Goal: Task Accomplishment & Management: Manage account settings

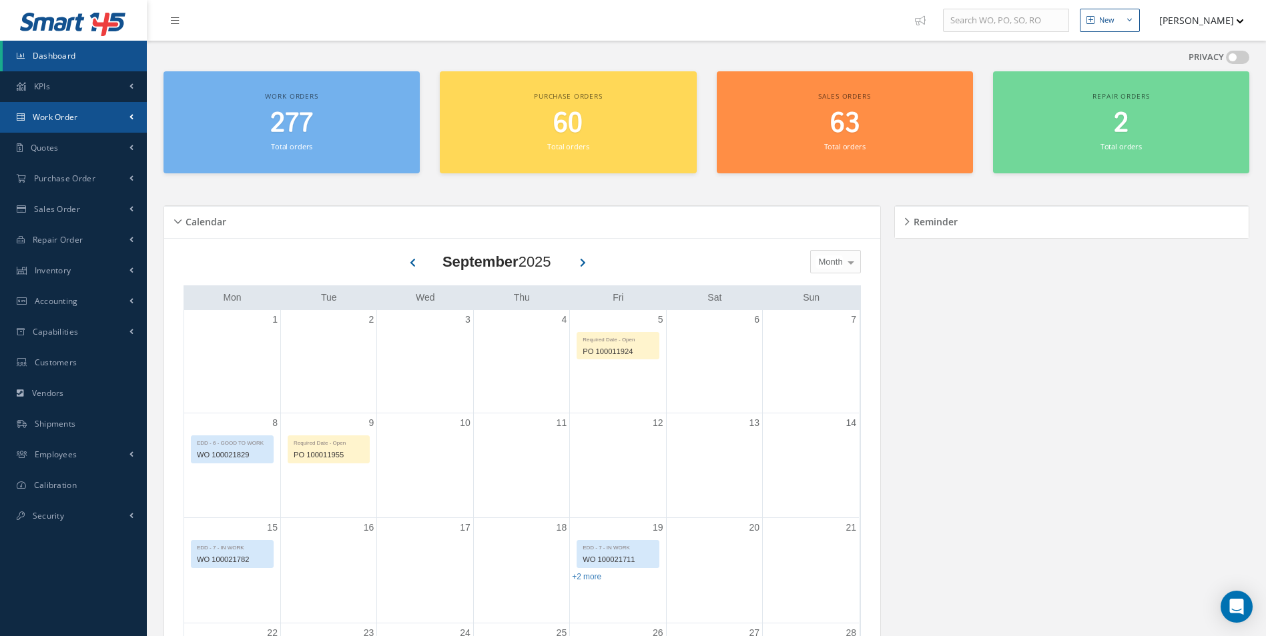
click at [74, 115] on span "Work Order" at bounding box center [55, 116] width 45 height 11
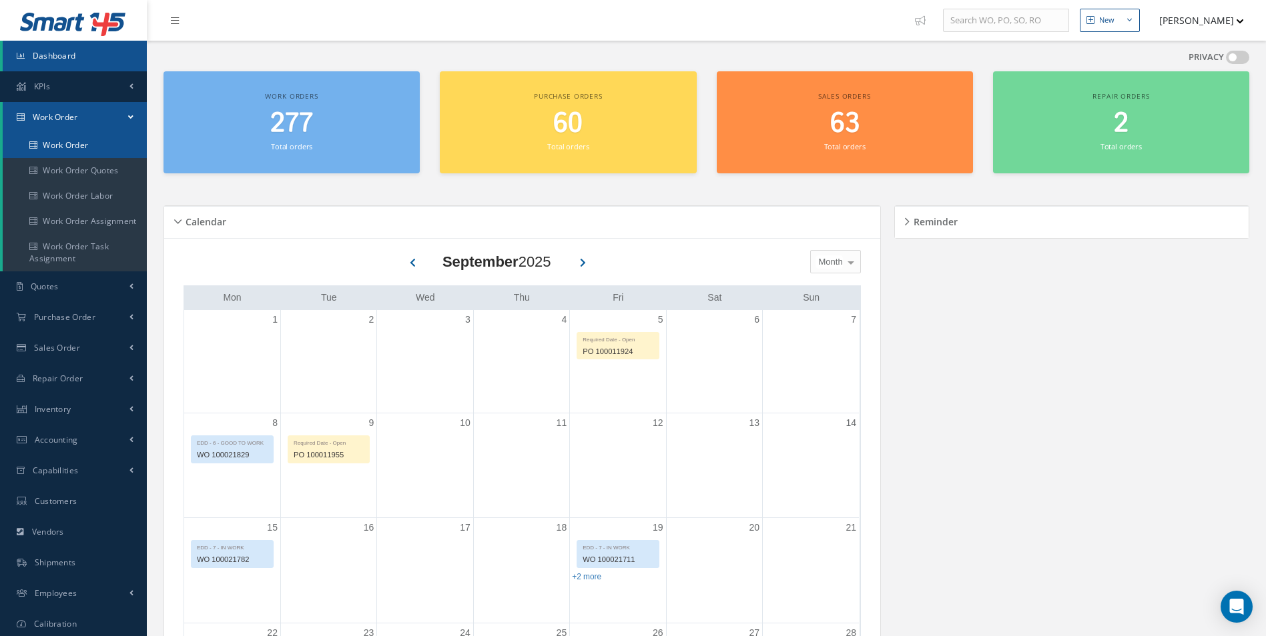
click at [61, 147] on link "Work Order" at bounding box center [75, 145] width 144 height 25
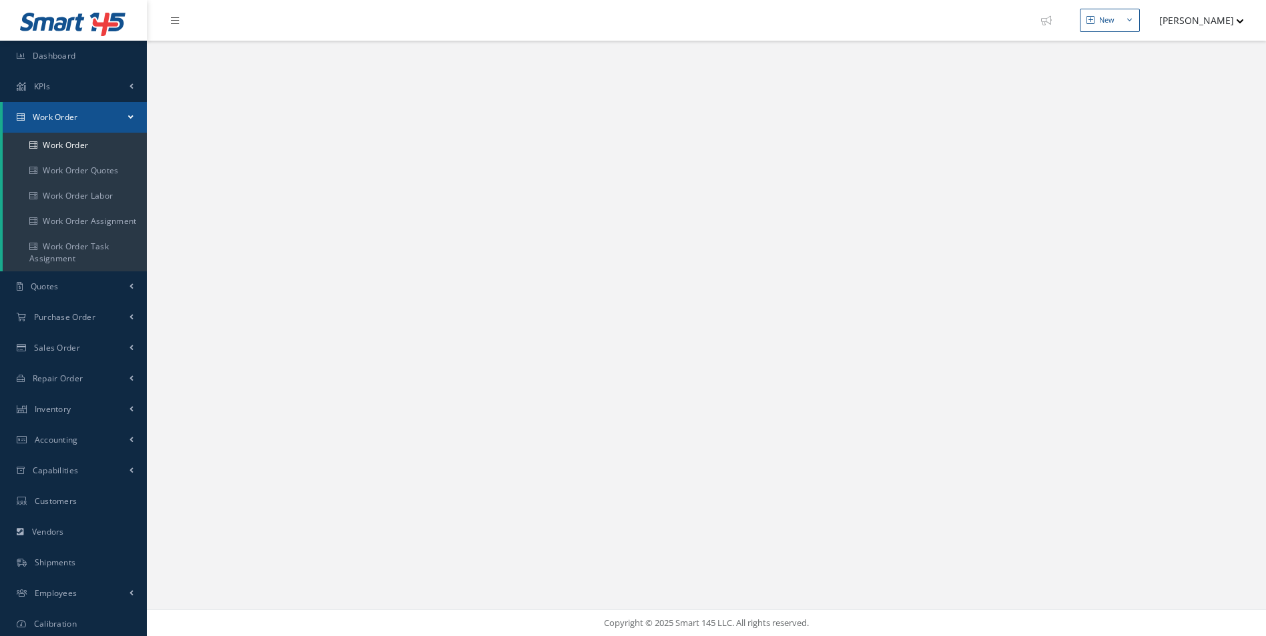
select select "25"
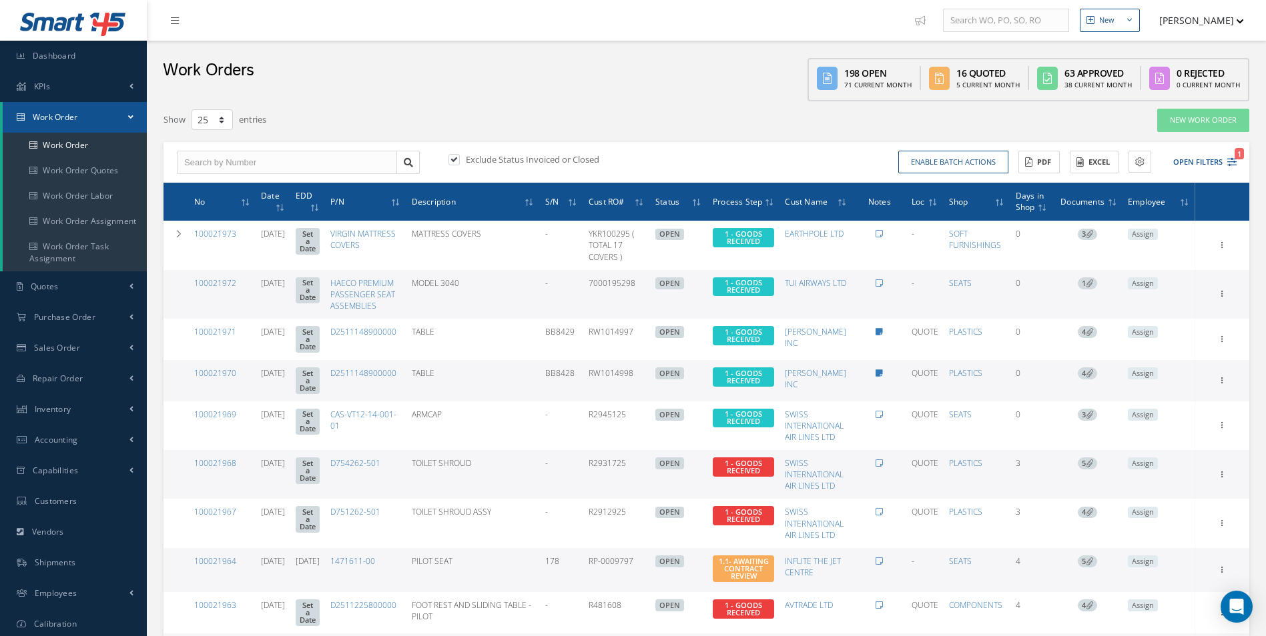
click at [459, 159] on label at bounding box center [460, 159] width 3 height 12
click at [452, 159] on input "checkbox" at bounding box center [452, 160] width 9 height 9
checkbox input "false"
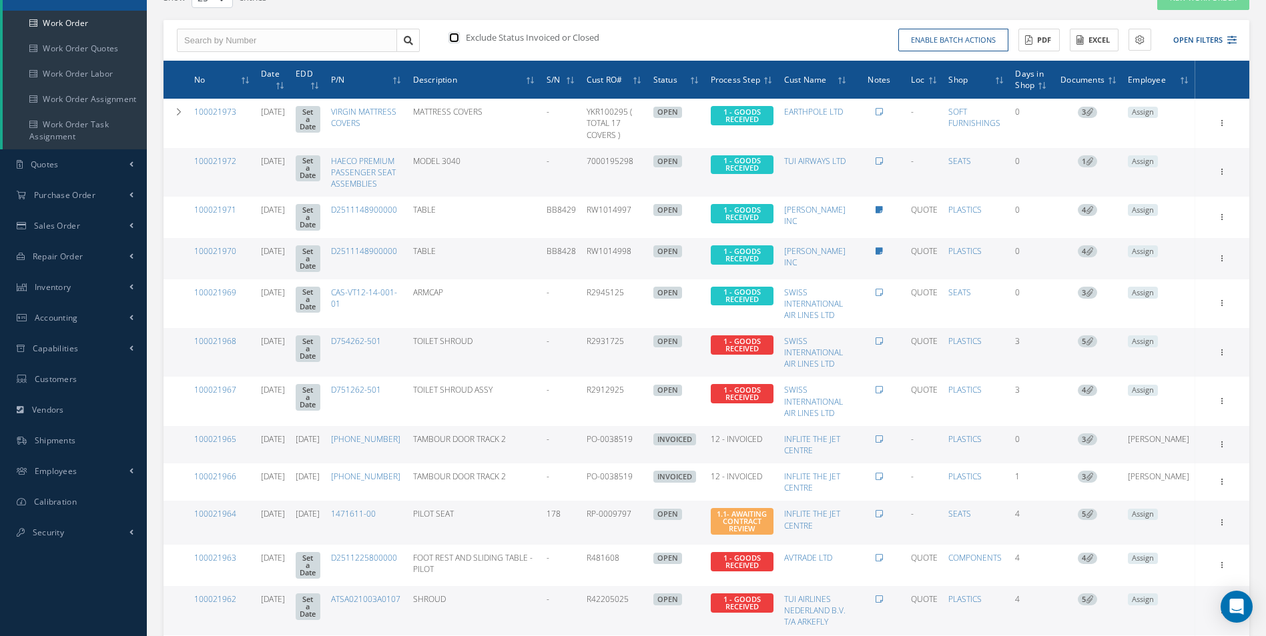
scroll to position [200, 0]
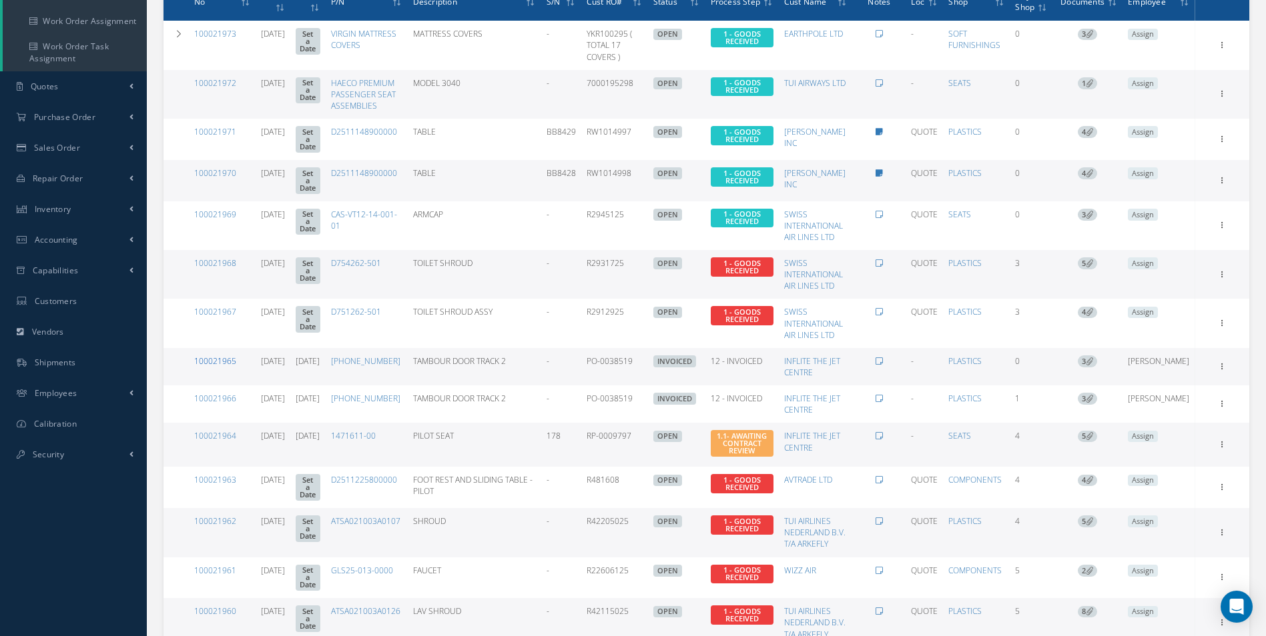
click at [220, 356] on link "100021965" at bounding box center [215, 361] width 42 height 11
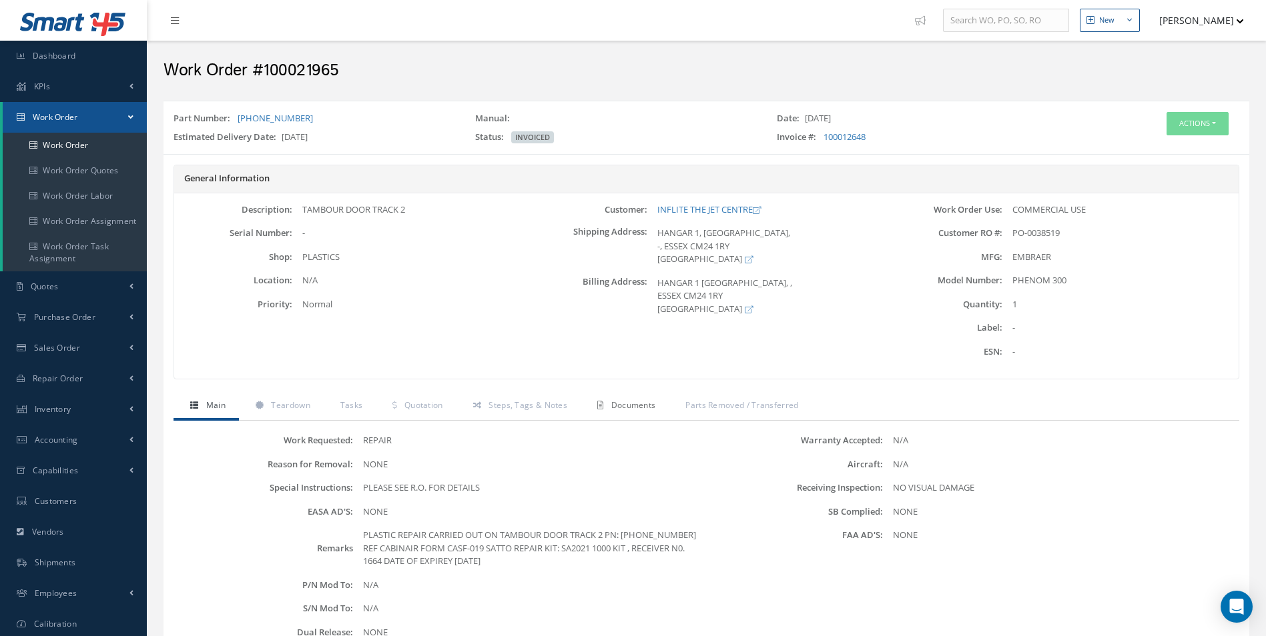
drag, startPoint x: 637, startPoint y: 402, endPoint x: 791, endPoint y: 330, distance: 169.8
click at [636, 402] on span "Documents" at bounding box center [633, 405] width 45 height 11
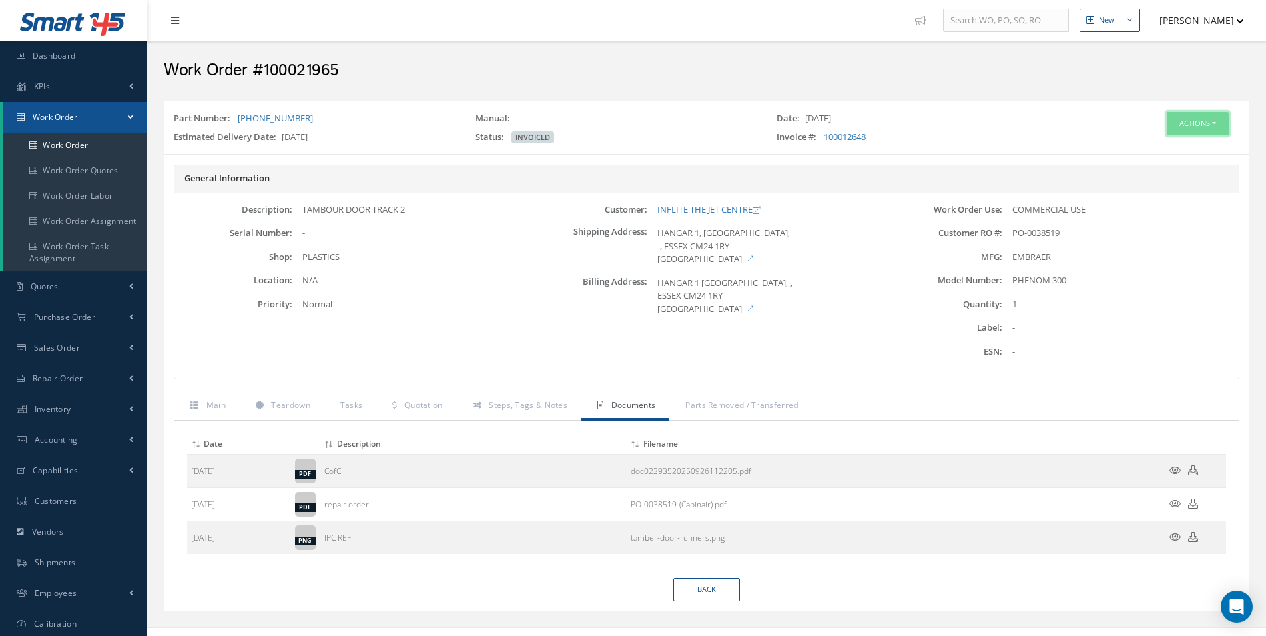
click at [1191, 128] on button "Actions" at bounding box center [1197, 123] width 62 height 23
click at [1161, 150] on link "Edit" at bounding box center [1177, 149] width 107 height 18
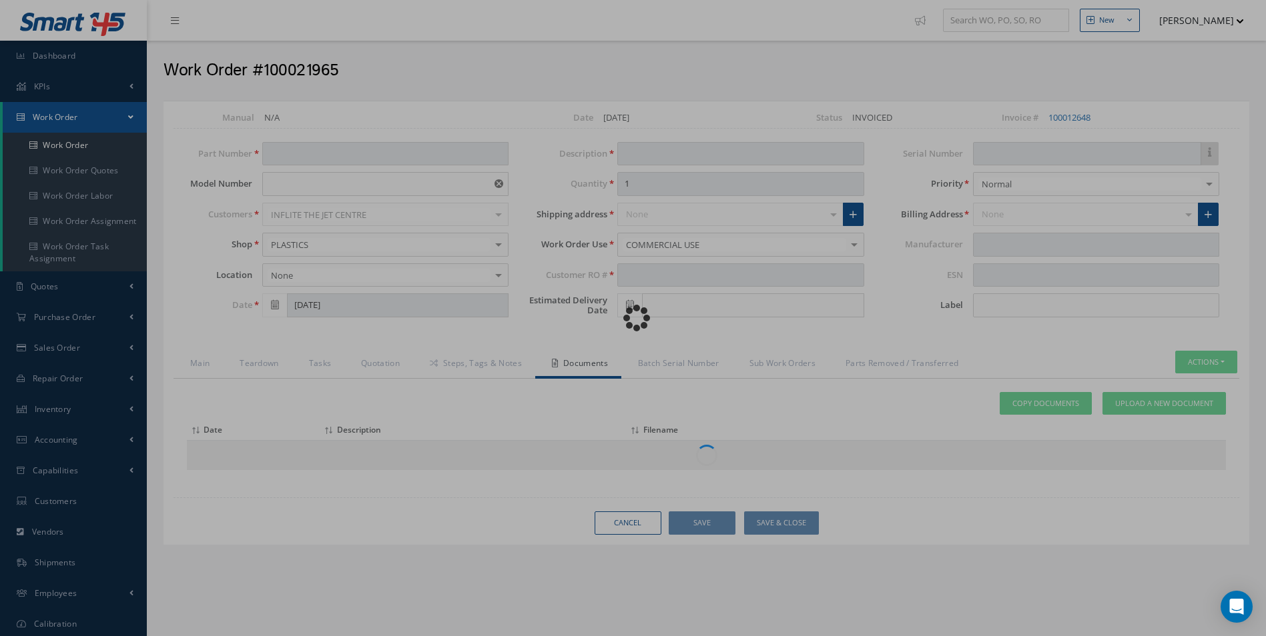
type input "[PHONE_NUMBER]"
type input "PHENOM 300"
type input "[DATE]"
type input "TAMBOUR DOOR TRACK 2"
type input "PO-0038519"
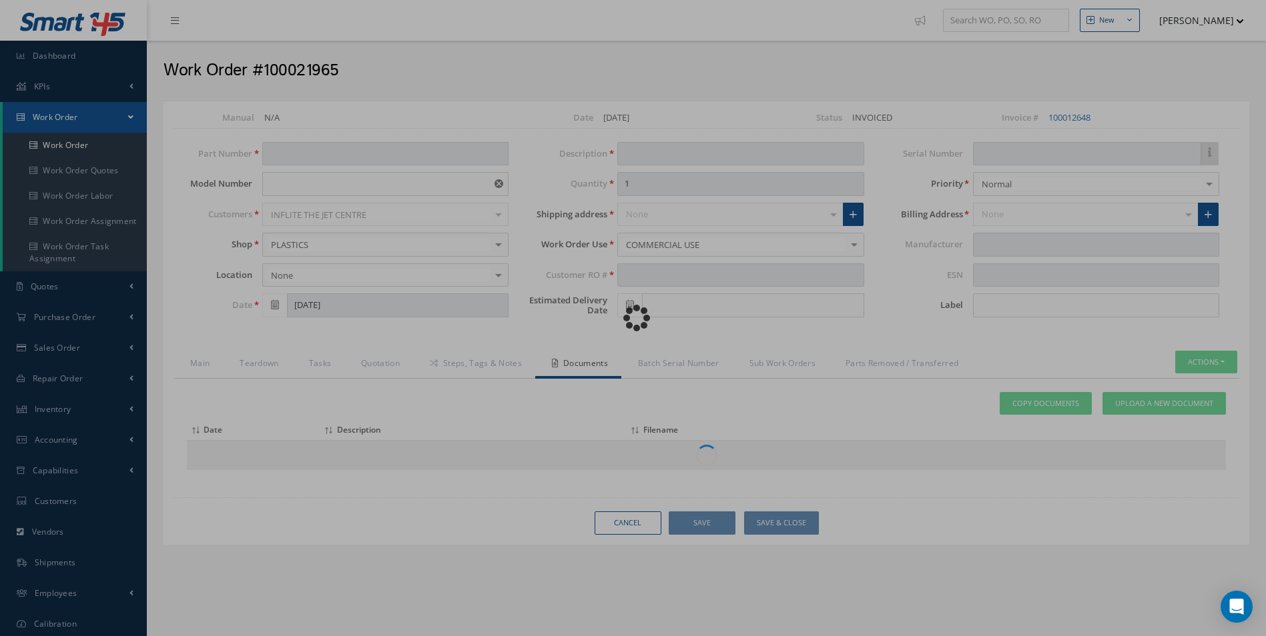
type input "[DATE]"
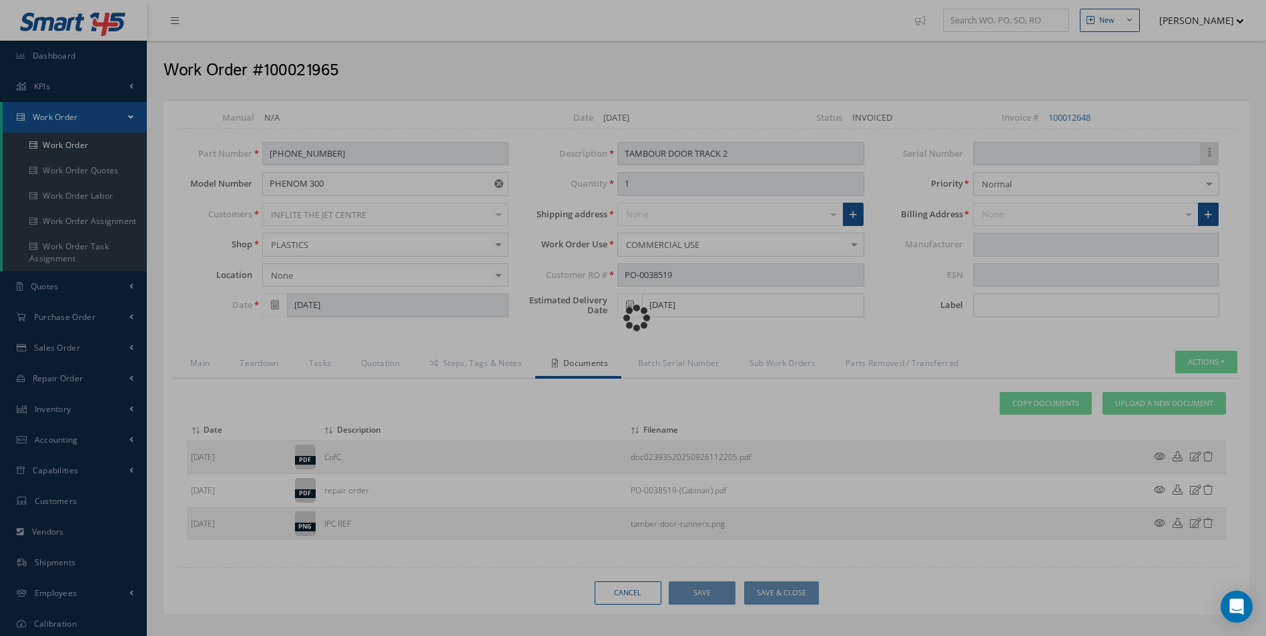
click at [633, 318] on div "Loading…" at bounding box center [633, 318] width 0 height 0
type input "EMBRAER"
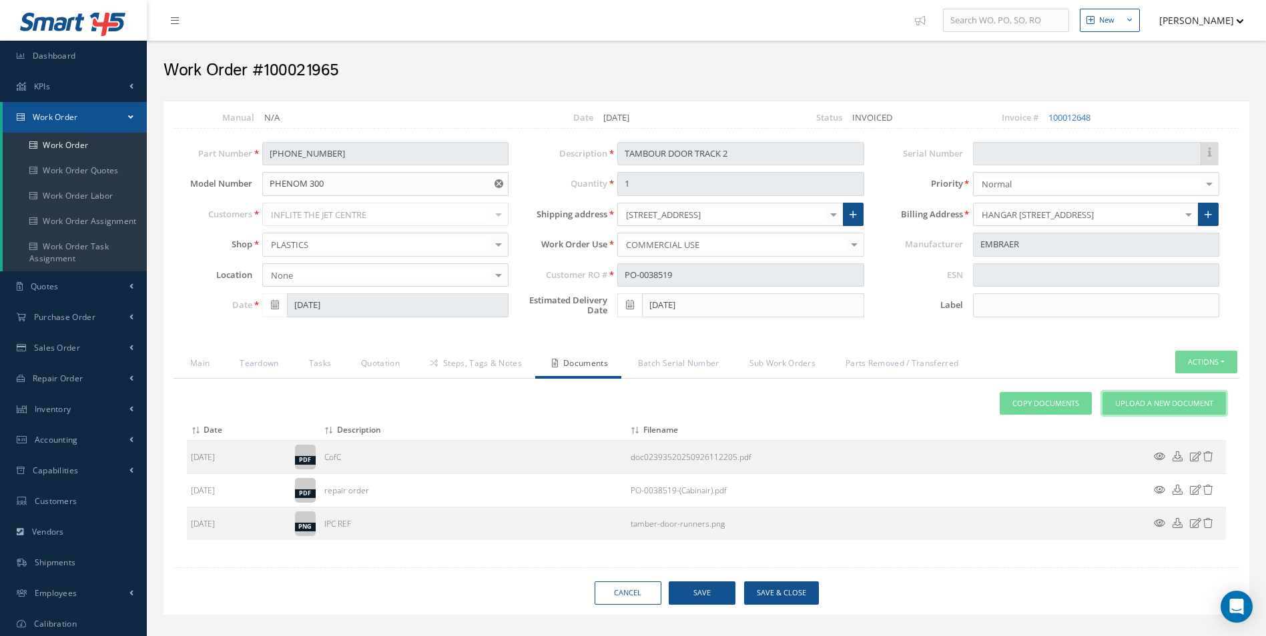
click at [1150, 402] on span "Upload a New Document" at bounding box center [1164, 403] width 98 height 11
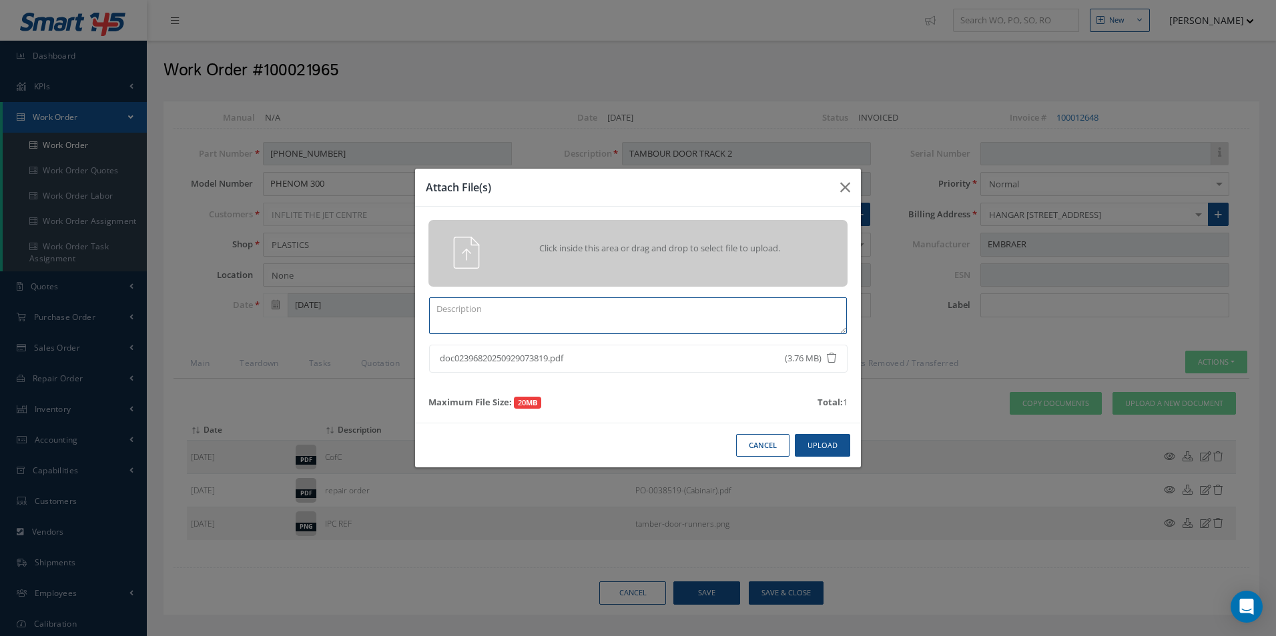
click at [464, 313] on textarea at bounding box center [638, 316] width 418 height 37
type textarea "w"
type textarea "Workcard CASF-019"
click at [827, 449] on button "Upload" at bounding box center [822, 445] width 55 height 23
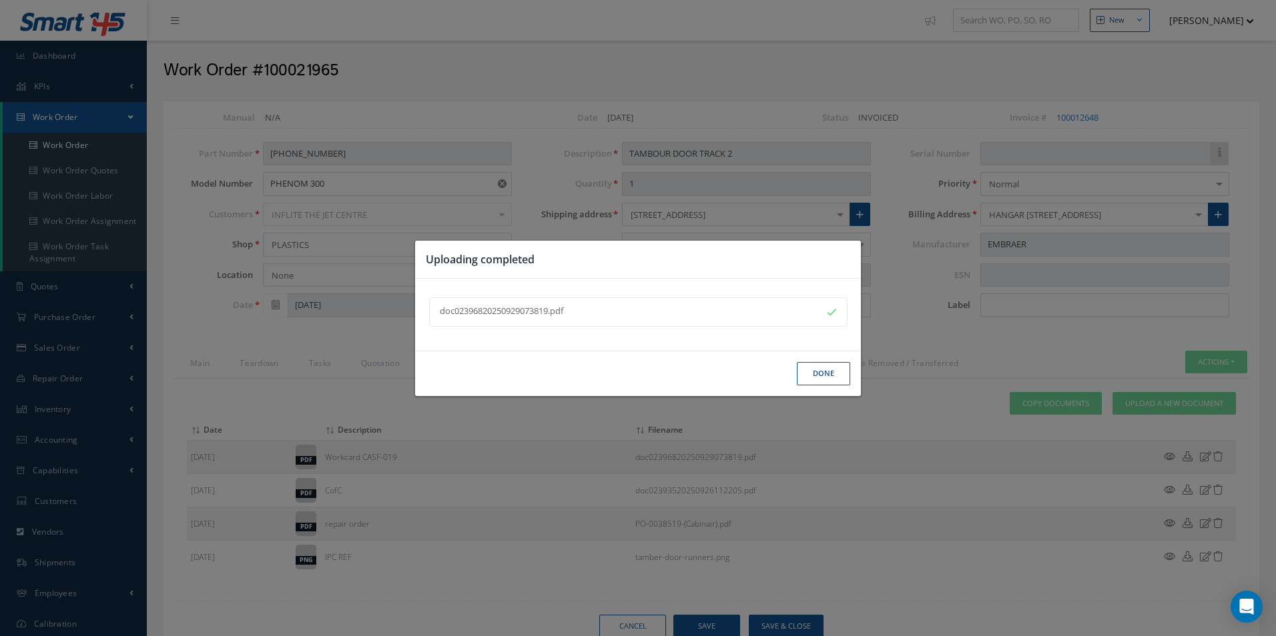
click at [821, 377] on button "Done" at bounding box center [823, 373] width 53 height 23
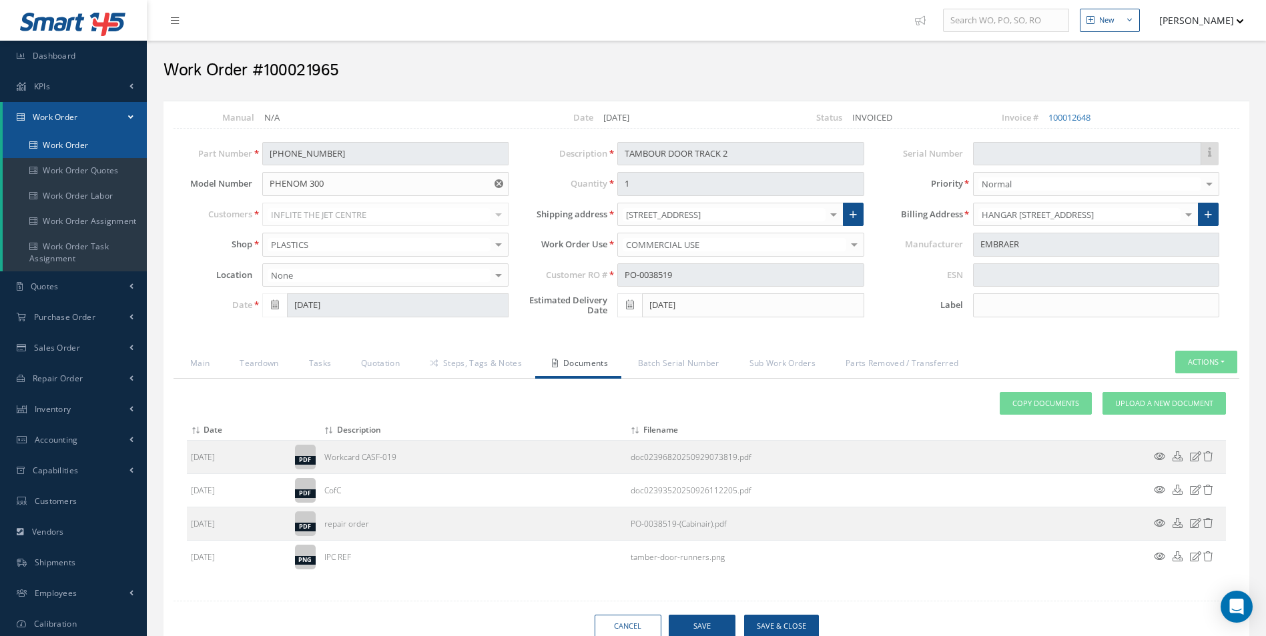
click at [80, 145] on link "Work Order" at bounding box center [75, 145] width 144 height 25
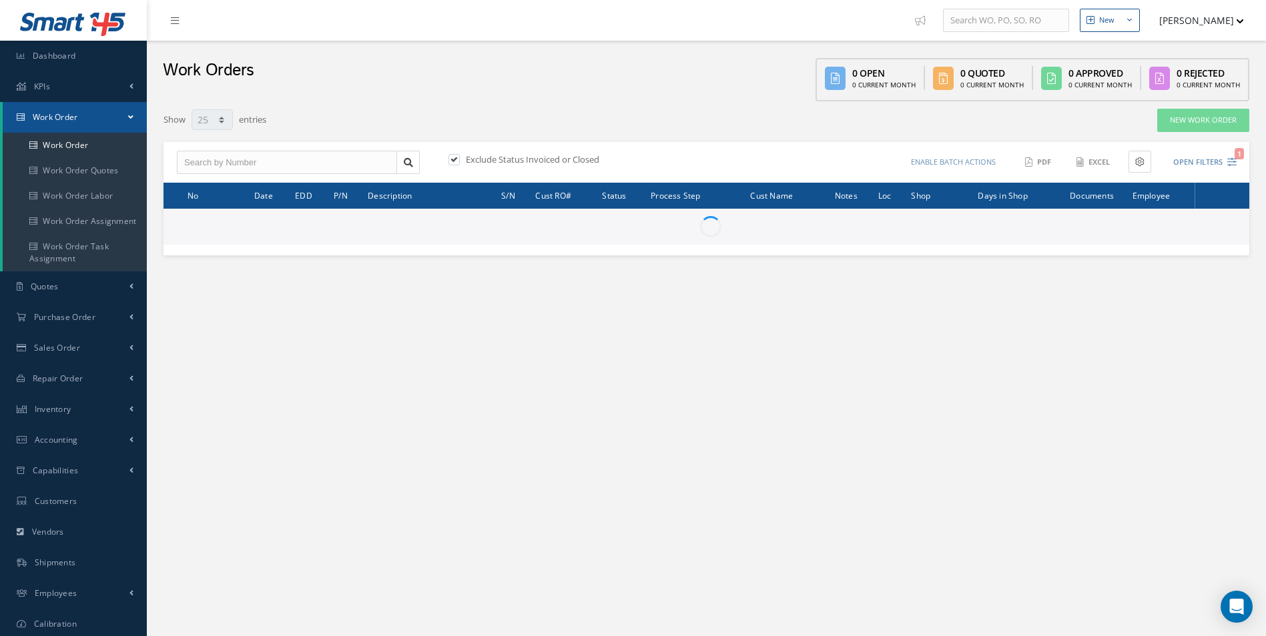
select select "25"
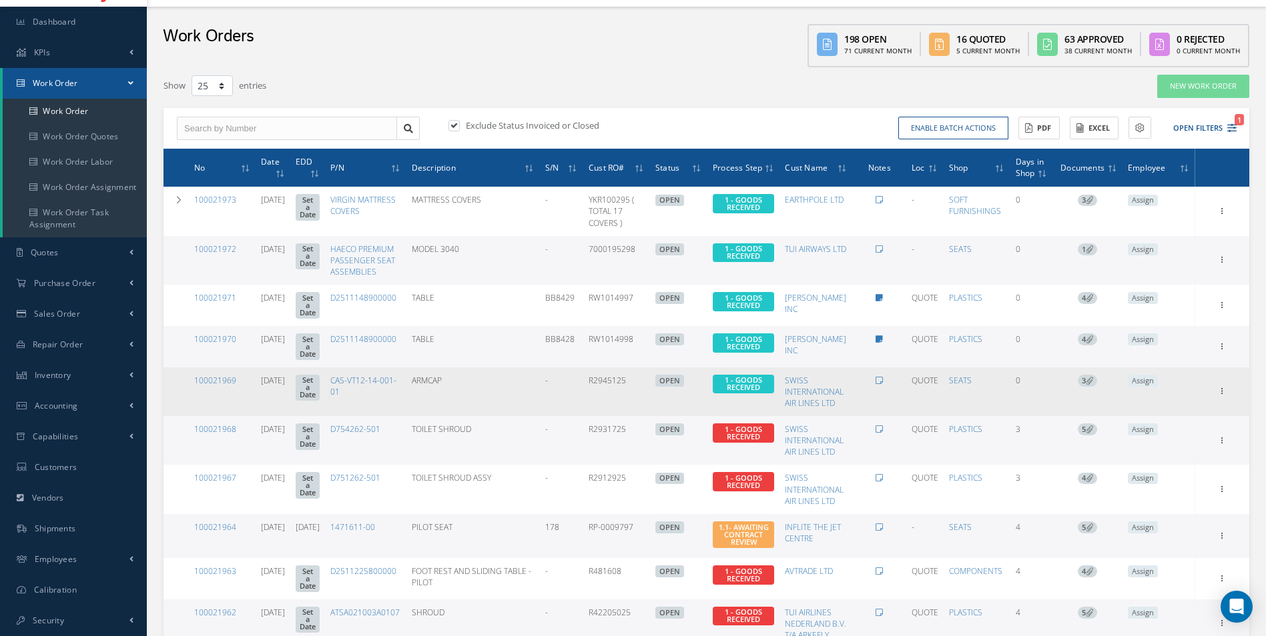
scroll to position [67, 0]
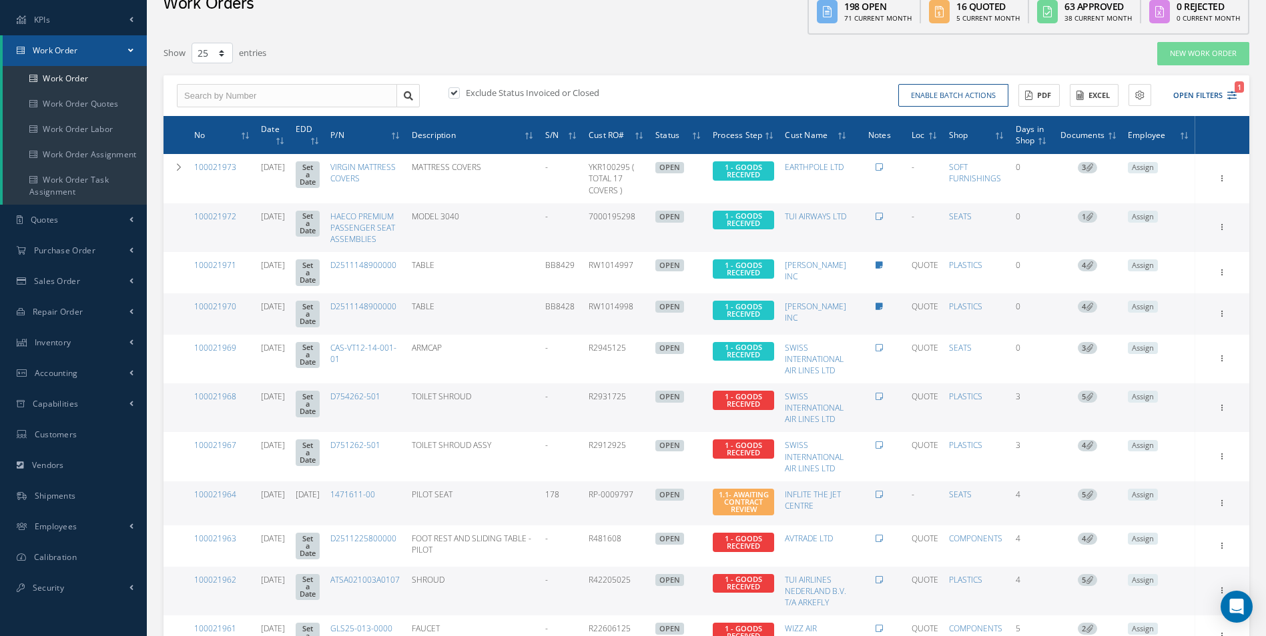
click at [459, 93] on label at bounding box center [460, 93] width 3 height 12
click at [457, 93] on input "checkbox" at bounding box center [452, 93] width 9 height 9
checkbox input "false"
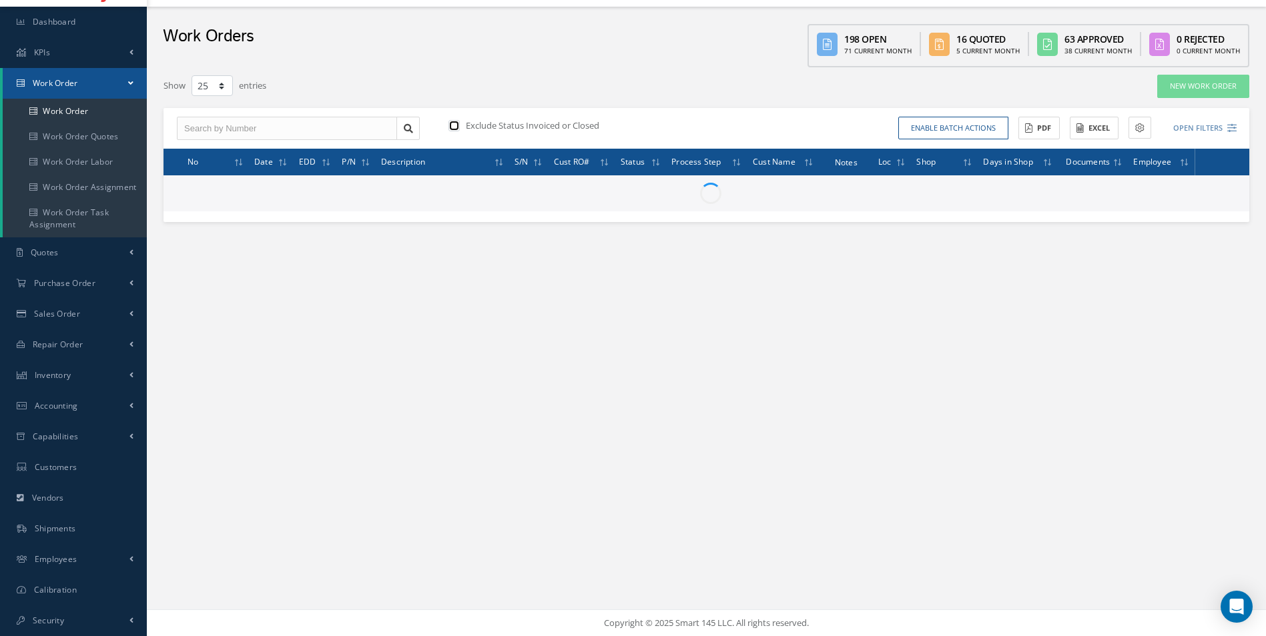
scroll to position [67, 0]
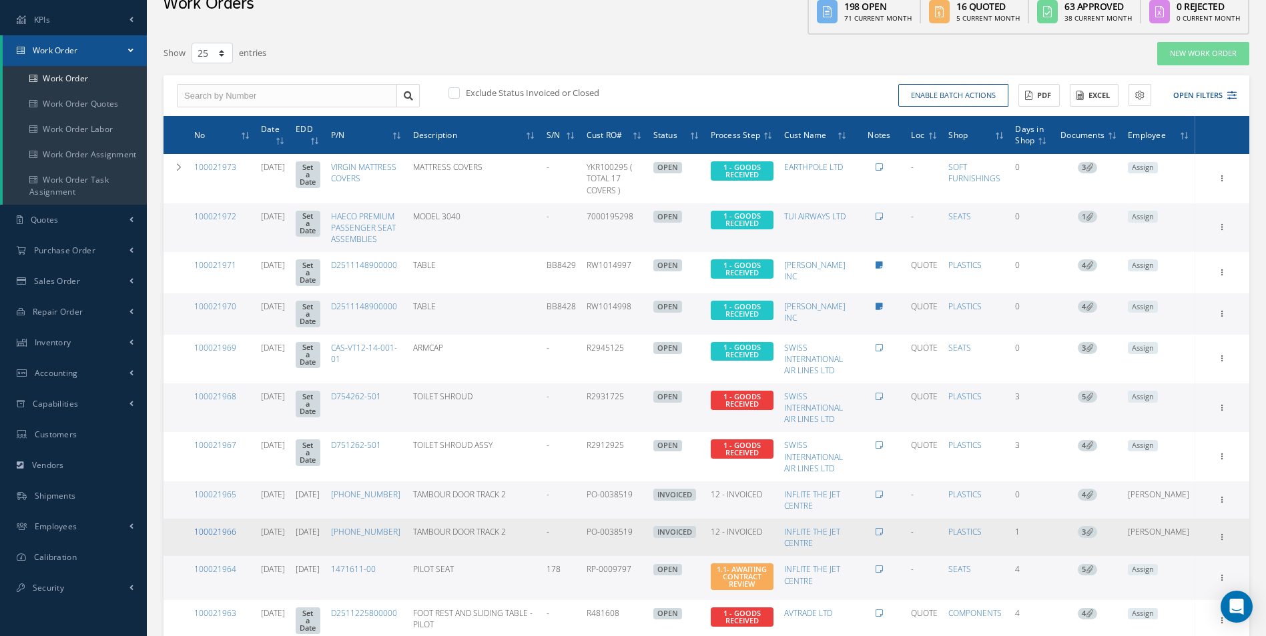
click at [222, 526] on link "100021966" at bounding box center [215, 531] width 42 height 11
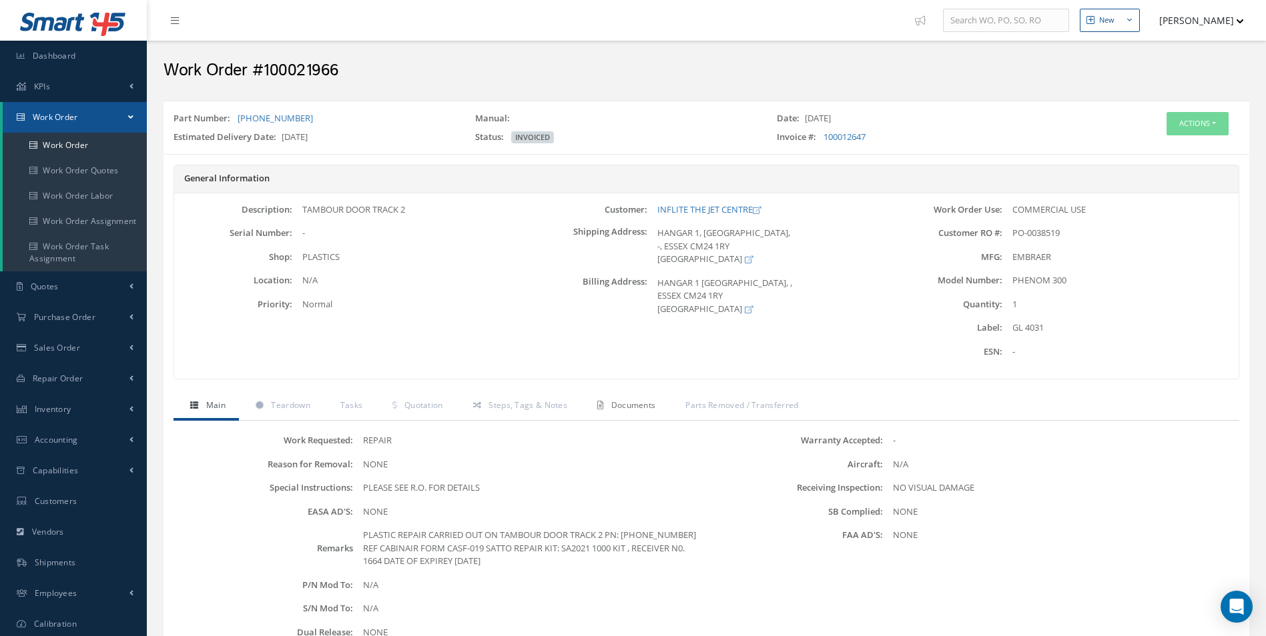
click at [632, 405] on span "Documents" at bounding box center [633, 405] width 45 height 11
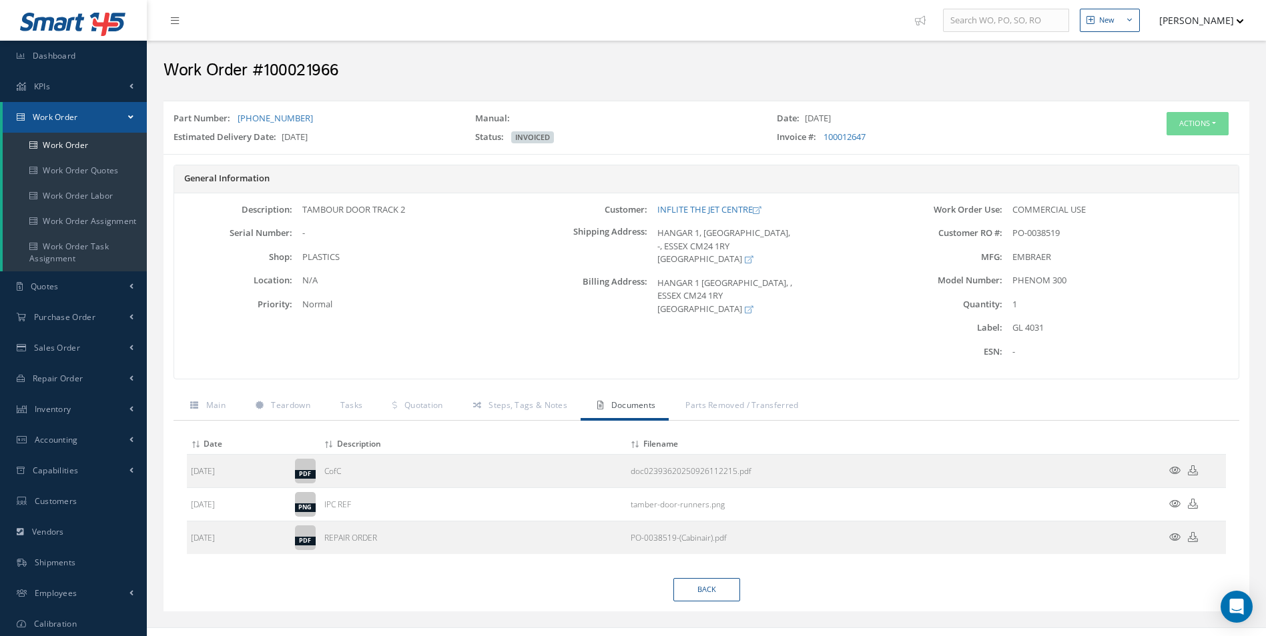
click at [1203, 111] on div "Part Number: [PHONE_NUMBER] Manual: Date: [DATE] Estimated Delivery Date: [DATE…" at bounding box center [705, 128] width 1085 height 42
click at [1198, 117] on button "Actions" at bounding box center [1197, 123] width 62 height 23
click at [1157, 154] on link "Edit" at bounding box center [1177, 149] width 107 height 18
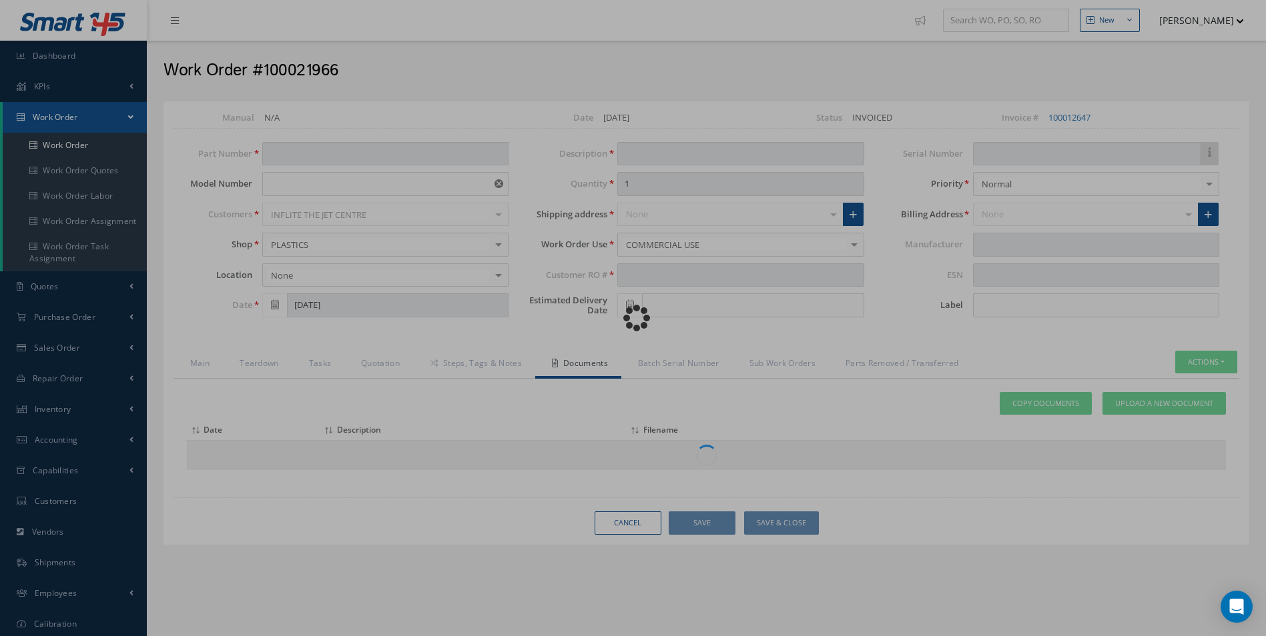
type input "[PHONE_NUMBER]"
type input "PHENOM 300"
type input "[DATE]"
type input "TAMBOUR DOOR TRACK 2"
type input "PO-0038519"
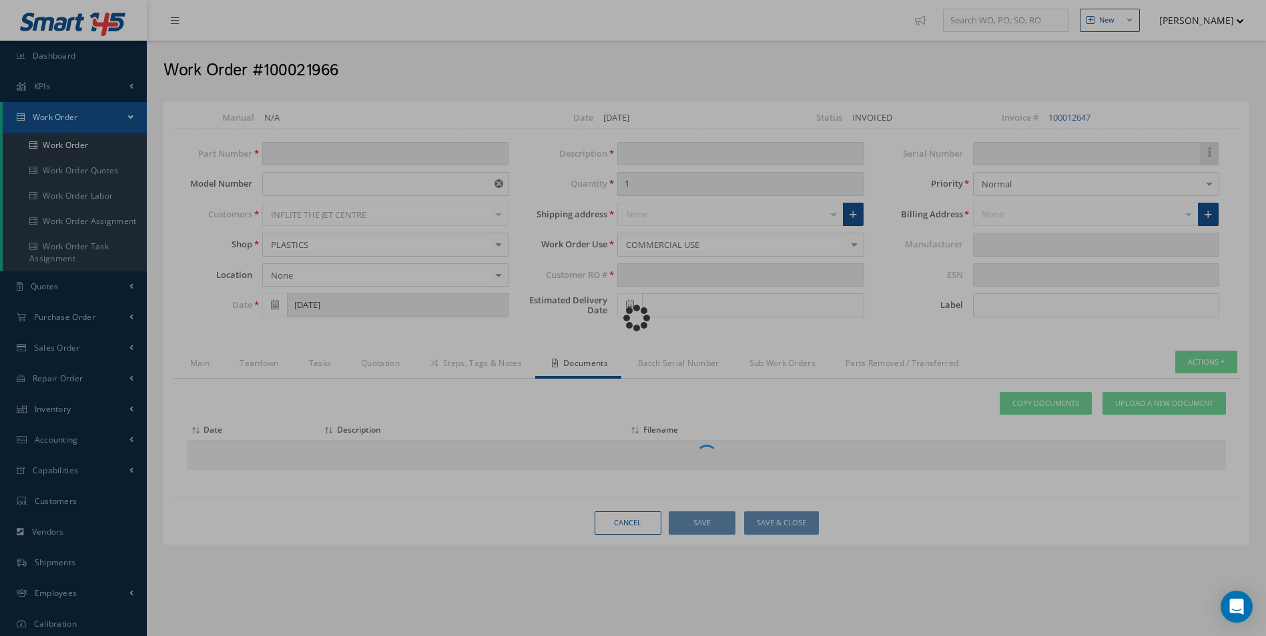
type input "[DATE]"
type input "GL 4031"
click at [633, 318] on div "Loading…" at bounding box center [633, 318] width 0 height 0
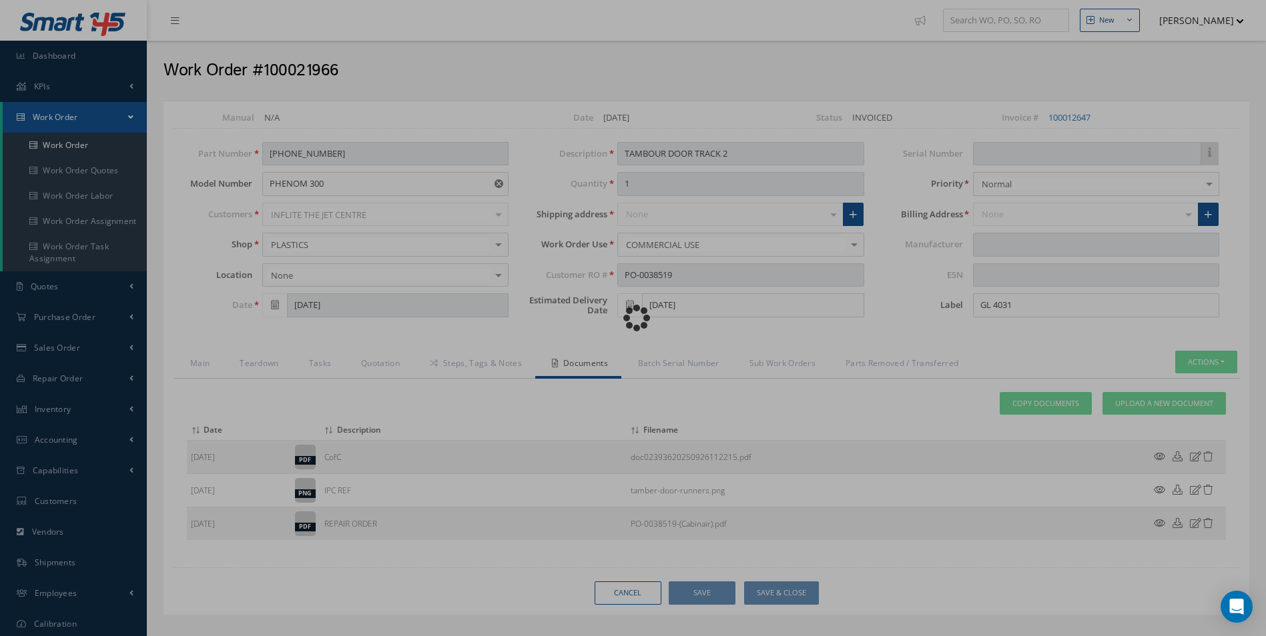
click at [633, 318] on div "Loading…" at bounding box center [633, 318] width 0 height 0
type input "EMBRAER"
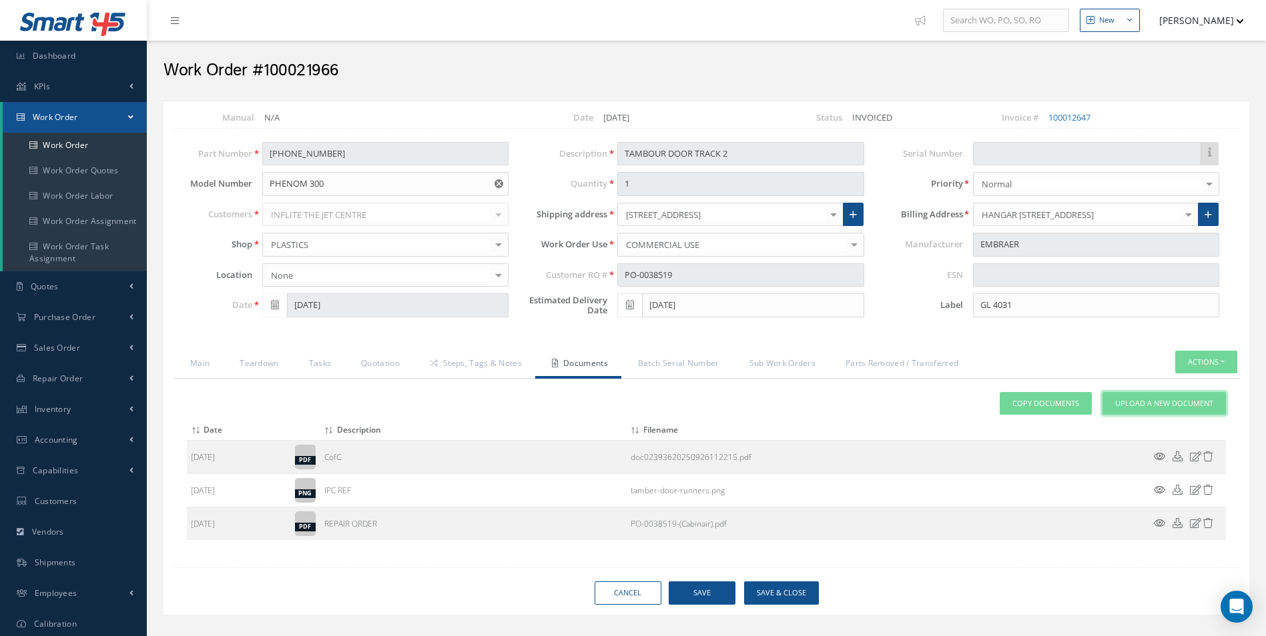
click at [1183, 396] on link "Upload a New Document" at bounding box center [1163, 403] width 123 height 23
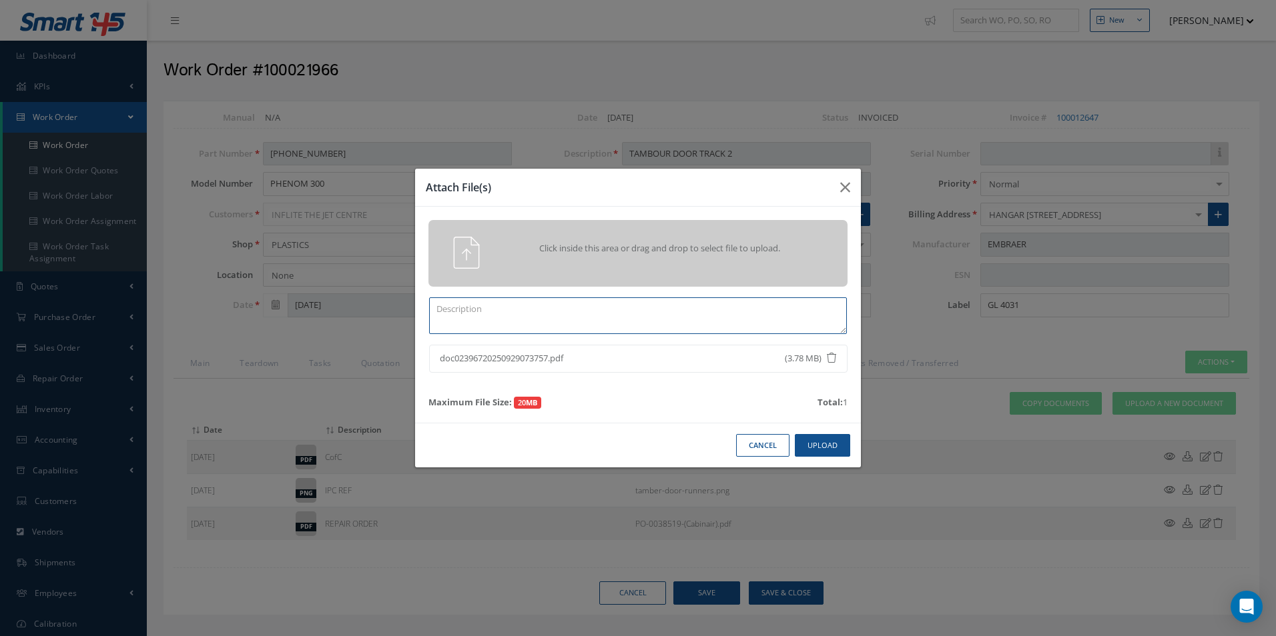
click at [488, 326] on textarea at bounding box center [638, 316] width 418 height 37
type textarea "w"
type textarea "Workcard CASF-019"
click at [829, 440] on button "Upload" at bounding box center [822, 445] width 55 height 23
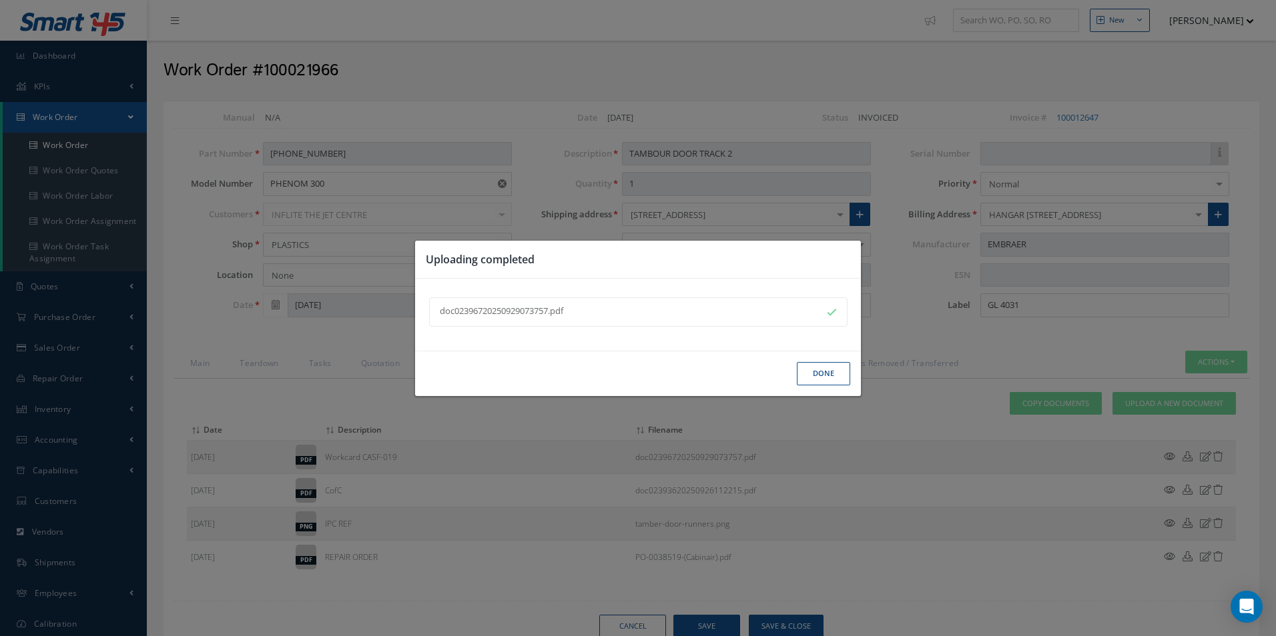
click at [828, 367] on button "Done" at bounding box center [823, 373] width 53 height 23
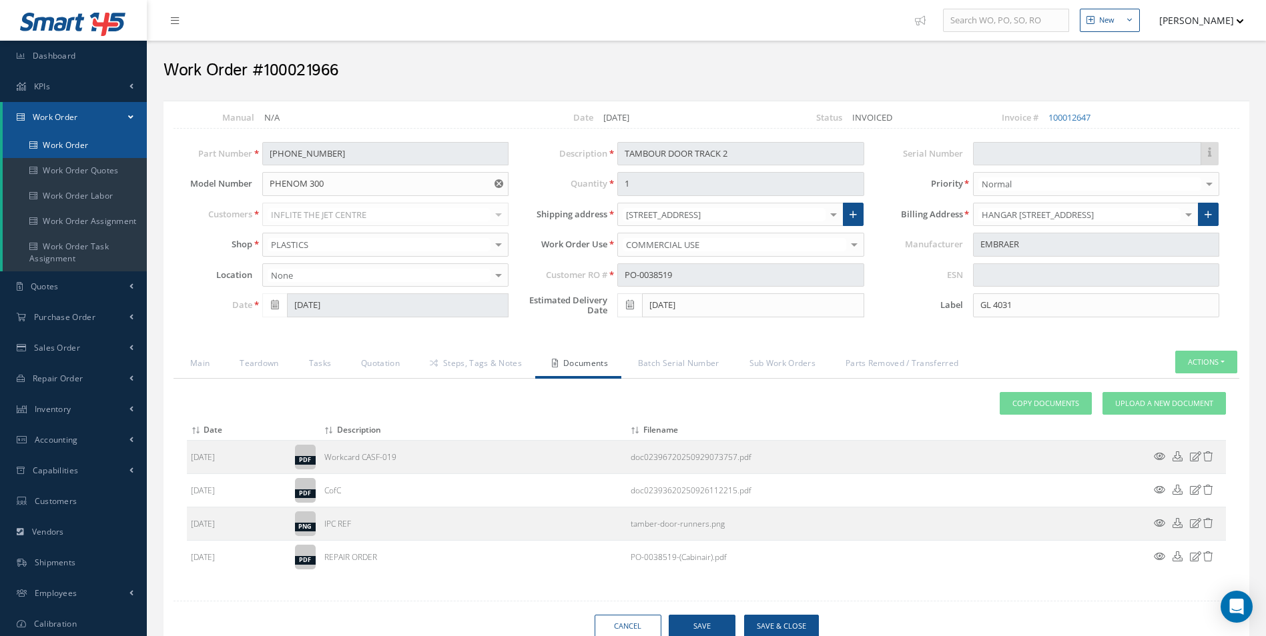
click at [50, 151] on link "Work Order" at bounding box center [75, 145] width 144 height 25
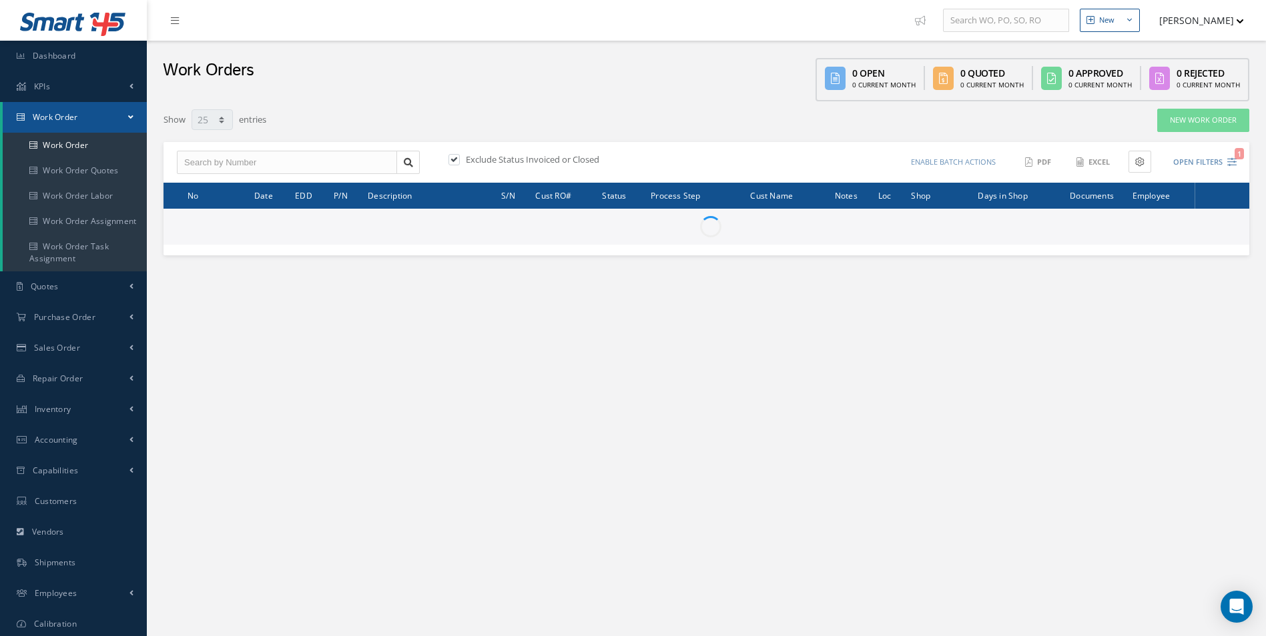
select select "25"
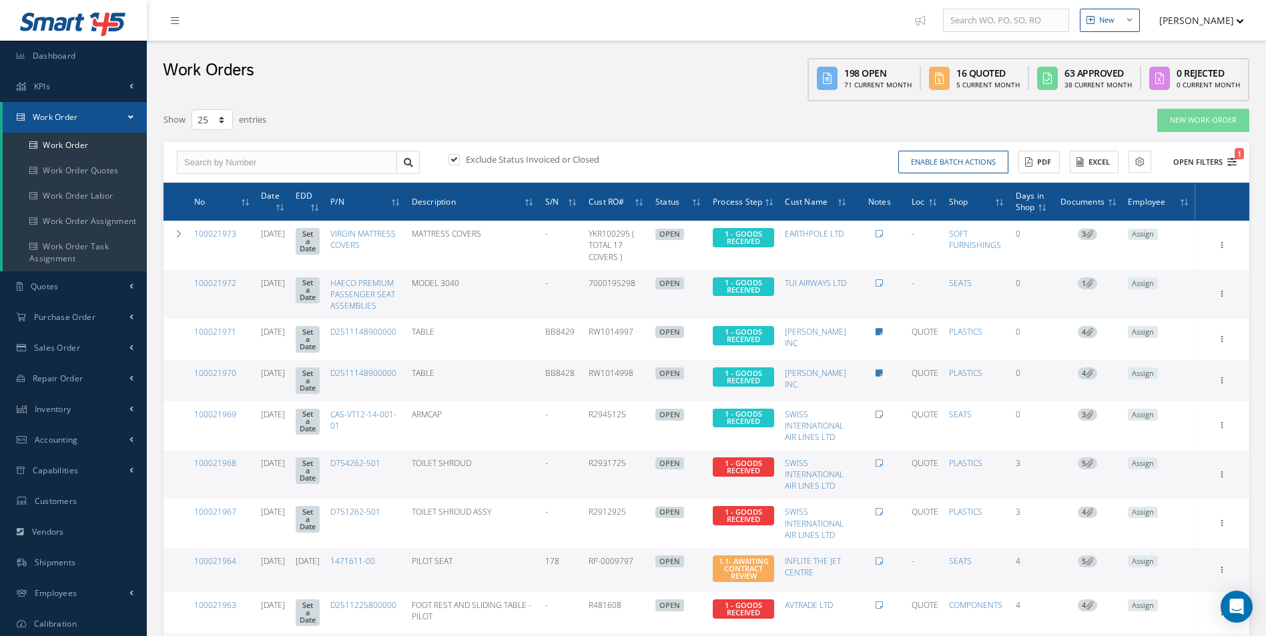
click at [1226, 159] on button "Open Filters 1" at bounding box center [1198, 162] width 75 height 22
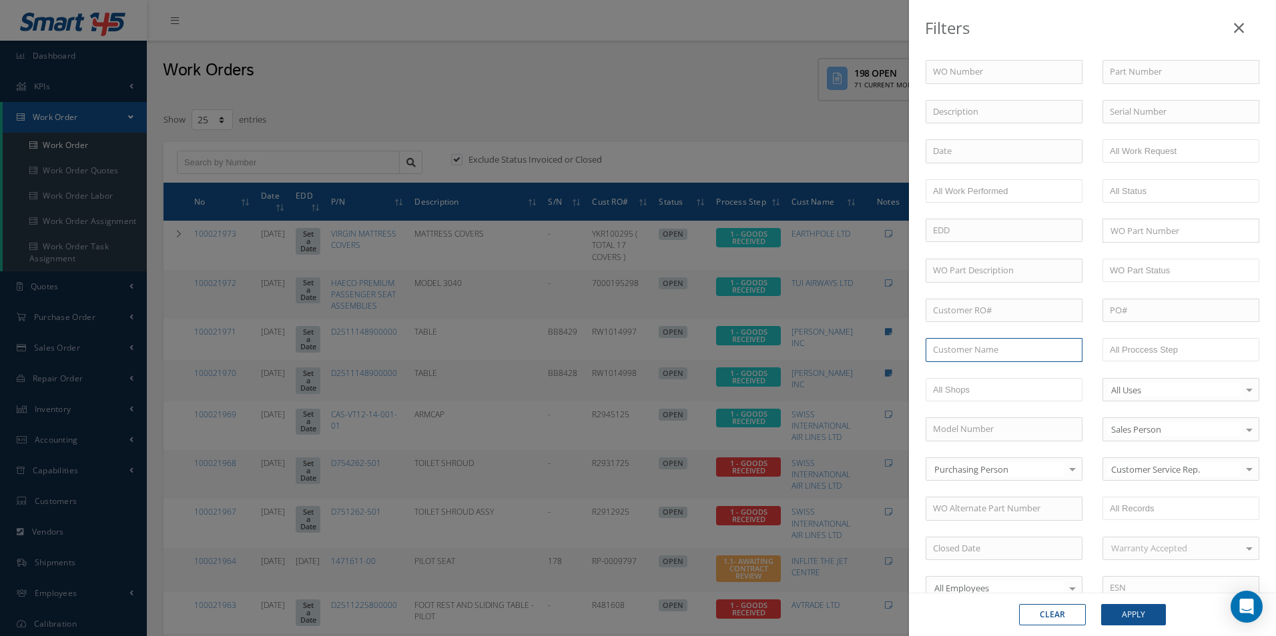
click at [965, 348] on input "text" at bounding box center [1003, 350] width 157 height 24
drag, startPoint x: 934, startPoint y: 350, endPoint x: 959, endPoint y: 354, distance: 25.7
click at [959, 354] on input "AVA" at bounding box center [1003, 350] width 157 height 24
click at [963, 374] on span "ROYAL JET LLC" at bounding box center [961, 374] width 57 height 12
type input "ROYAL JET LLC"
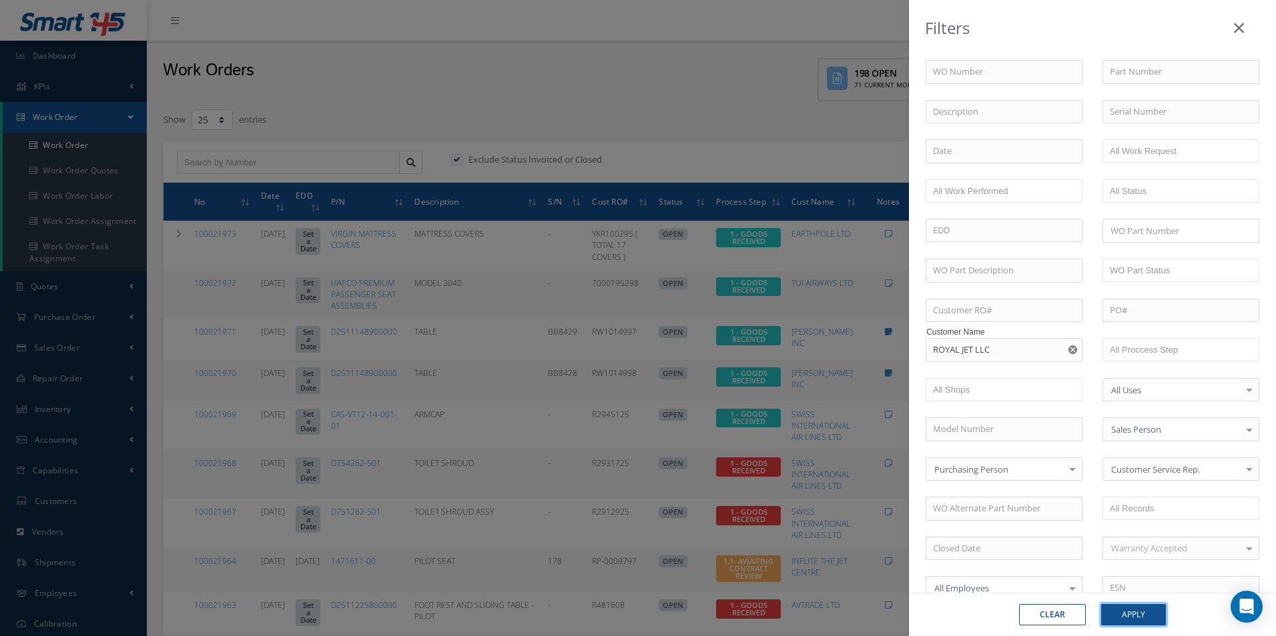
click at [1142, 612] on button "Apply" at bounding box center [1133, 614] width 65 height 21
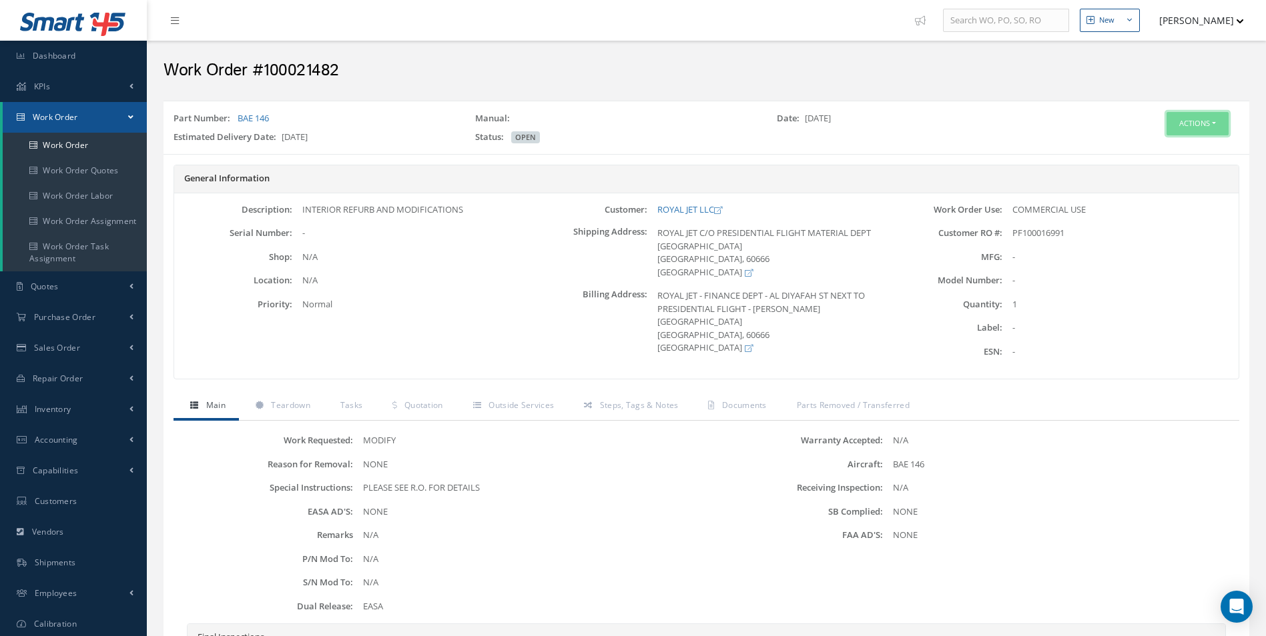
click at [1182, 116] on button "Actions" at bounding box center [1197, 123] width 62 height 23
click at [1160, 151] on link "Edit" at bounding box center [1177, 149] width 107 height 18
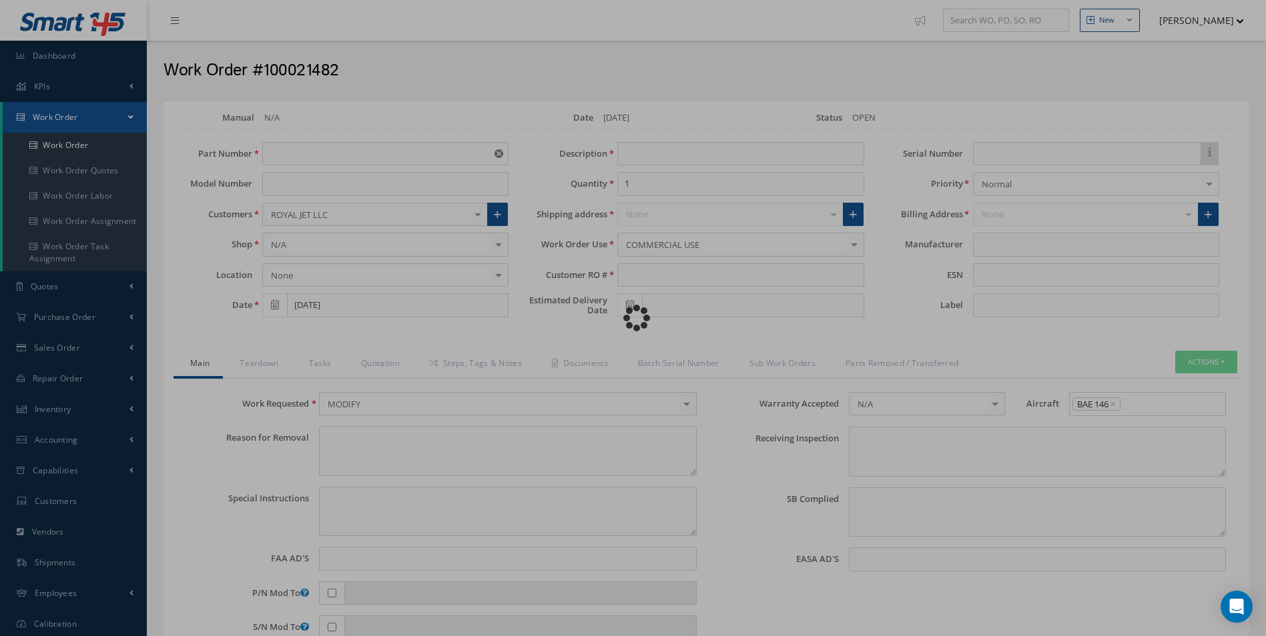
type input "BAE 146"
type input "[DATE]"
type input "INTERIOR REFURB AND MODIFICATIONS"
type input "PF100016991"
type input "[DATE]"
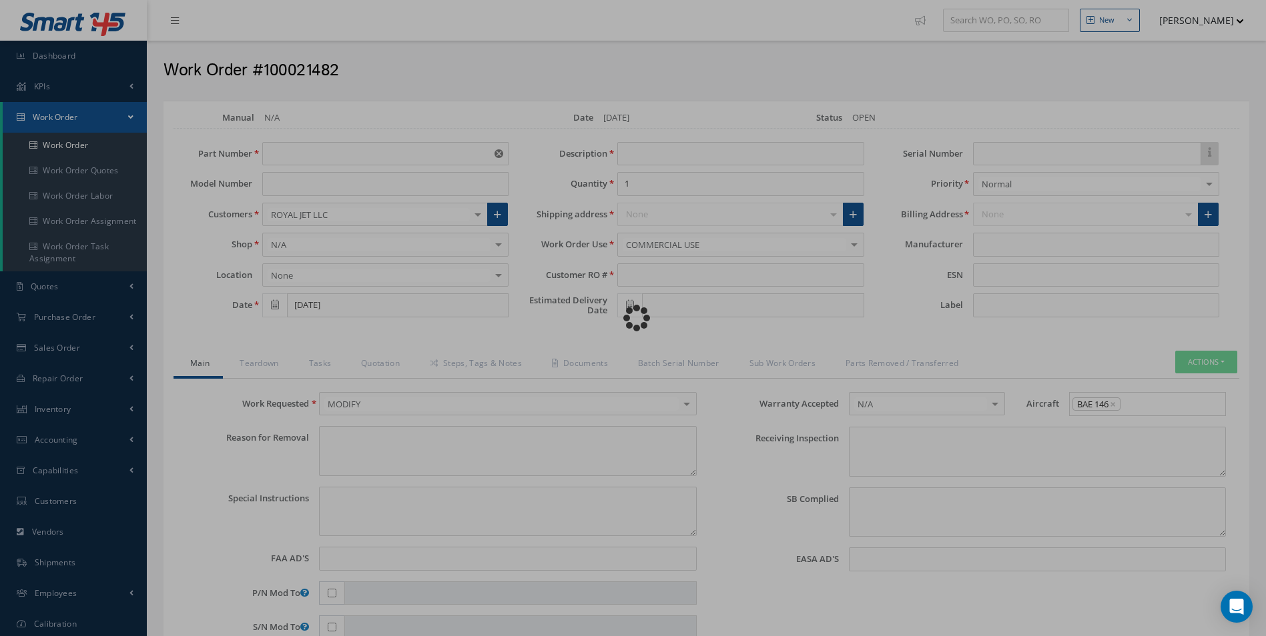
type textarea "NONE"
type textarea "PLEASE SEE R.O. FOR DETAILS"
type input "NONE"
type textarea "NONE"
type input "NONE"
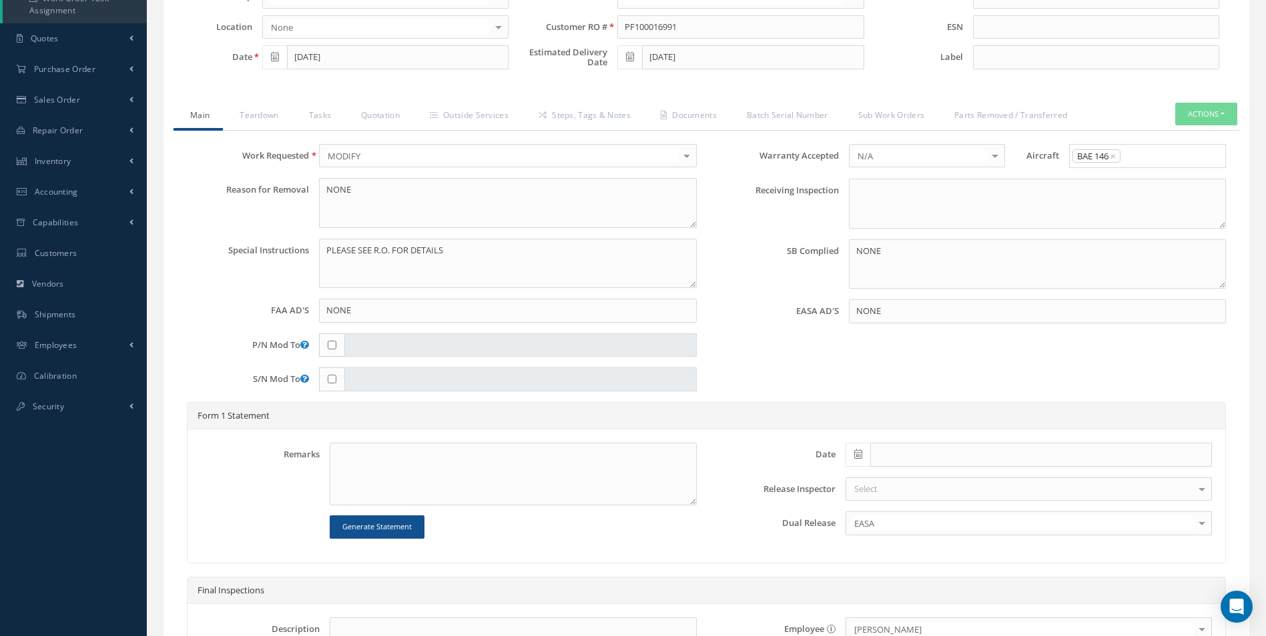
scroll to position [267, 0]
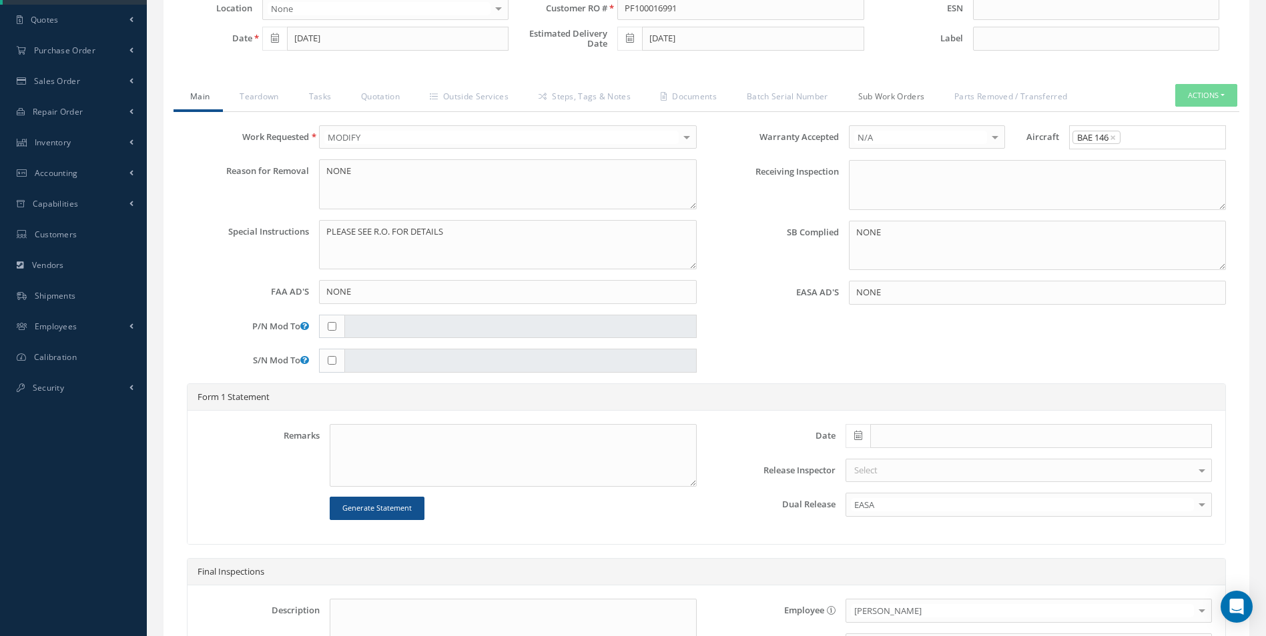
click at [893, 93] on link "Sub Work Orders" at bounding box center [889, 98] width 97 height 28
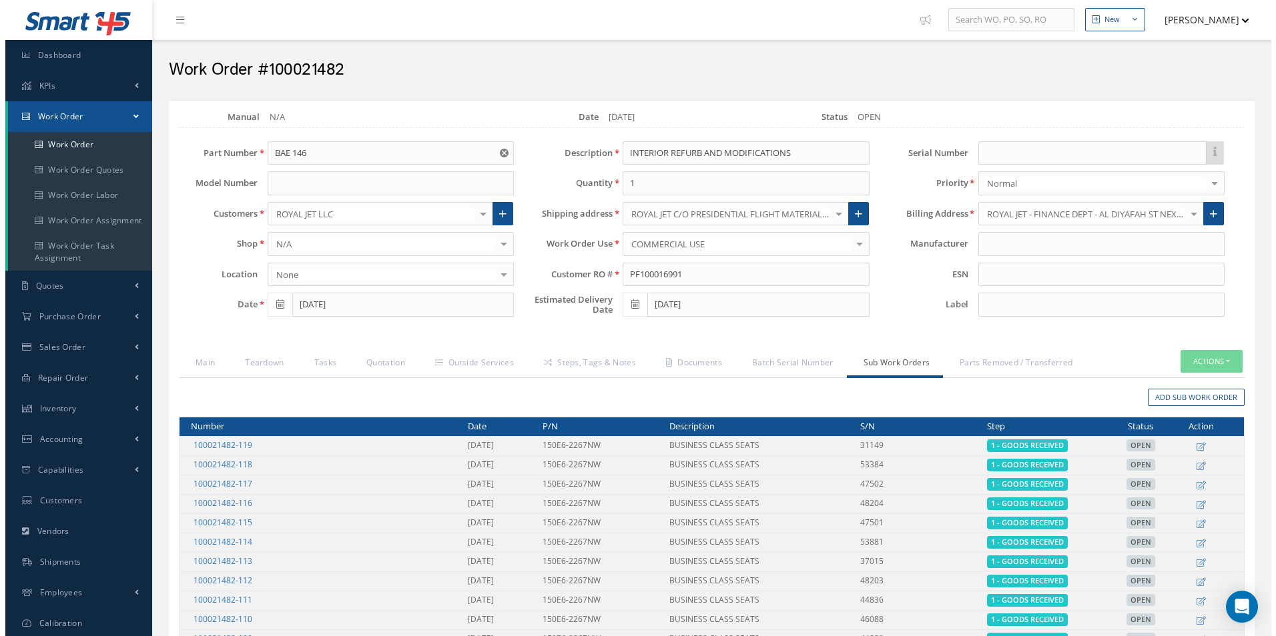
scroll to position [0, 0]
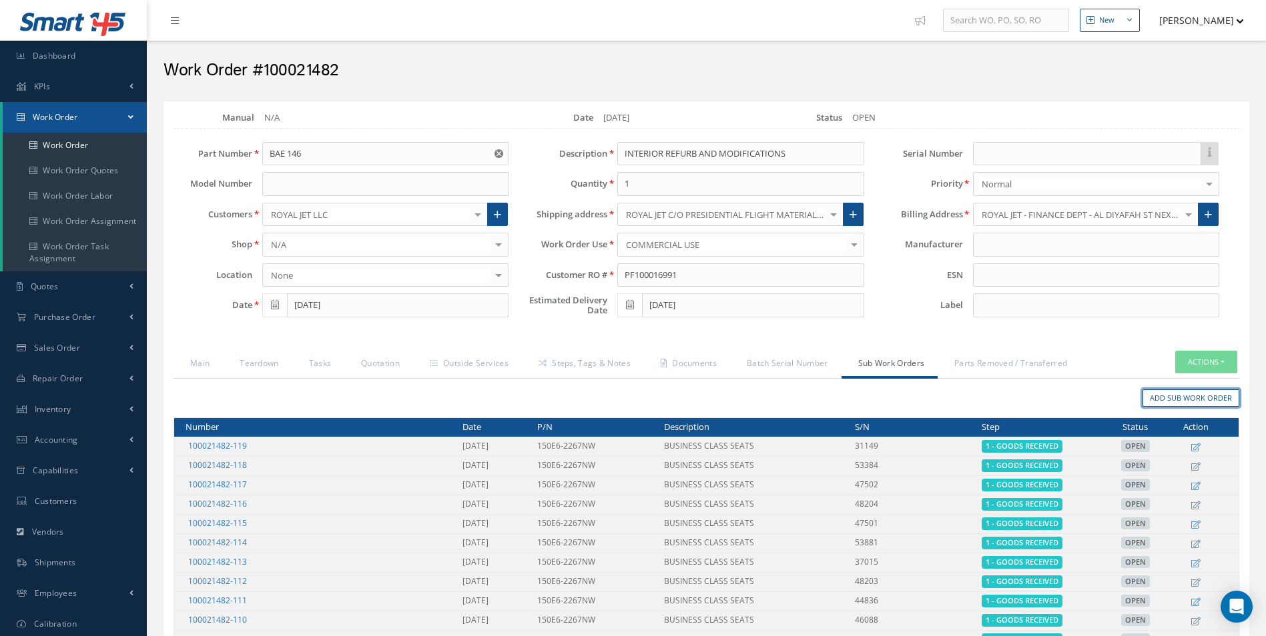
drag, startPoint x: 1190, startPoint y: 393, endPoint x: 1168, endPoint y: 390, distance: 22.8
click at [1190, 393] on link "Add Sub Work Order" at bounding box center [1190, 399] width 97 height 18
type input "PF100016991"
type input "[DATE]"
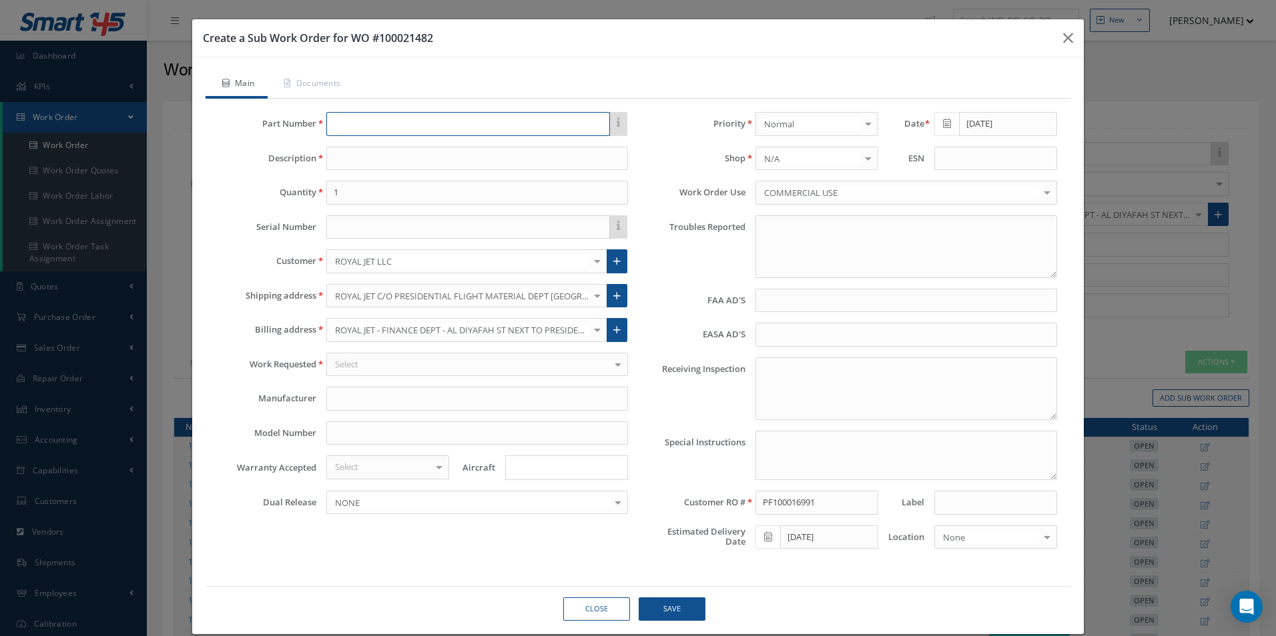
click at [333, 120] on input "text" at bounding box center [468, 124] width 284 height 24
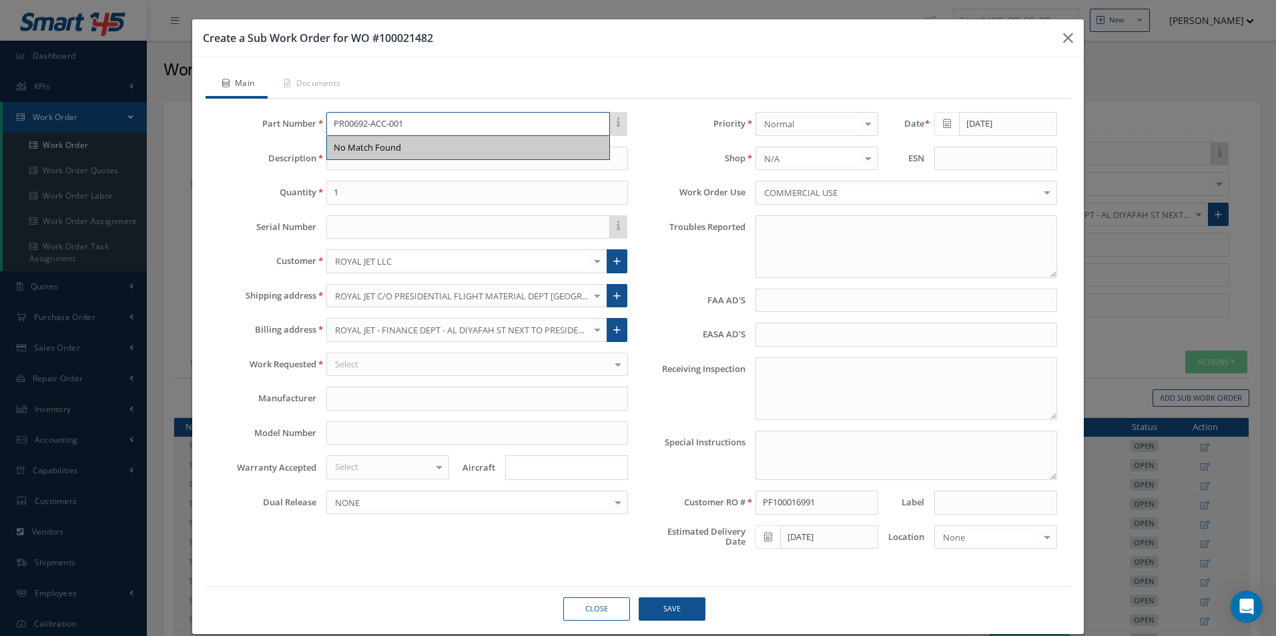
type input "PR00692-ACC-001"
click at [254, 171] on div "Part Number PR00692-ACC-001 No Match Found Description Quantity 1 Serial Number…" at bounding box center [423, 336] width 429 height 448
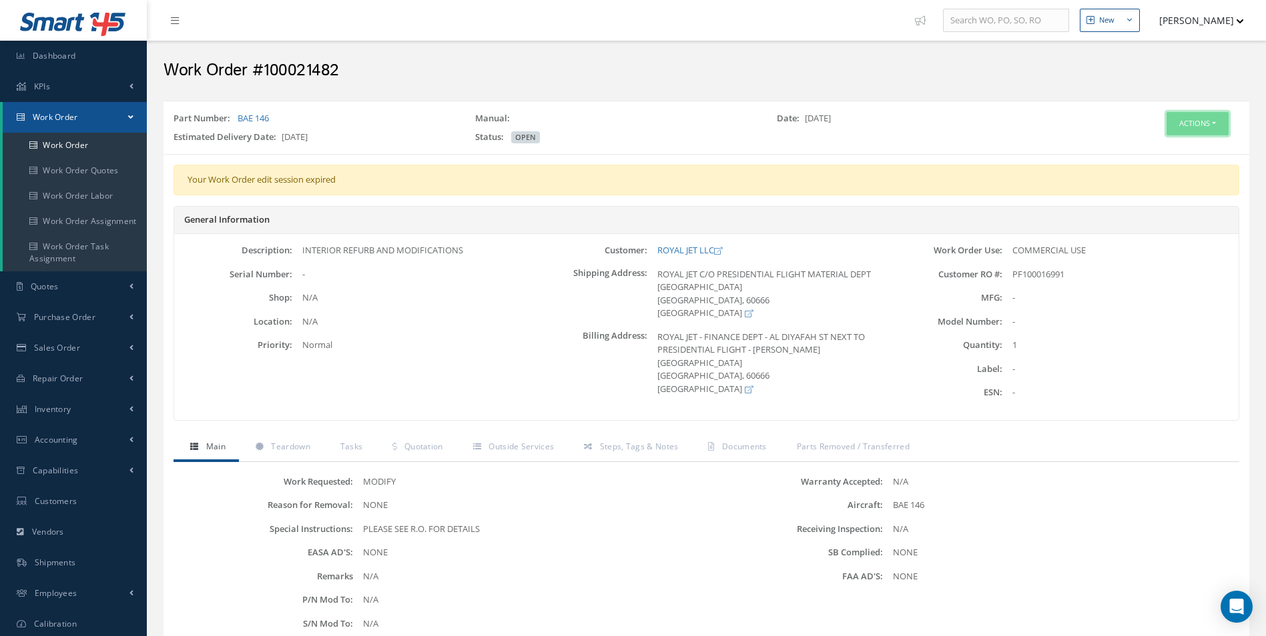
click at [1190, 125] on button "Actions" at bounding box center [1197, 123] width 62 height 23
click at [1166, 145] on link "Edit" at bounding box center [1177, 149] width 107 height 18
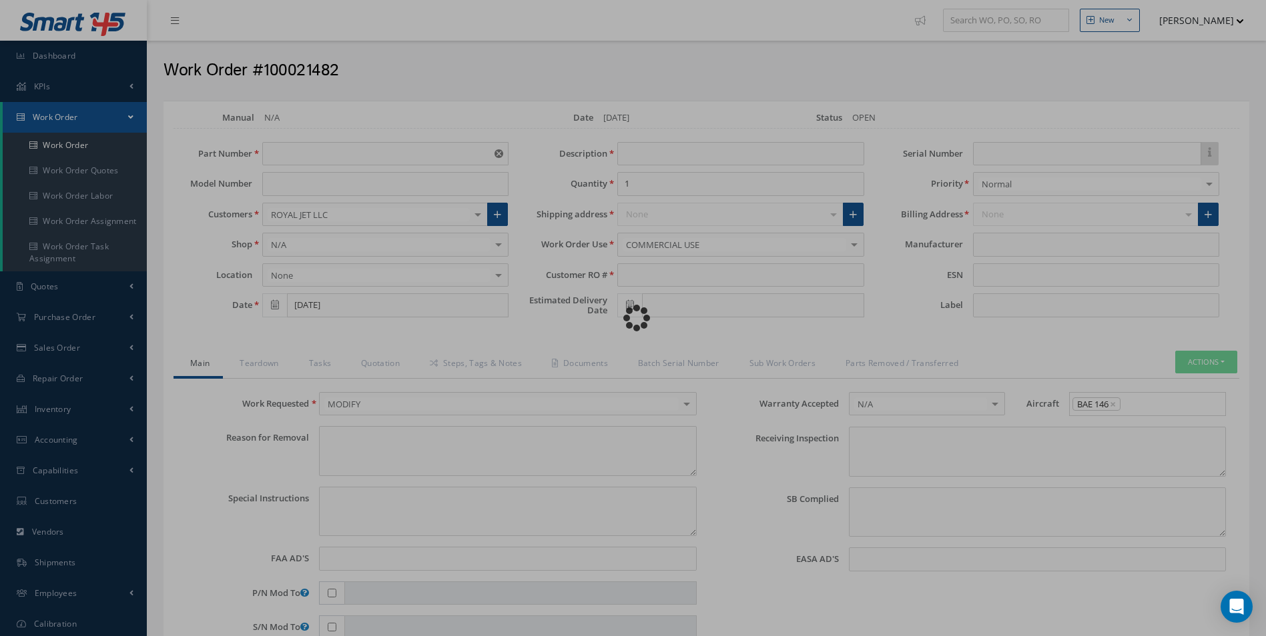
type input "BAE 146"
type input "04/24/2025"
type input "INTERIOR REFURB AND MODIFICATIONS"
type input "PF100016991"
type input "[DATE]"
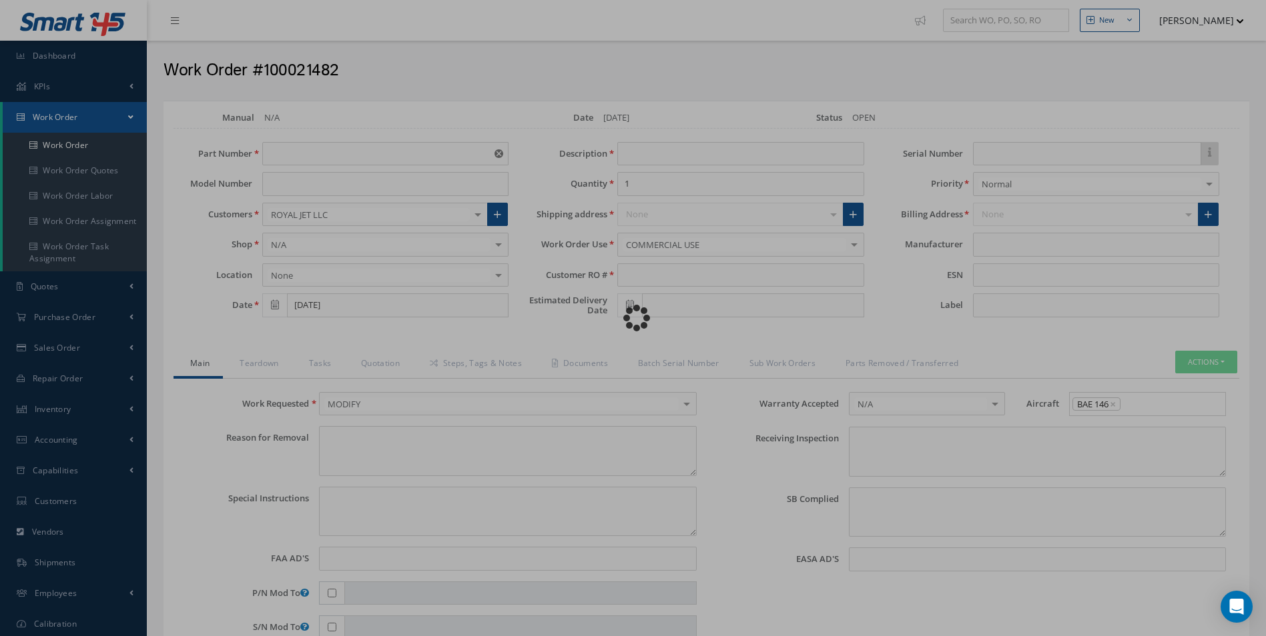
type textarea "NONE"
type textarea "PLEASE SEE R.O. FOR DETAILS"
type input "NONE"
type textarea "NONE"
type input "NONE"
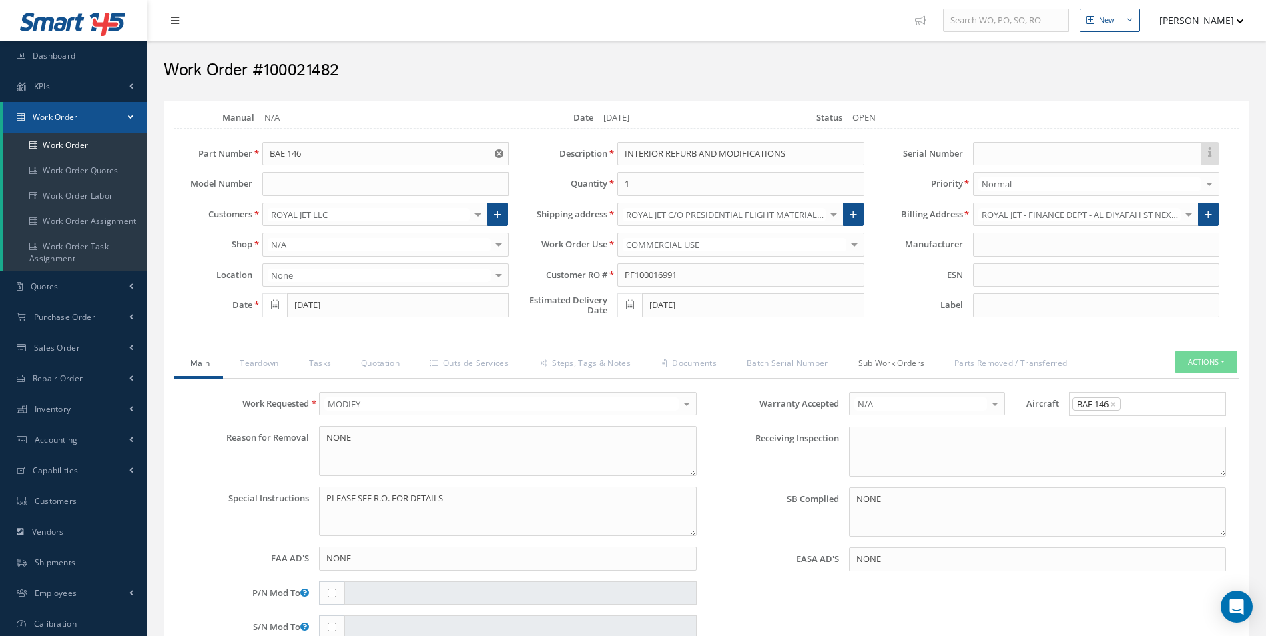
click at [899, 361] on link "Sub Work Orders" at bounding box center [889, 365] width 97 height 28
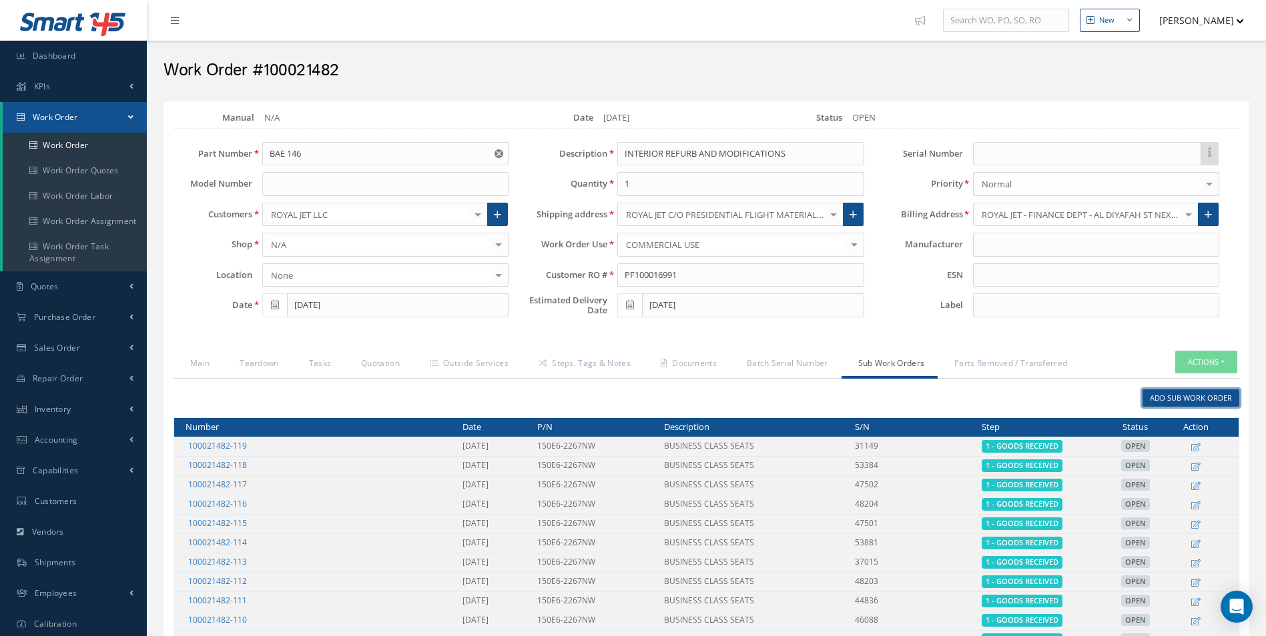
drag, startPoint x: 1176, startPoint y: 393, endPoint x: 1152, endPoint y: 396, distance: 24.2
click at [1176, 393] on link "Add Sub Work Order" at bounding box center [1190, 399] width 97 height 18
type input "PF100016991"
type input "[DATE]"
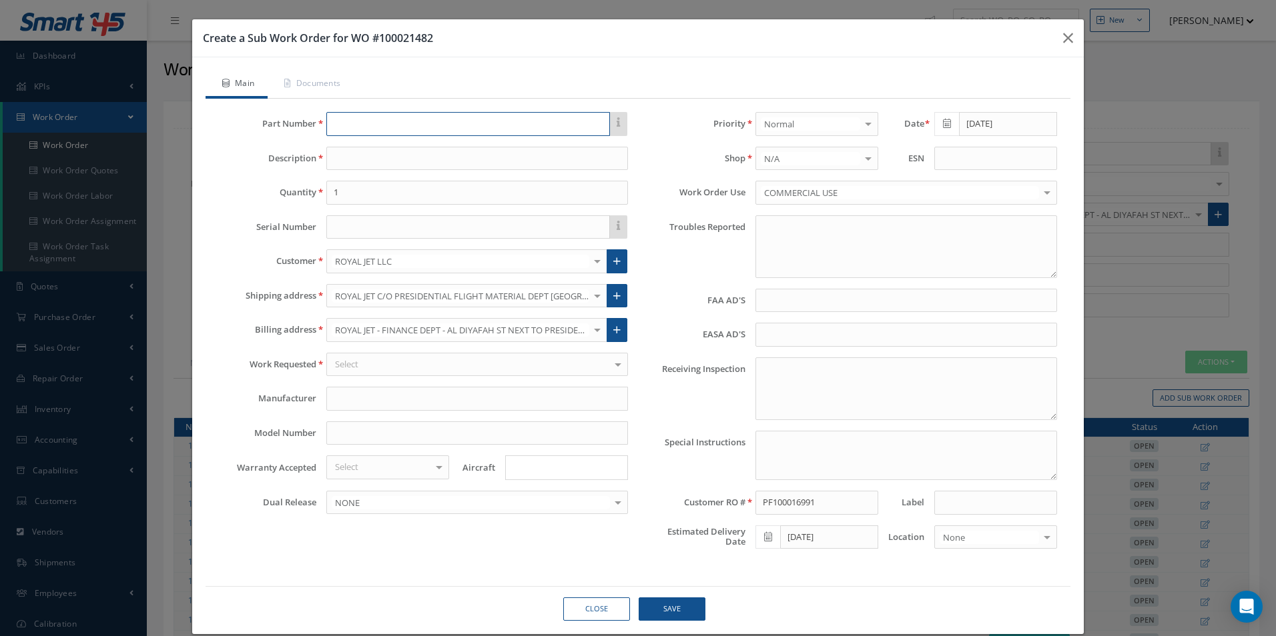
click at [363, 120] on input "text" at bounding box center [468, 124] width 284 height 24
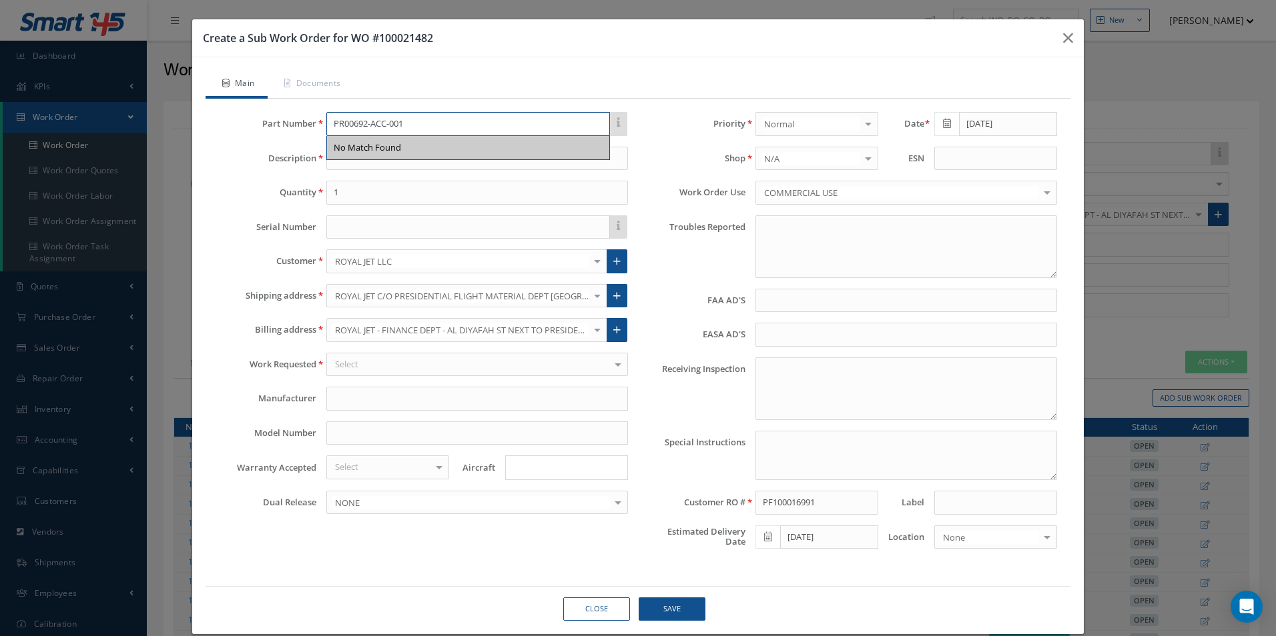
type input "PR00692-ACC-001"
click at [234, 184] on div "Quantity 1" at bounding box center [423, 193] width 429 height 24
click at [338, 159] on input at bounding box center [477, 159] width 302 height 24
type input "MOD FOR FERRY FLIGHT"
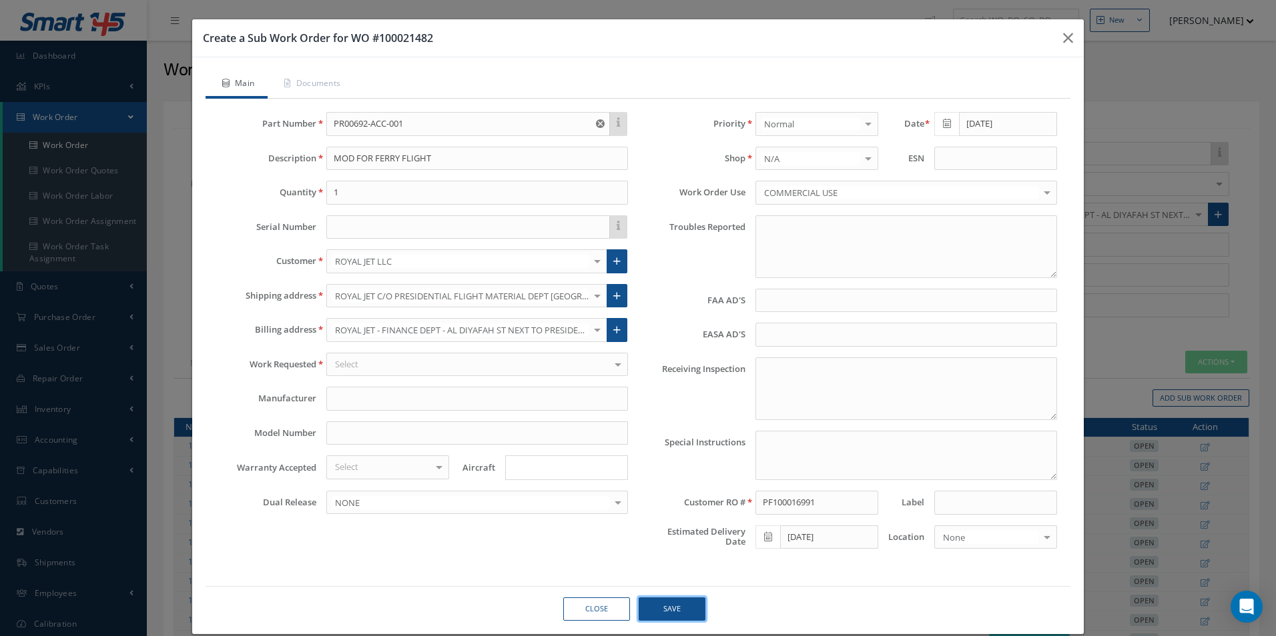
click at [669, 611] on button "Save" at bounding box center [671, 609] width 67 height 23
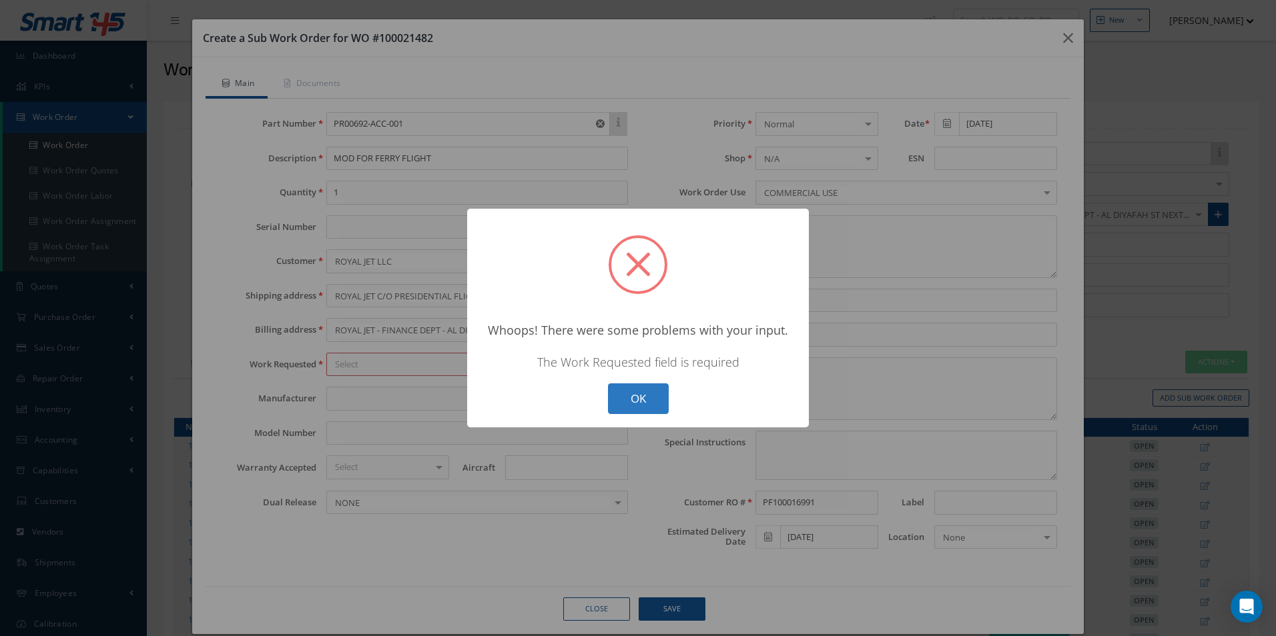
click at [638, 392] on button "OK" at bounding box center [638, 399] width 61 height 31
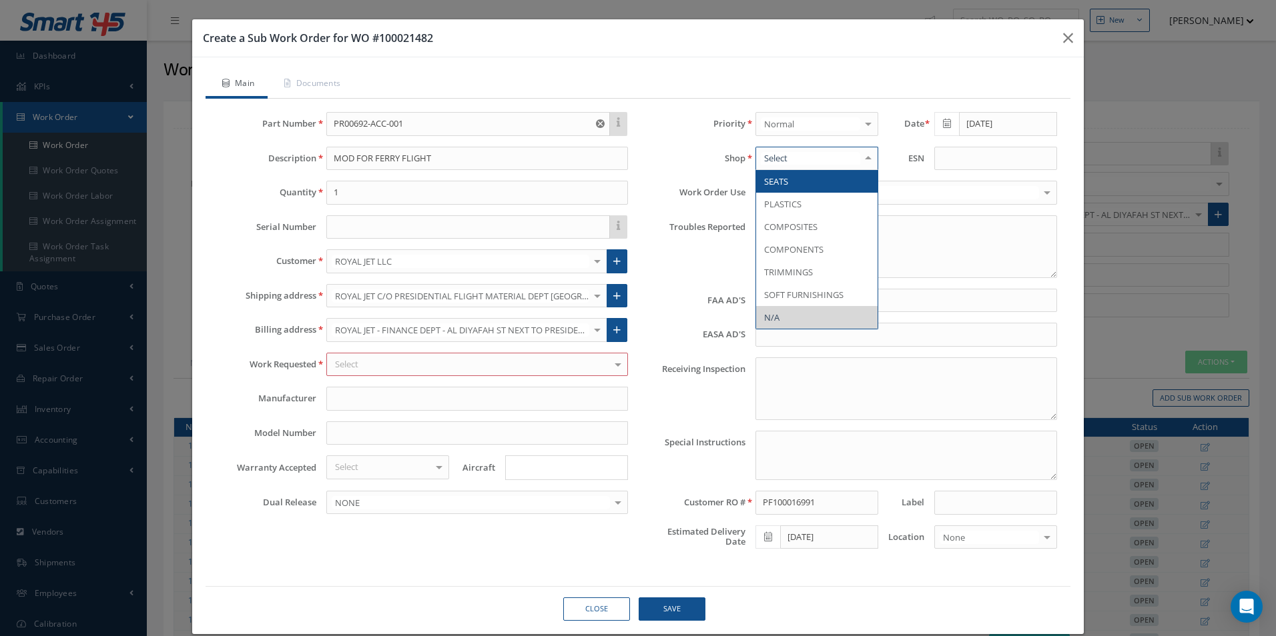
click at [859, 156] on div at bounding box center [868, 158] width 19 height 22
click at [785, 317] on span "N/A" at bounding box center [816, 317] width 121 height 23
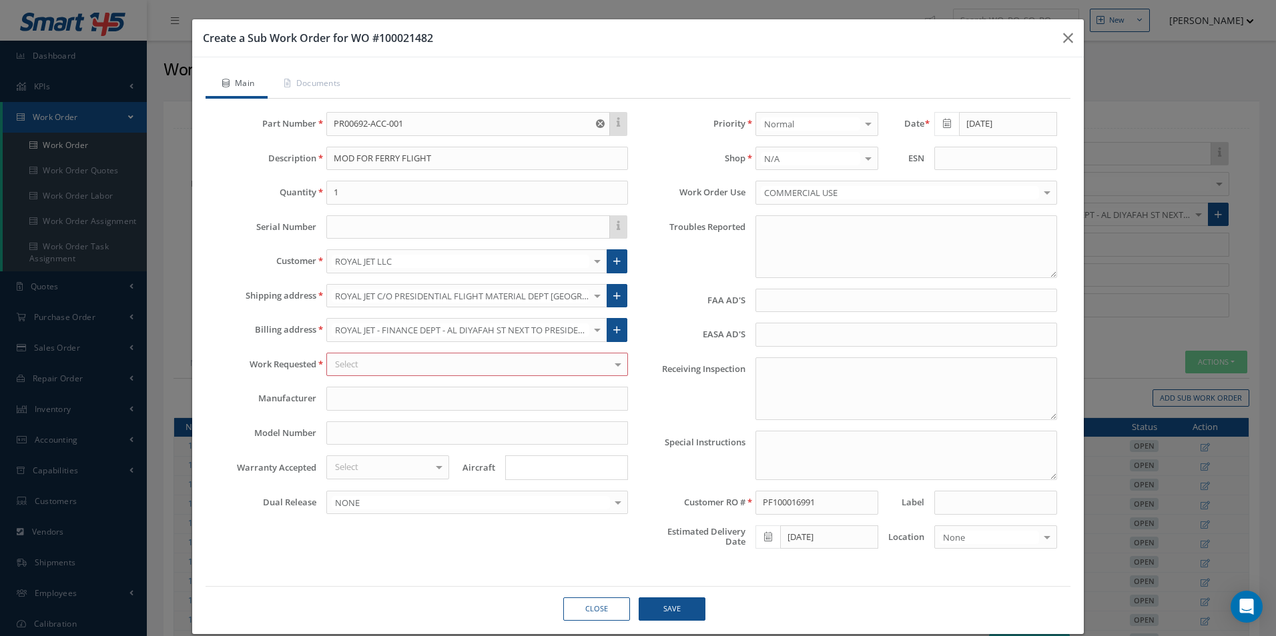
click at [859, 123] on div at bounding box center [868, 124] width 19 height 22
click at [890, 175] on div "Priority Normal AOG Critical Rush No elements found. List is empty. Date 09/29/…" at bounding box center [852, 336] width 429 height 448
click at [943, 121] on icon at bounding box center [947, 123] width 8 height 9
click at [959, 263] on td "29" at bounding box center [957, 268] width 20 height 20
click at [667, 607] on button "Save" at bounding box center [671, 609] width 67 height 23
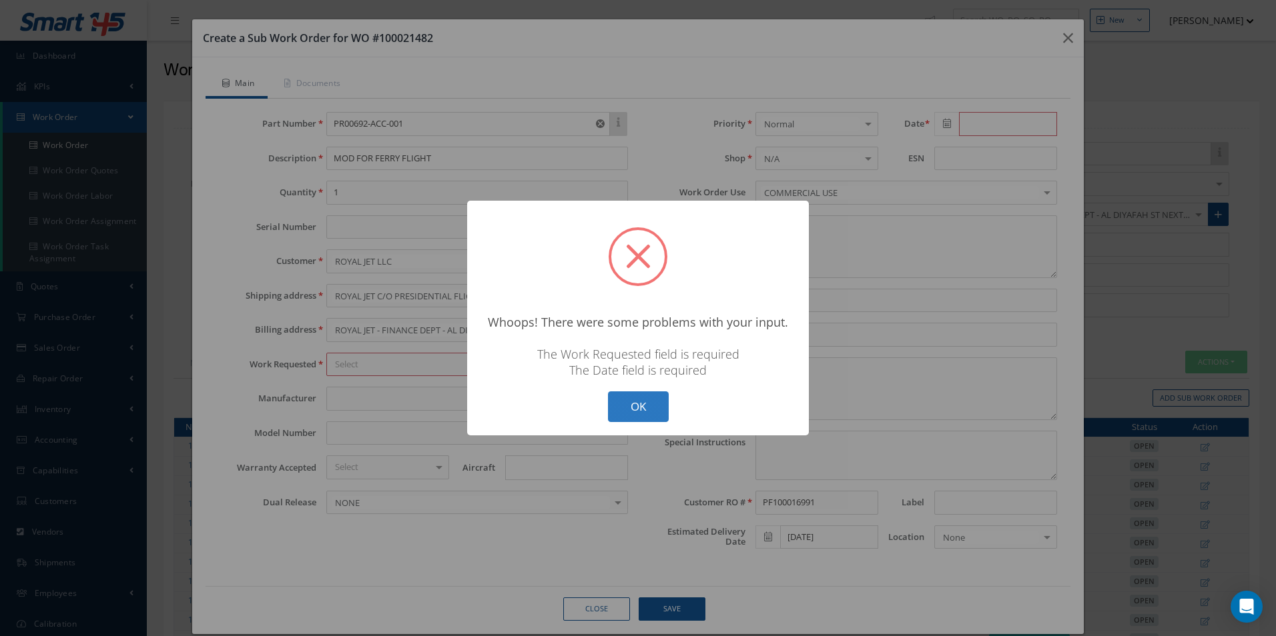
click at [638, 400] on button "OK" at bounding box center [638, 407] width 61 height 31
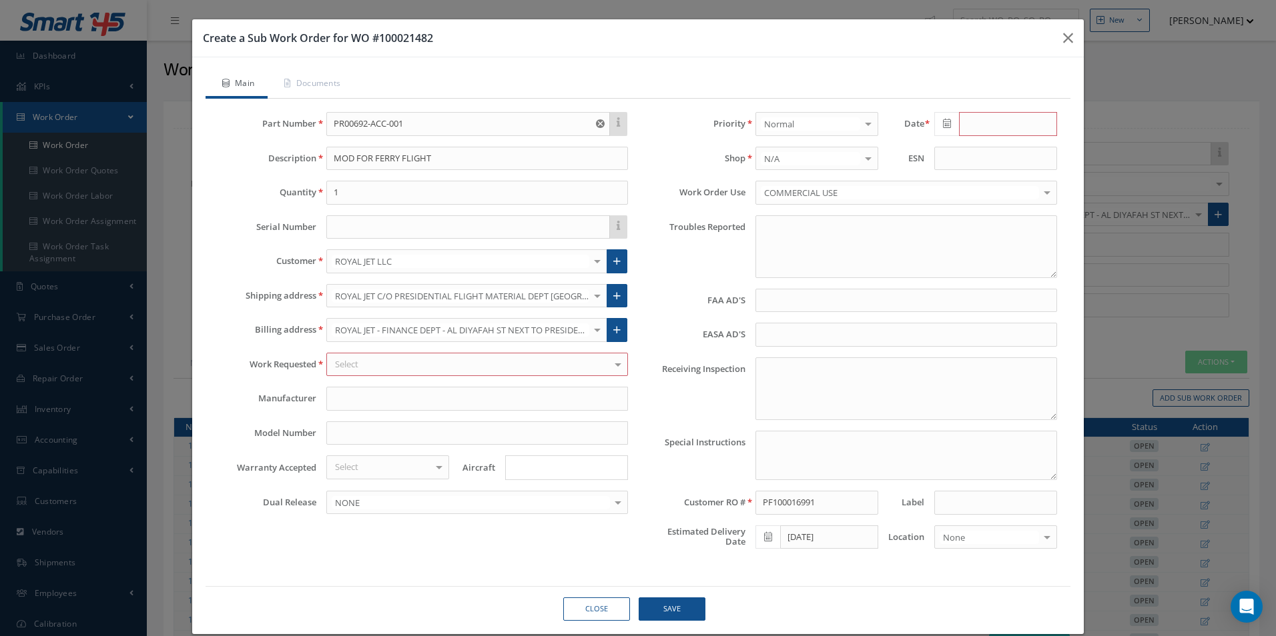
click at [614, 361] on div at bounding box center [617, 365] width 19 height 22
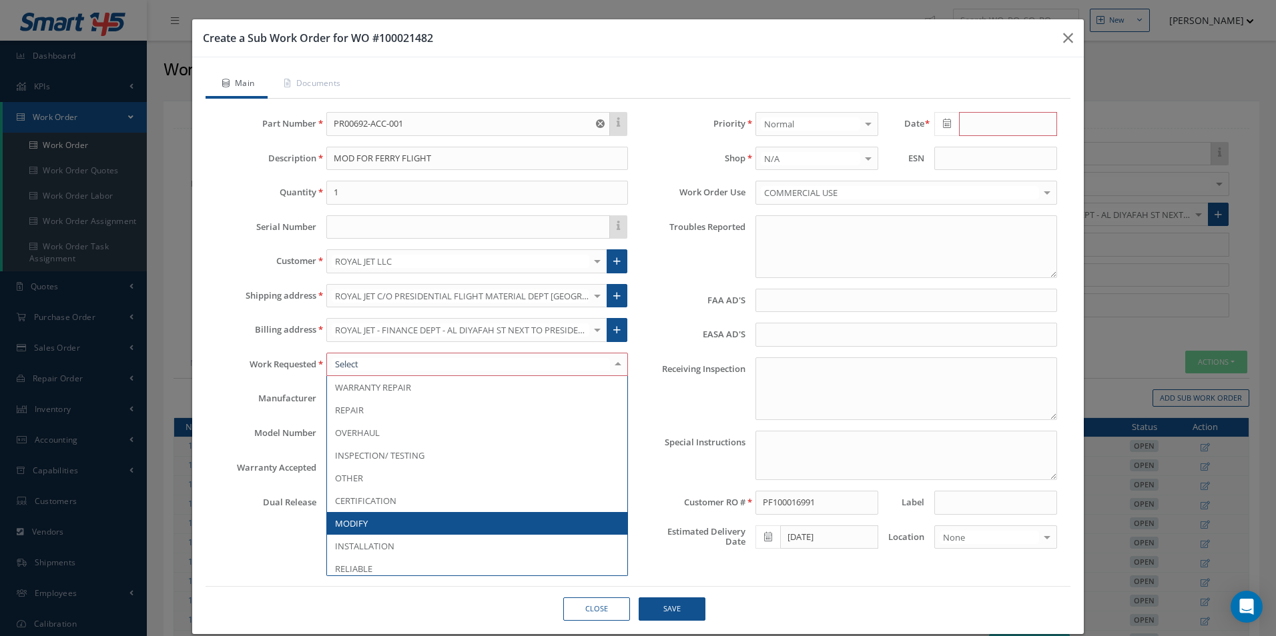
click at [404, 520] on span "MODIFY" at bounding box center [477, 523] width 300 height 23
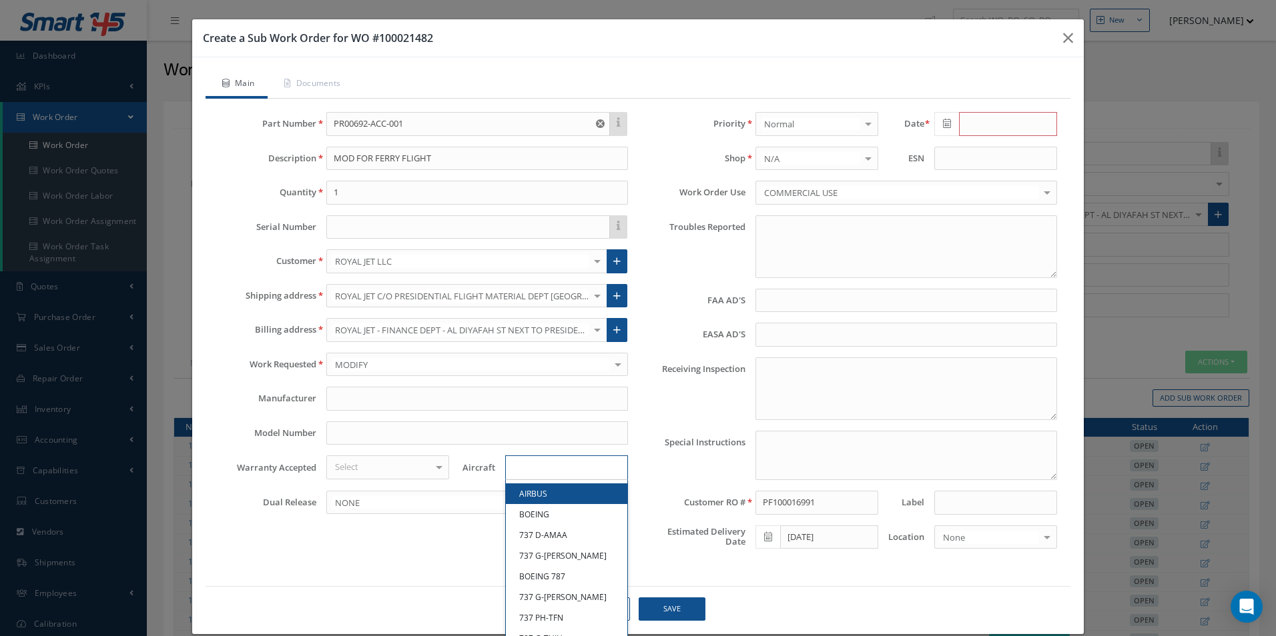
click at [546, 465] on input "Search for option" at bounding box center [563, 468] width 113 height 14
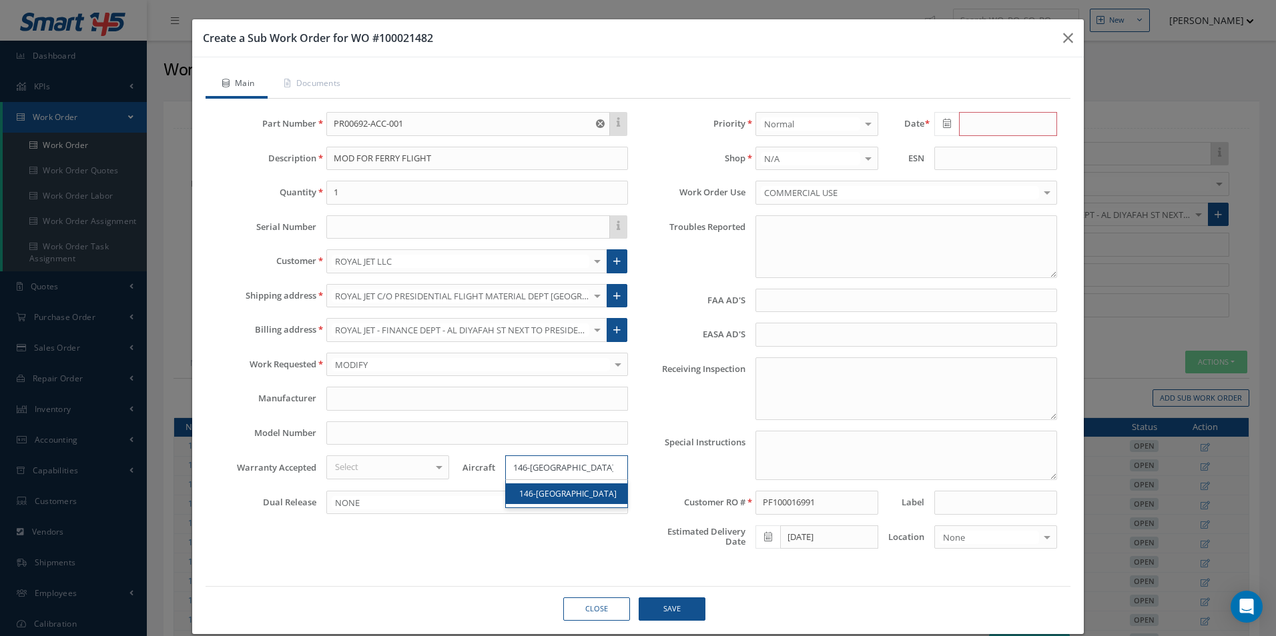
click at [535, 468] on input "146-RJ" at bounding box center [563, 468] width 113 height 14
click at [534, 470] on input "146-RJ-100" at bounding box center [563, 468] width 113 height 14
type input "146-RJ-100"
click at [642, 564] on div "This part number doesn't have an up to date manual, and as a result, a work ord…" at bounding box center [637, 336] width 865 height 474
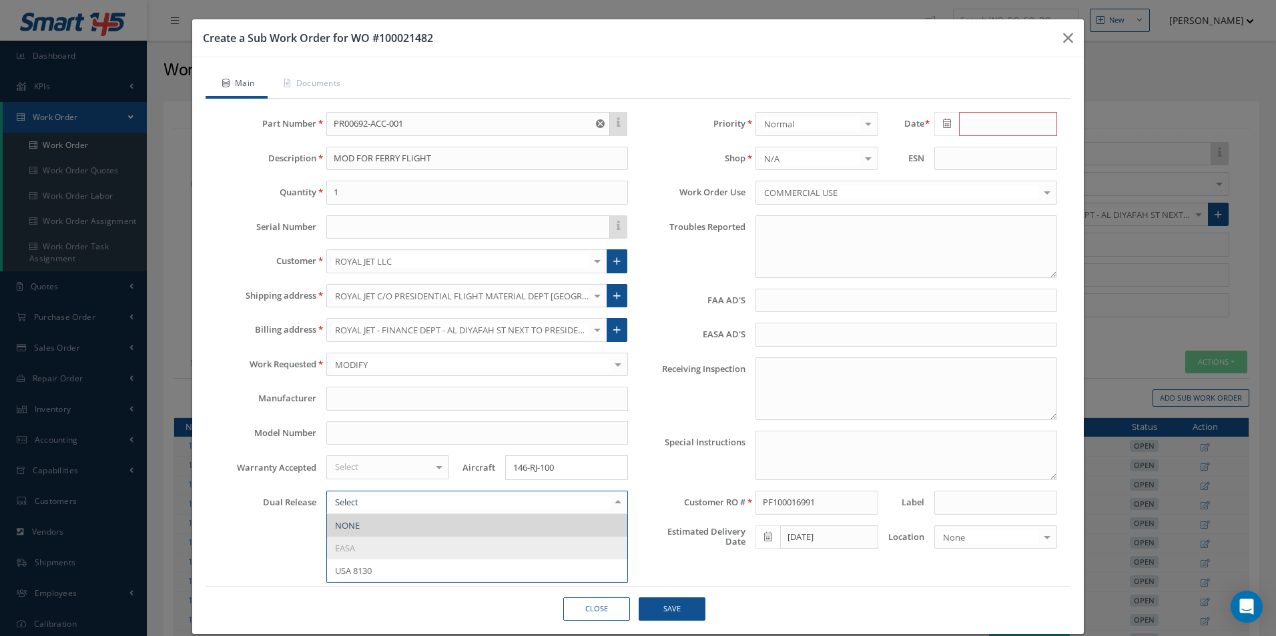
drag, startPoint x: 615, startPoint y: 502, endPoint x: 600, endPoint y: 512, distance: 18.3
click at [614, 502] on div at bounding box center [617, 503] width 19 height 22
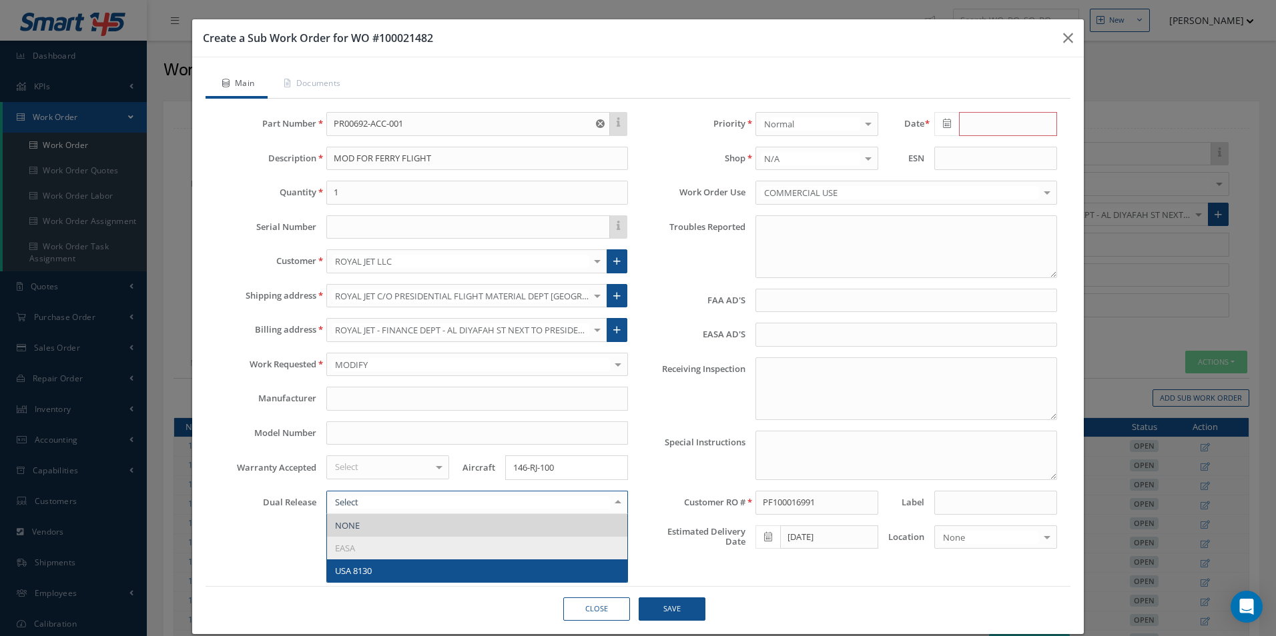
click at [416, 552] on li "EASA" at bounding box center [477, 548] width 300 height 23
click at [683, 612] on button "Save" at bounding box center [671, 609] width 67 height 23
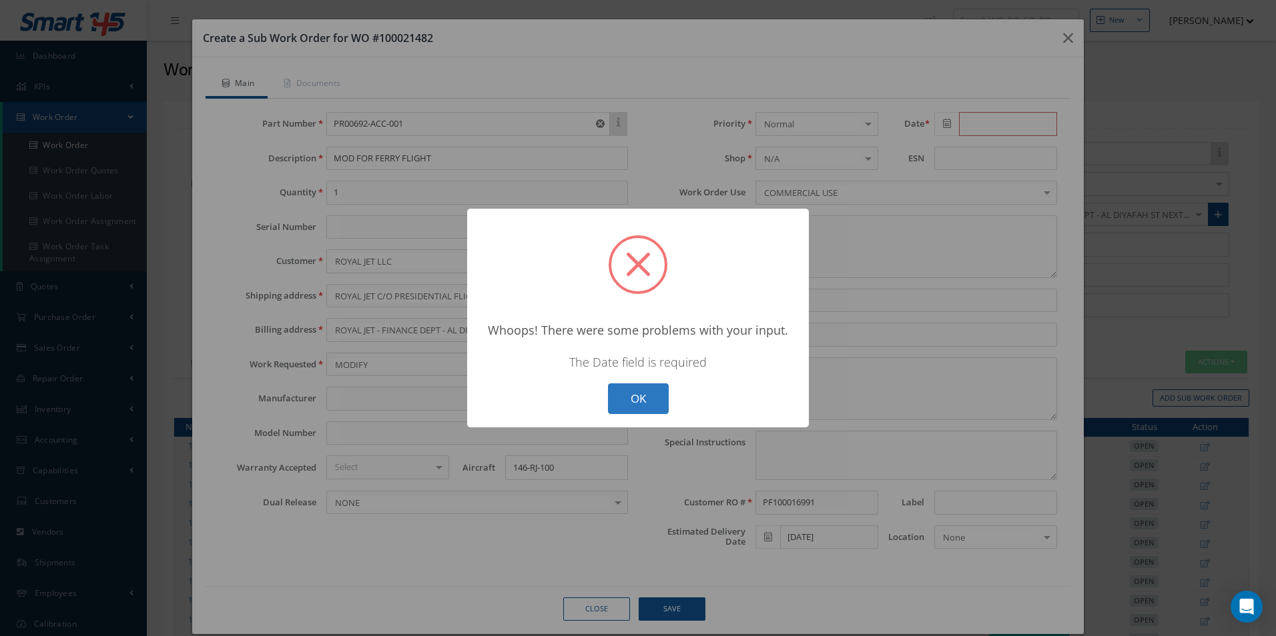
click at [644, 384] on button "OK" at bounding box center [638, 399] width 61 height 31
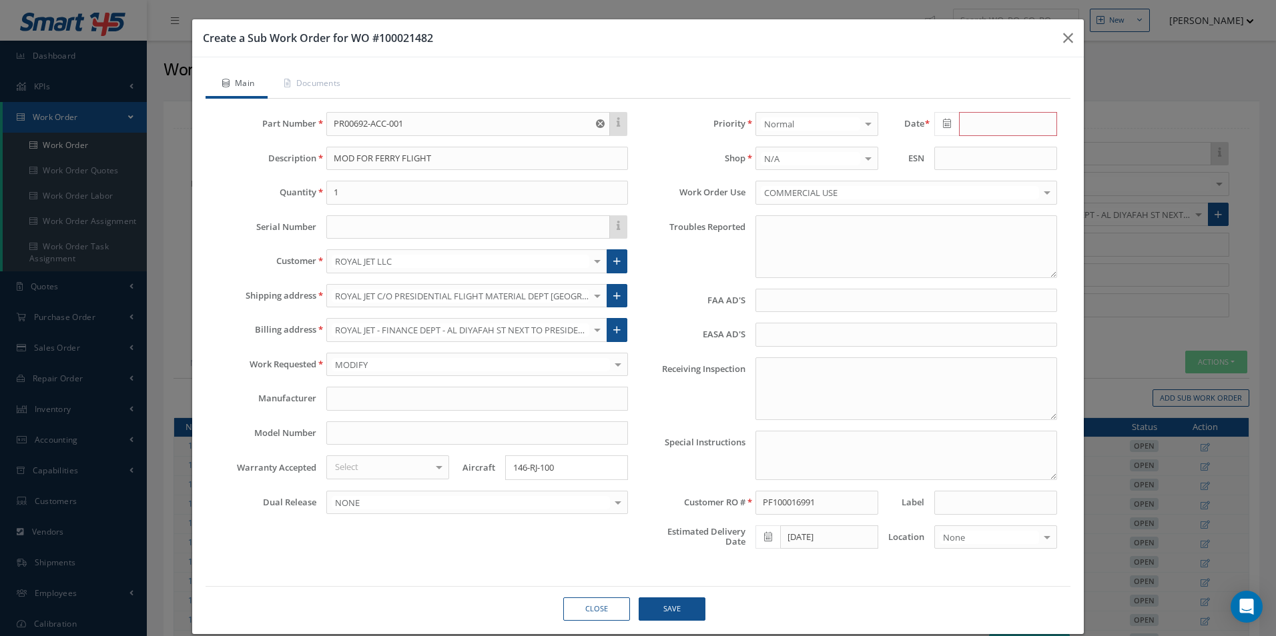
click at [943, 120] on icon at bounding box center [947, 123] width 8 height 9
click at [957, 230] on td "15" at bounding box center [957, 227] width 20 height 20
type input "09/15/2025"
click at [675, 604] on button "Save" at bounding box center [671, 609] width 67 height 23
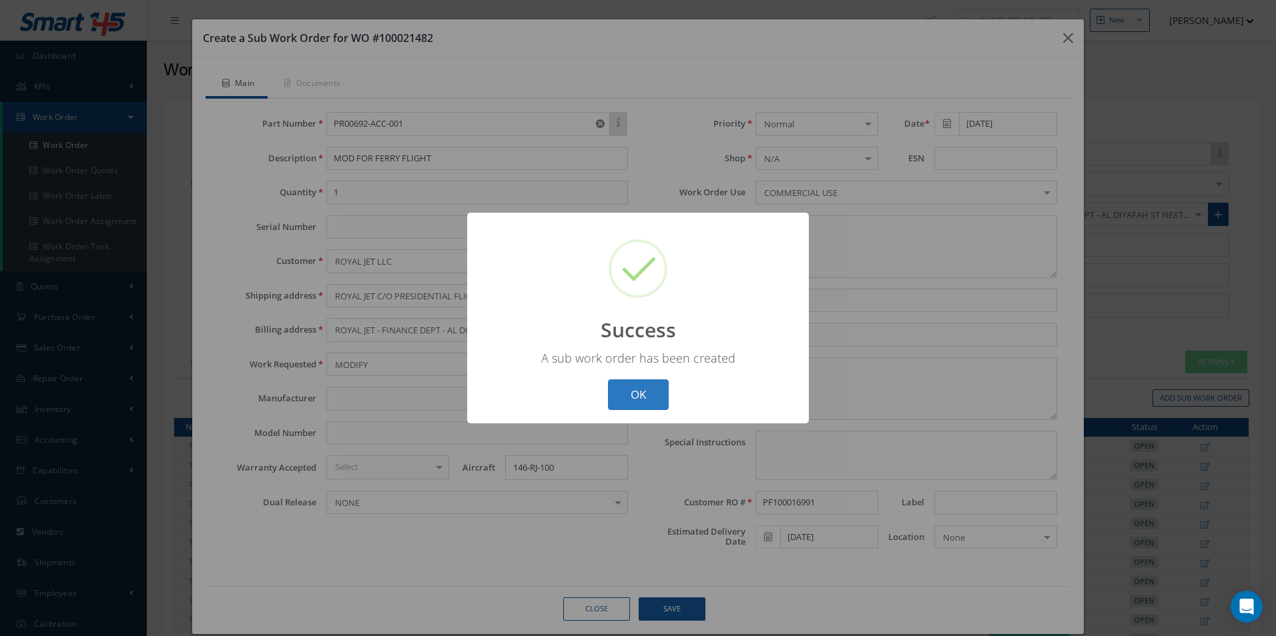
click at [644, 390] on button "OK" at bounding box center [638, 395] width 61 height 31
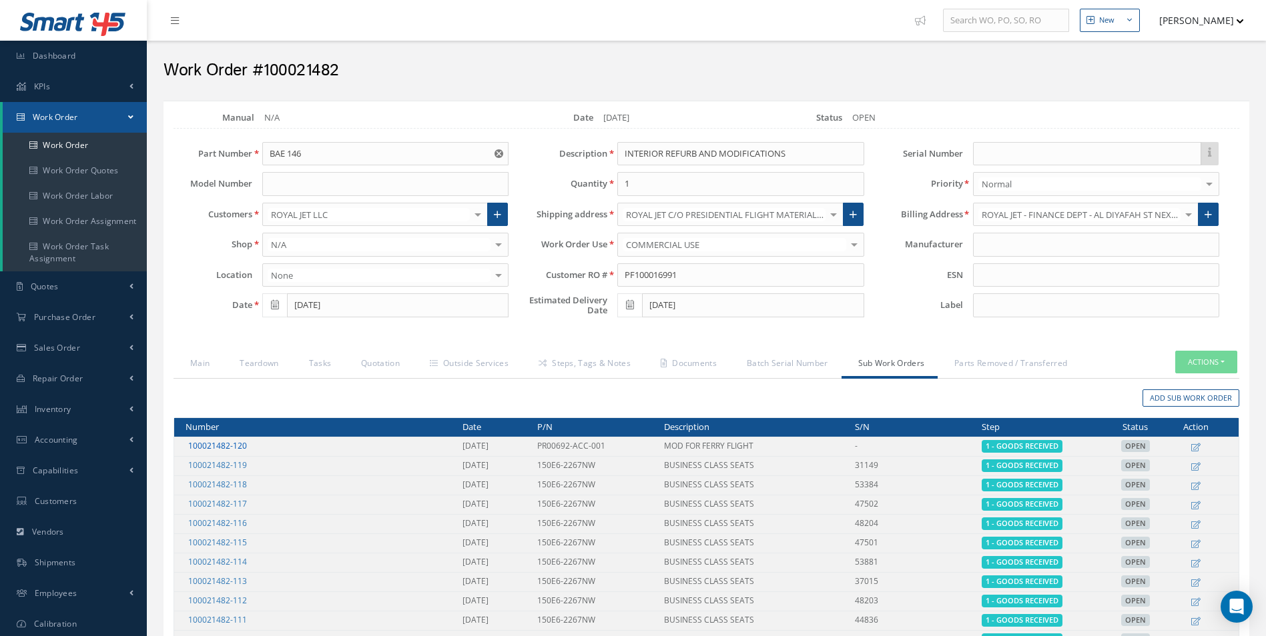
click at [235, 442] on link "100021482-120" at bounding box center [217, 445] width 59 height 11
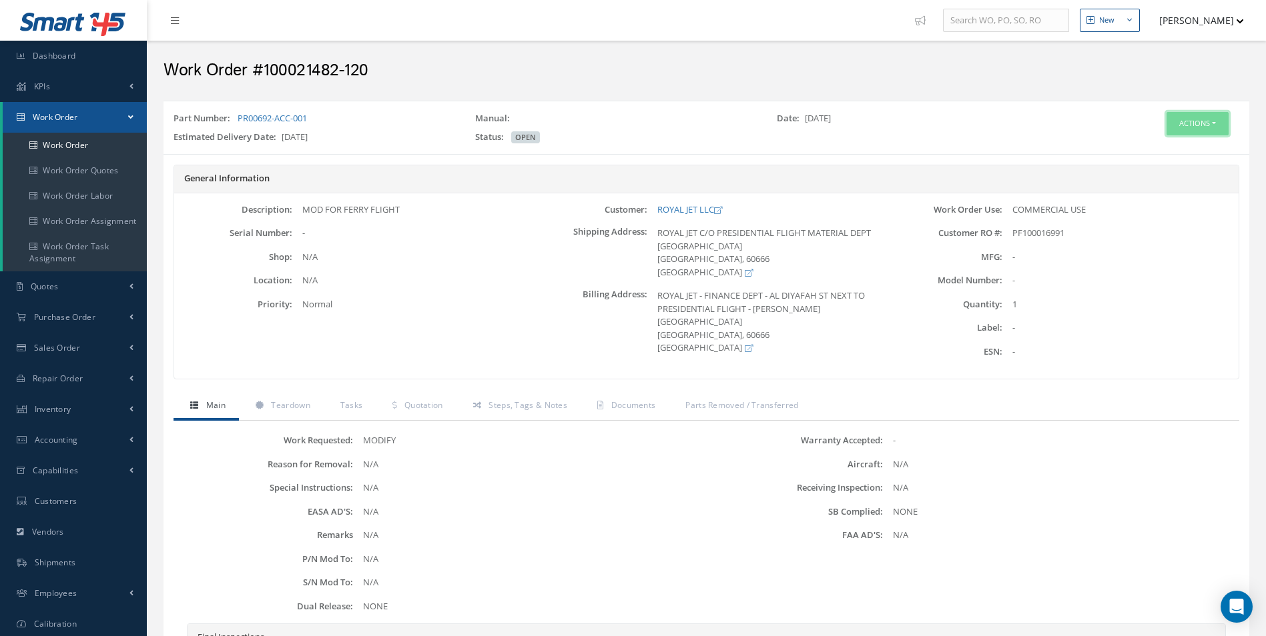
click at [1189, 123] on button "Actions" at bounding box center [1197, 123] width 62 height 23
click at [1163, 145] on link "Edit" at bounding box center [1177, 149] width 107 height 18
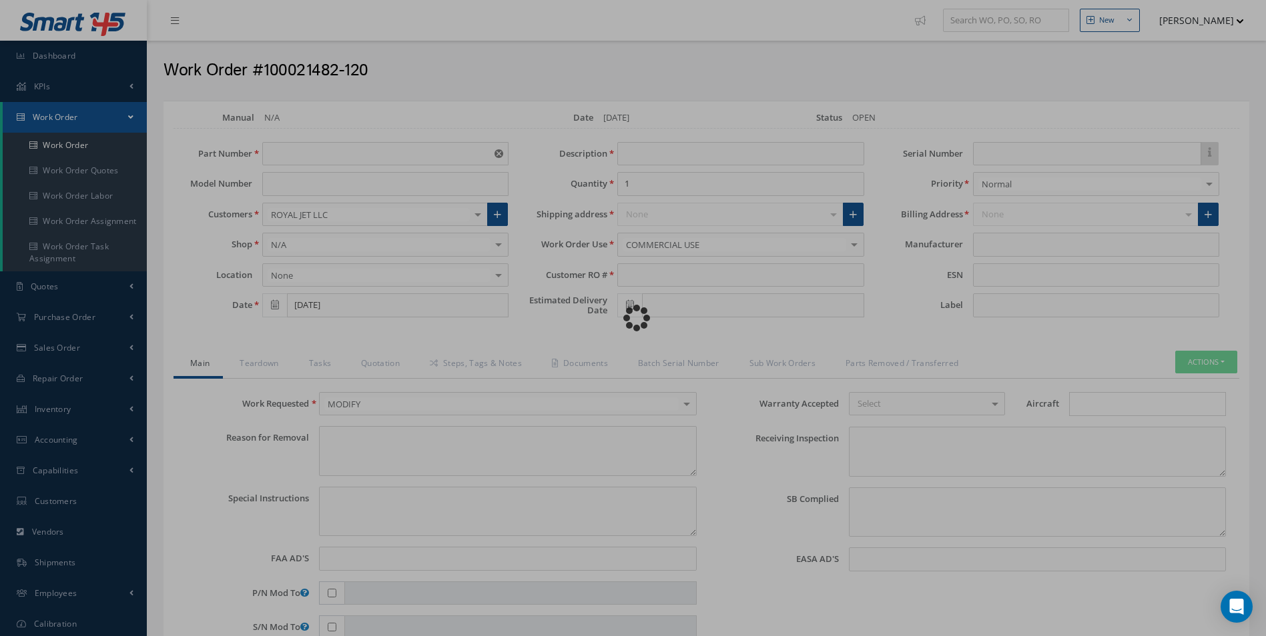
type input "PR00692-ACC-001"
type input "[DATE]"
type input "MOD FOR FERRY FLIGHT"
type input "PF100016991"
type input "[DATE]"
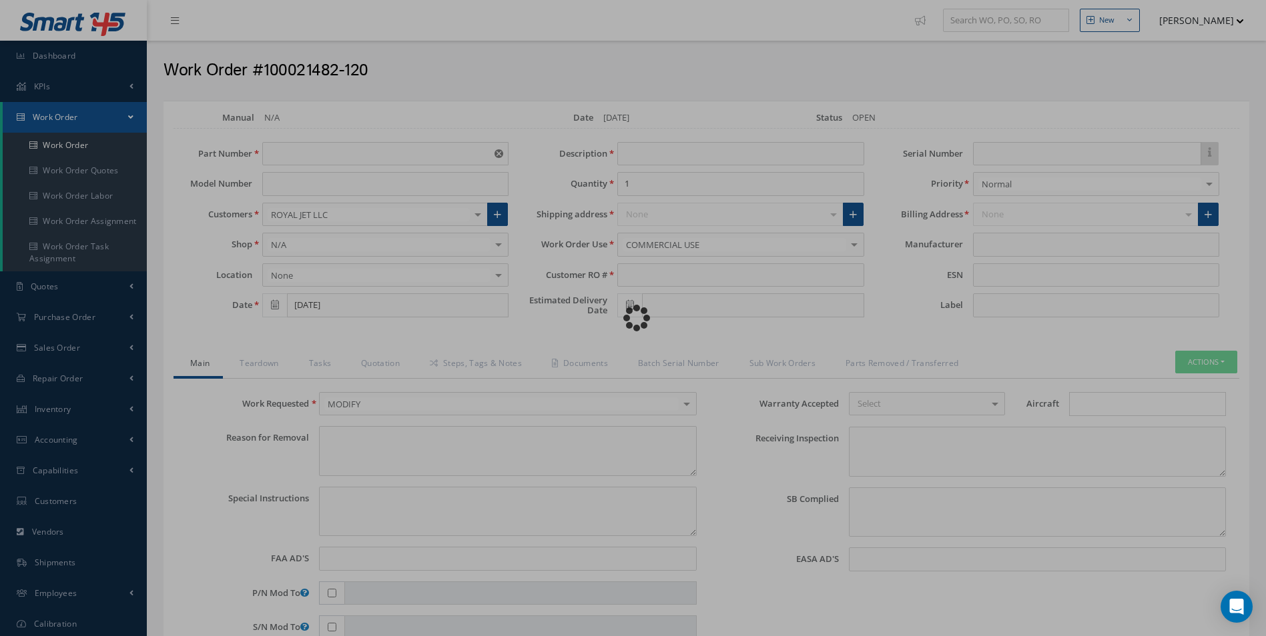
type textarea "NONE"
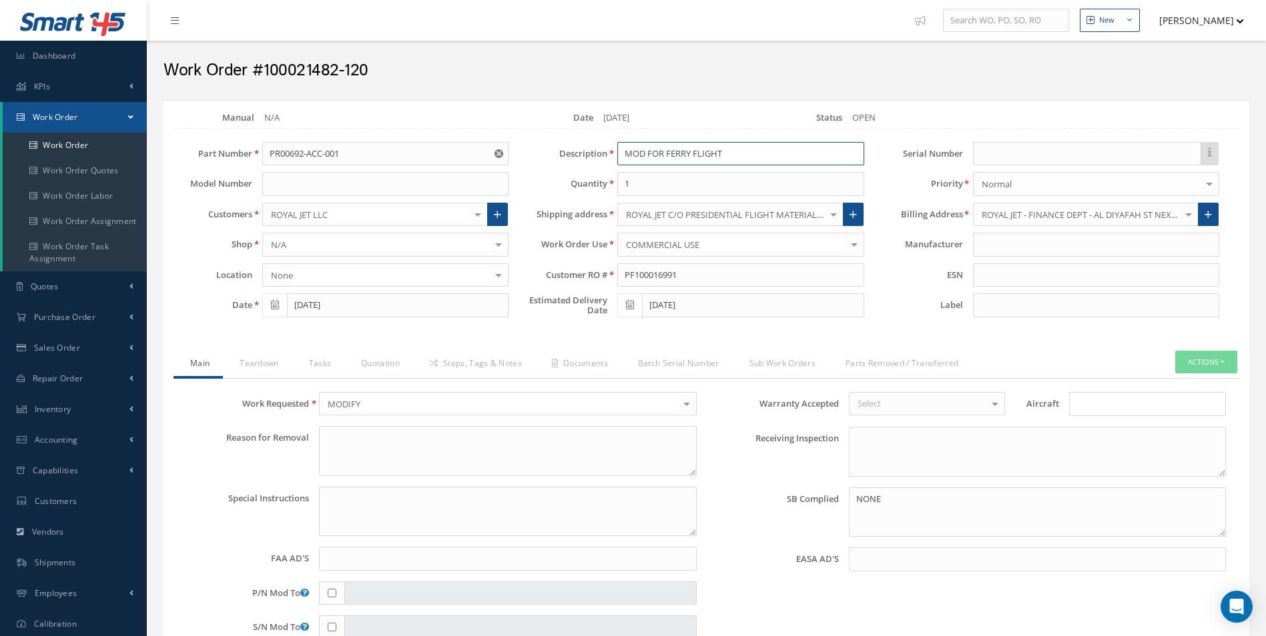
click at [647, 153] on input "MOD FOR FERRY FLIGHT" at bounding box center [740, 154] width 246 height 24
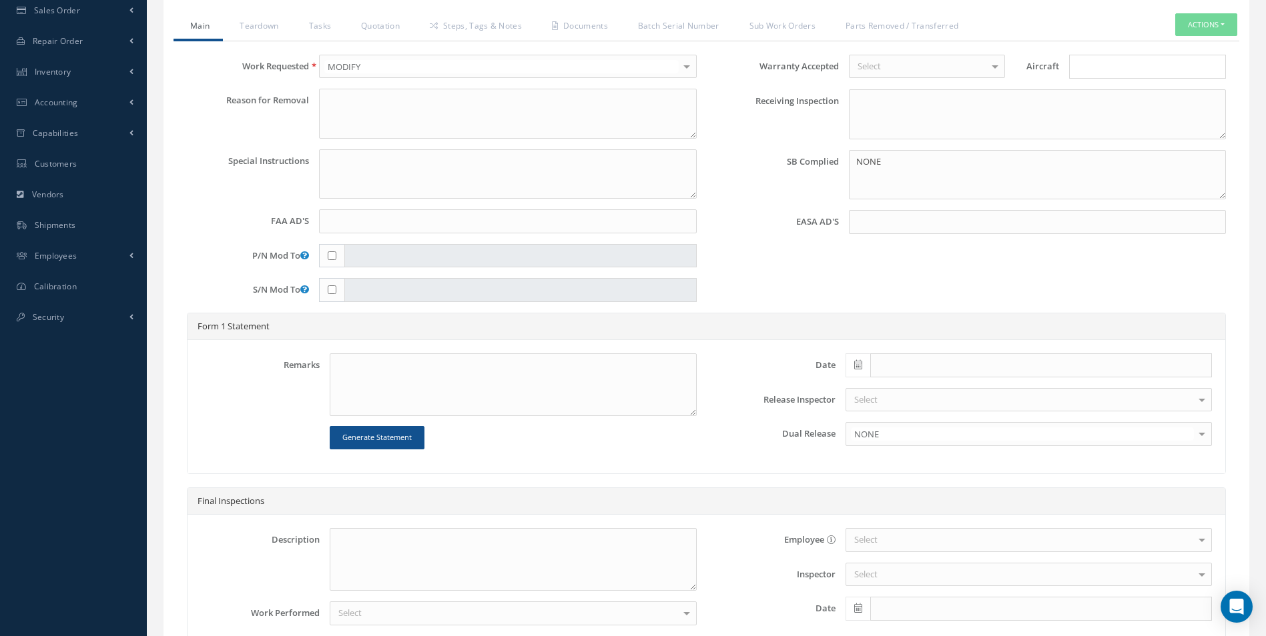
scroll to position [472, 0]
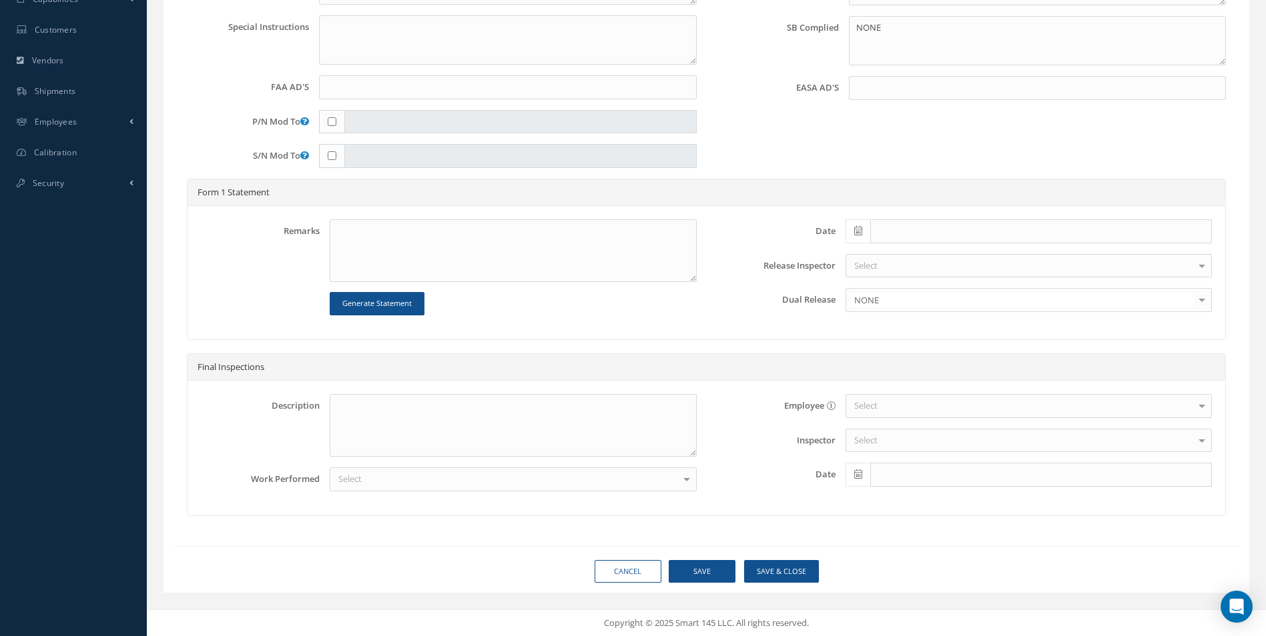
type input "CONDITIONS FOR FERRY FLIGHT"
click at [707, 570] on button "Save" at bounding box center [702, 571] width 67 height 23
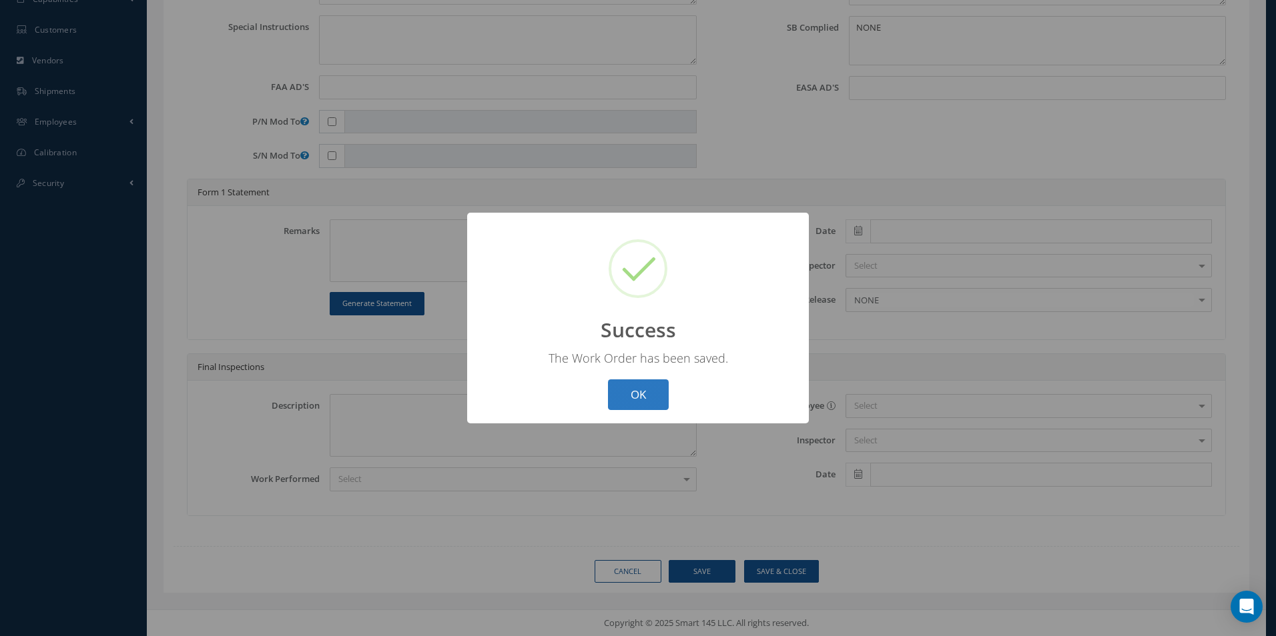
click at [648, 397] on button "OK" at bounding box center [638, 395] width 61 height 31
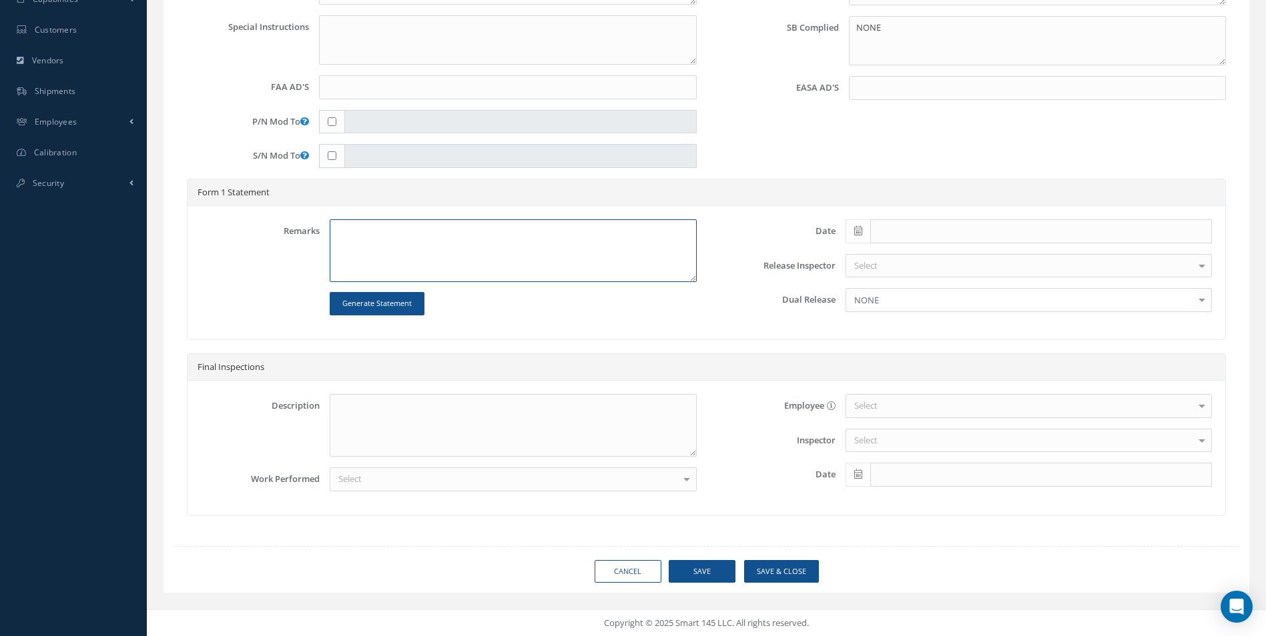
click at [350, 234] on textarea at bounding box center [513, 250] width 366 height 63
drag, startPoint x: 392, startPoint y: 231, endPoint x: 408, endPoint y: 230, distance: 16.0
click at [408, 230] on textarea "CONDITIONS FOR" at bounding box center [513, 250] width 366 height 63
click at [540, 226] on textarea "CONDITIONS REQUIURED FOR FERRY FLIGHT OF" at bounding box center [513, 250] width 366 height 63
drag, startPoint x: 490, startPoint y: 256, endPoint x: 516, endPoint y: 260, distance: 25.8
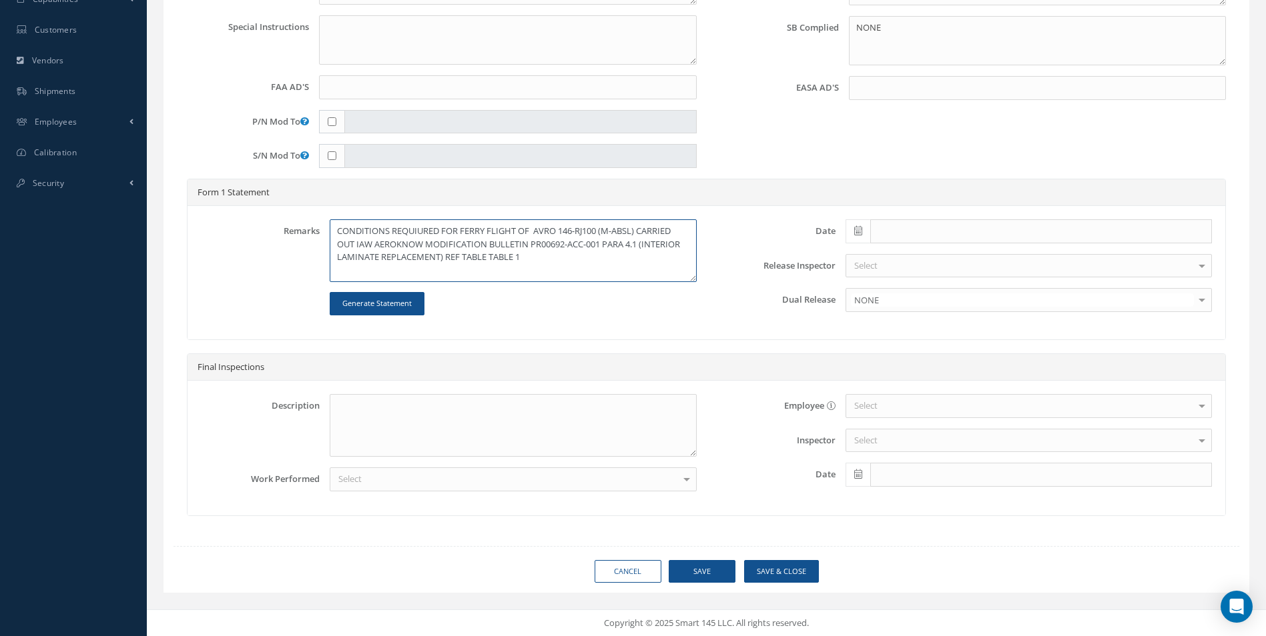
click at [516, 260] on textarea "CONDITIONS REQUIURED FOR FERRY FLIGHT OF AVRO 146-RJ100 (M-ABSL) CARRIED OUT IA…" at bounding box center [513, 250] width 366 height 63
click at [606, 243] on textarea "CONDITIONS REQUIURED FOR FERRY FLIGHT OF AVRO 146-RJ100 (M-ABSL) CARRIED OUT IA…" at bounding box center [513, 250] width 366 height 63
click at [588, 268] on textarea "CONDITIONS REQUIURED FOR FERRY FLIGHT OF AVRO 146-RJ100 (M-ABSL) CARRIED OUT IA…" at bounding box center [513, 250] width 366 height 63
click at [371, 269] on textarea "CONDITIONS REQUIURED FOR FERRY FLIGHT OF AVRO 146-RJ100 (M-ABSL) CARRIED OUT IA…" at bounding box center [513, 250] width 366 height 63
click at [527, 270] on textarea "CONDITIONS REQUIURED FOR FERRY FLIGHT OF AVRO 146-RJ100 (M-ABSL) CARRIED OUT IA…" at bounding box center [513, 250] width 366 height 63
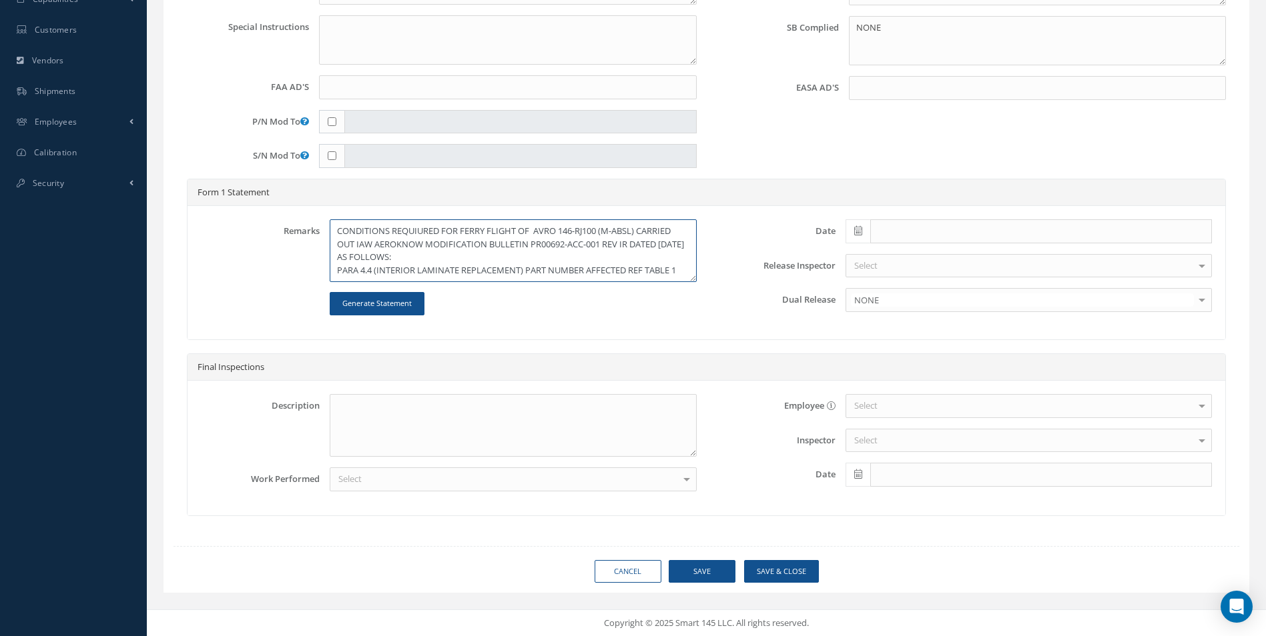
click at [682, 266] on textarea "CONDITIONS REQUIURED FOR FERRY FLIGHT OF AVRO 146-RJ100 (M-ABSL) CARRIED OUT IA…" at bounding box center [513, 250] width 366 height 63
drag, startPoint x: 589, startPoint y: 246, endPoint x: 647, endPoint y: 249, distance: 58.1
click at [647, 249] on textarea "CONDITIONS REQUIURED FOR FERRY FLIGHT OF AVRO 146-RJ100 (M-ABSL) CARRIED OUT IA…" at bounding box center [513, 250] width 366 height 63
click at [330, 246] on textarea "CONDITIONS REQUIURED FOR FERRY FLIGHT OF AVRO 146-RJ100 (M-ABSL) CARRIED OUT IA…" at bounding box center [513, 250] width 366 height 63
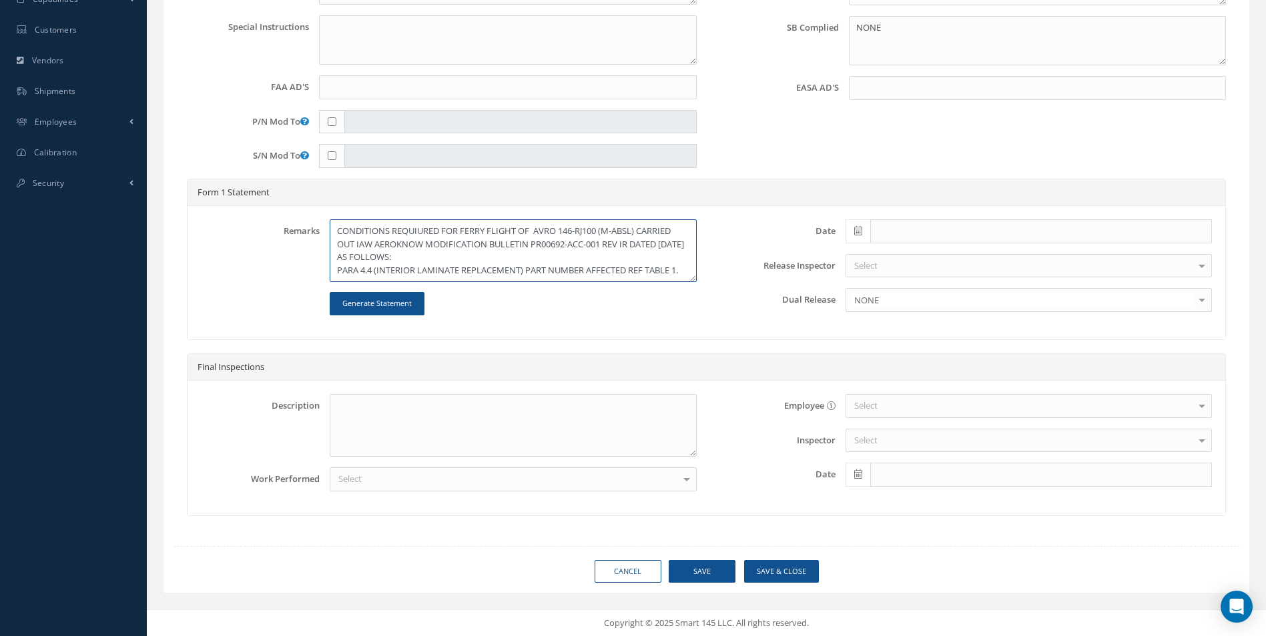
drag, startPoint x: 336, startPoint y: 248, endPoint x: 405, endPoint y: 246, distance: 68.7
click at [405, 246] on textarea "CONDITIONS REQUIURED FOR FERRY FLIGHT OF AVRO 146-RJ100 (M-ABSL) CARRIED OUT IA…" at bounding box center [513, 250] width 366 height 63
drag, startPoint x: 399, startPoint y: 248, endPoint x: 368, endPoint y: 268, distance: 36.6
click at [368, 268] on textarea "CONDITIONS REQUIURED FOR FERRY FLIGHT OF AVRO 146-RJ100 (M-ABSL) CARRIED OUT IA…" at bounding box center [513, 250] width 366 height 63
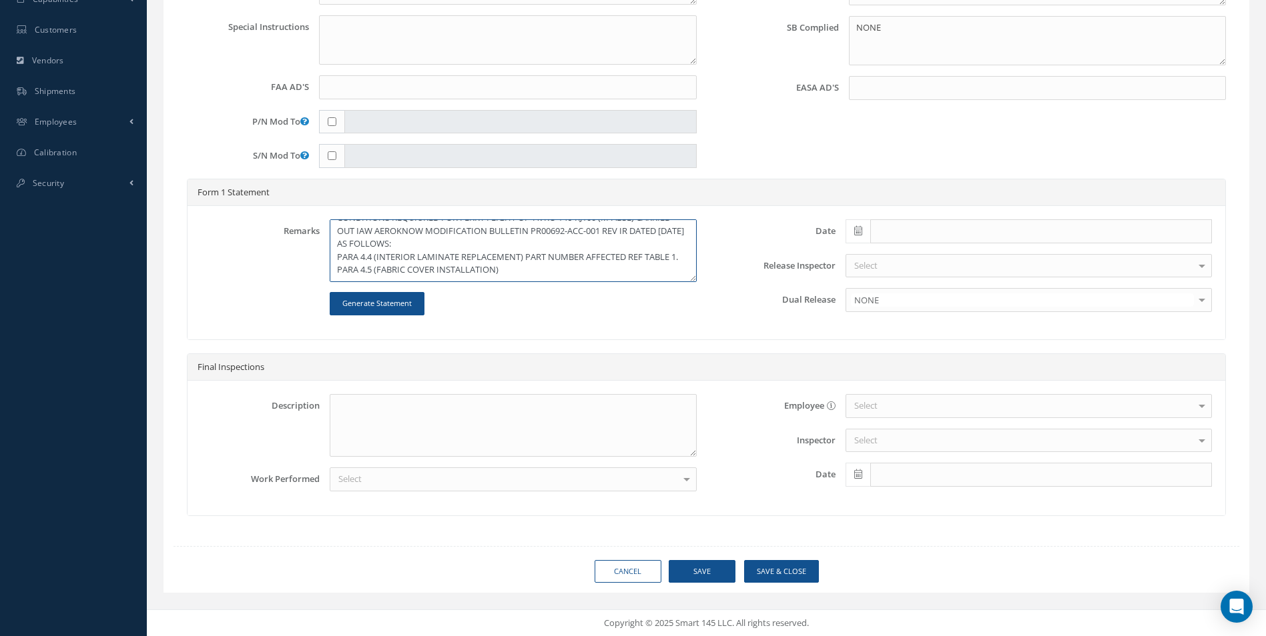
click at [587, 245] on textarea "CONDITIONS REQUIURED FOR FERRY FLIGHT OF AVRO 146-RJ100 (M-ABSL) CARRIED OUT IA…" at bounding box center [513, 250] width 366 height 63
click at [650, 244] on textarea "CONDITIONS REQUIURED FOR FERRY FLIGHT OF AVRO 146-RJ100 (M-ABSL) CARRIED OUT IA…" at bounding box center [513, 250] width 366 height 63
drag, startPoint x: 525, startPoint y: 244, endPoint x: 562, endPoint y: 252, distance: 37.4
click at [562, 252] on textarea "CONDITIONS REQUIURED FOR FERRY FLIGHT OF AVRO 146-RJ100 (M-ABSL) CARRIED OUT IA…" at bounding box center [513, 250] width 366 height 63
click at [499, 268] on textarea "CONDITIONS REQUIURED FOR FERRY FLIGHT OF AVRO 146-RJ100 (M-ABSL) CARRIED OUT IA…" at bounding box center [513, 250] width 366 height 63
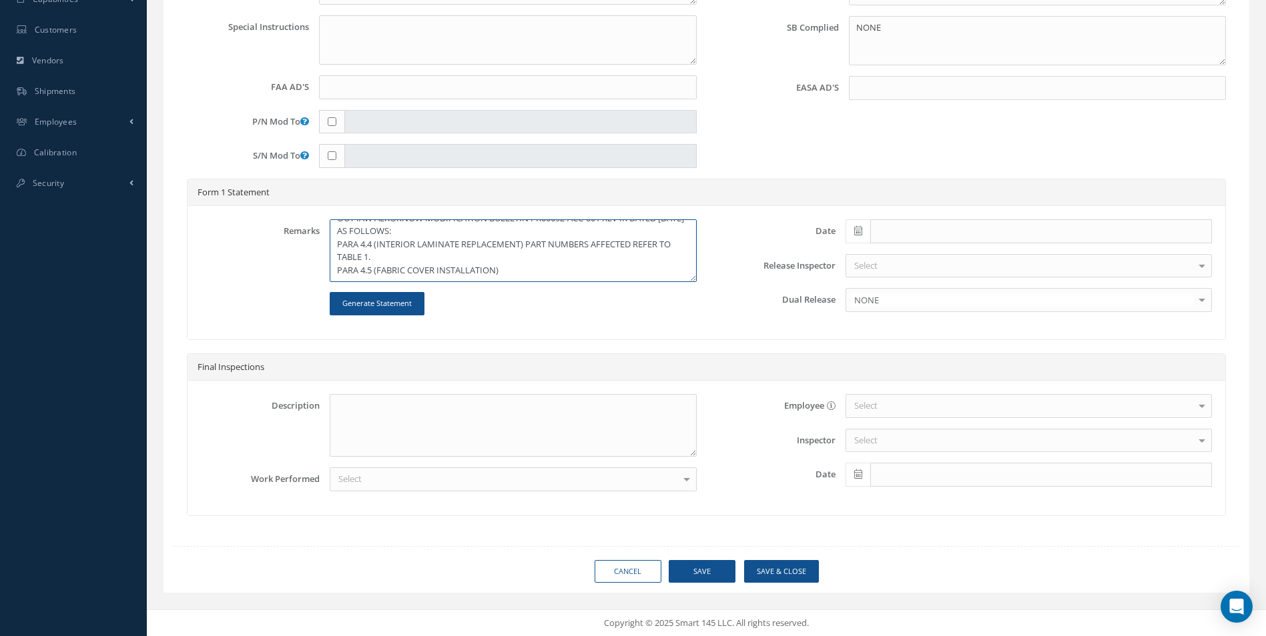
paste textarea "PART NUMBERS AFFECTED REFER TO TABLE 1."
click at [370, 275] on textarea "CONDITIONS REQUIURED FOR FERRY FLIGHT OF AVRO 146-RJ100 (M-ABSL) CARRIED OUT IA…" at bounding box center [513, 250] width 366 height 63
click at [367, 264] on textarea "CONDITIONS REQUIURED FOR FERRY FLIGHT OF AVRO 146-RJ100 (M-ABSL) CARRIED OUT IA…" at bounding box center [513, 250] width 366 height 63
click at [367, 260] on textarea "CONDITIONS REQUIURED FOR FERRY FLIGHT OF AVRO 146-RJ100 (M-ABSL) CARRIED OUT IA…" at bounding box center [513, 250] width 366 height 63
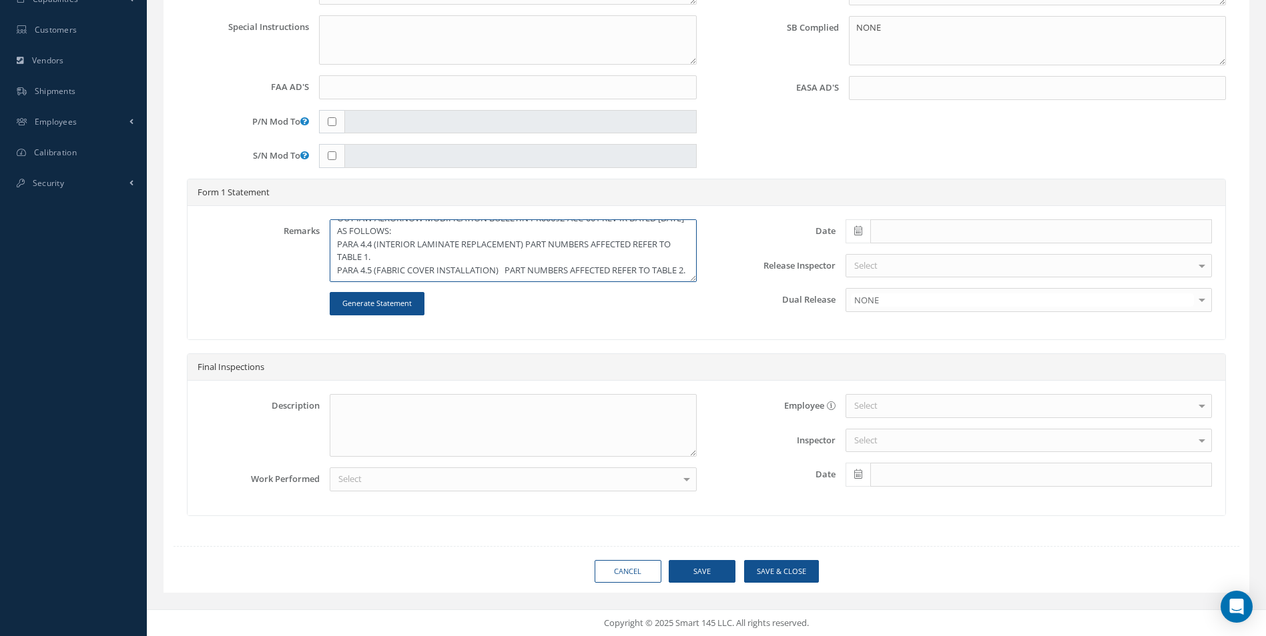
click at [383, 255] on textarea "CONDITIONS REQUIURED FOR FERRY FLIGHT OF AVRO 146-RJ100 (M-ABSL) CARRIED OUT IA…" at bounding box center [513, 250] width 366 height 63
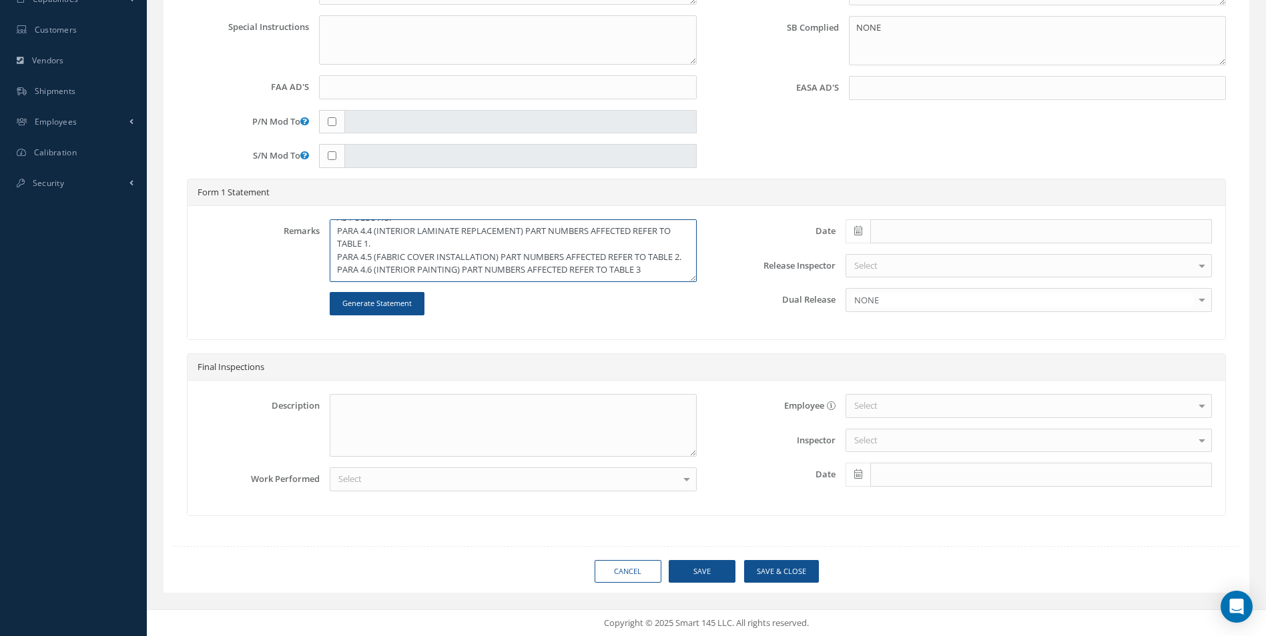
click at [458, 270] on textarea "CONDITIONS REQUIURED FOR FERRY FLIGHT OF AVRO 146-RJ100 (M-ABSL) CARRIED OUT IA…" at bounding box center [513, 250] width 366 height 63
click at [380, 270] on textarea "CONDITIONS REQUIURED FOR FERRY FLIGHT OF AVRO 146-RJ100 (M-ABSL) CARRIED OUT IA…" at bounding box center [513, 250] width 366 height 63
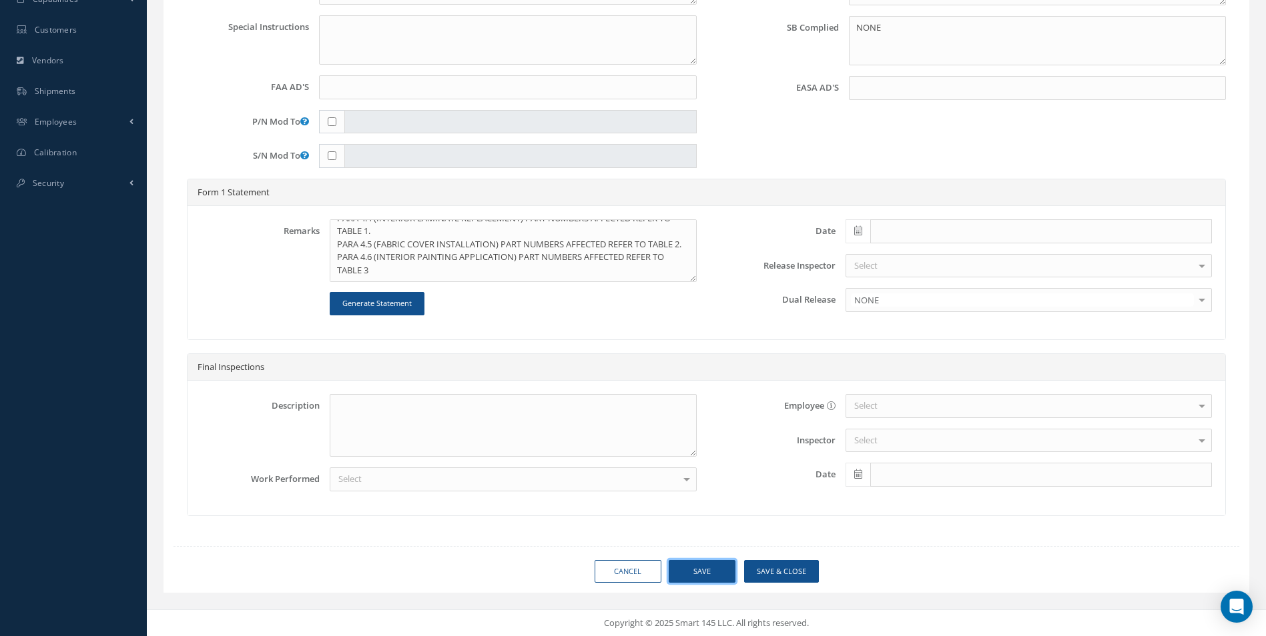
click at [707, 572] on button "Save" at bounding box center [702, 571] width 67 height 23
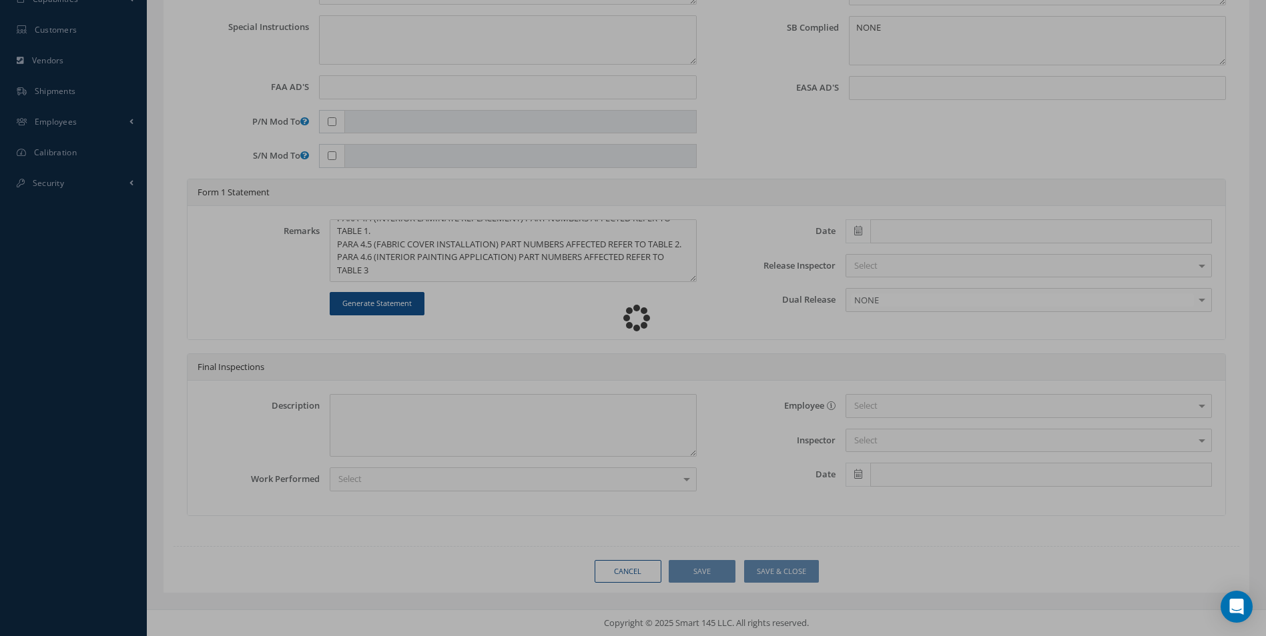
type textarea "CONDITIONS REQUIURED FOR FERRY FLIGHT OF AVRO 146-RJ100 (M-ABSL) CARRIED OUT IA…"
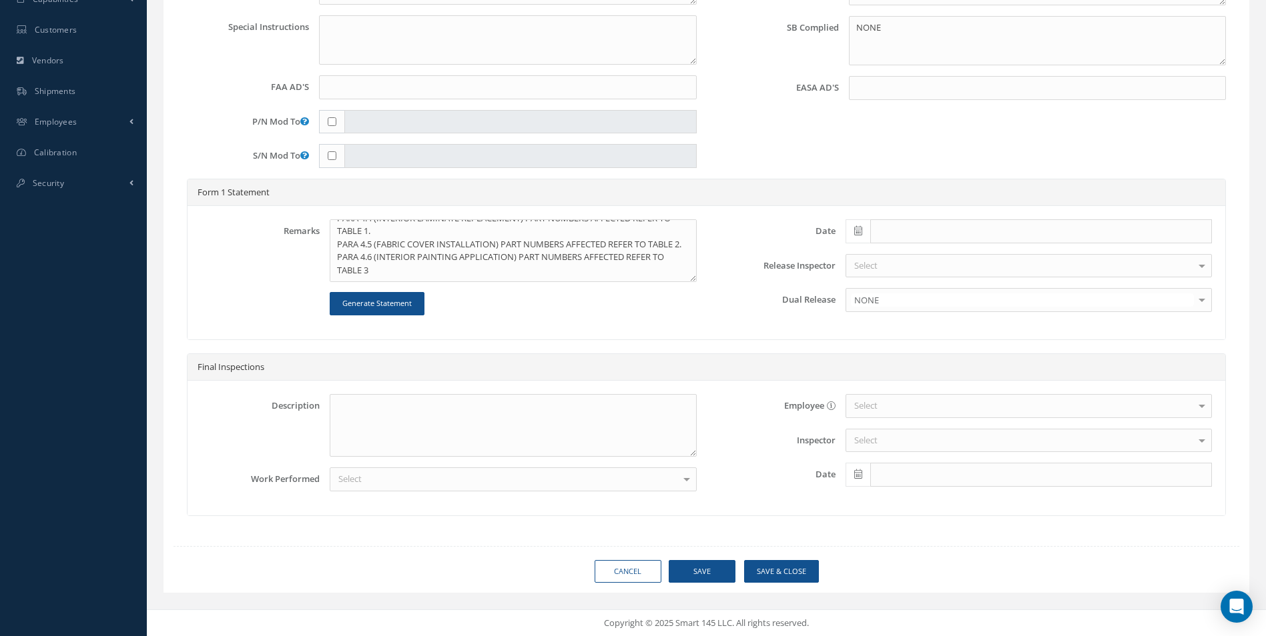
scroll to position [65, 0]
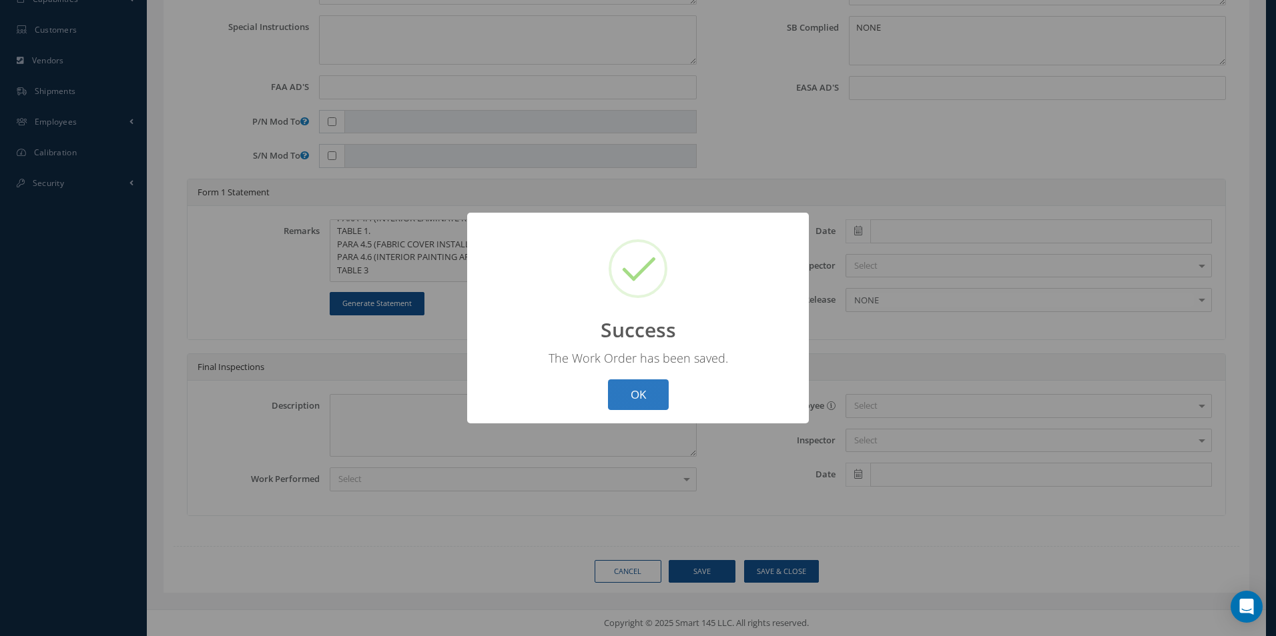
click at [641, 385] on button "OK" at bounding box center [638, 395] width 61 height 31
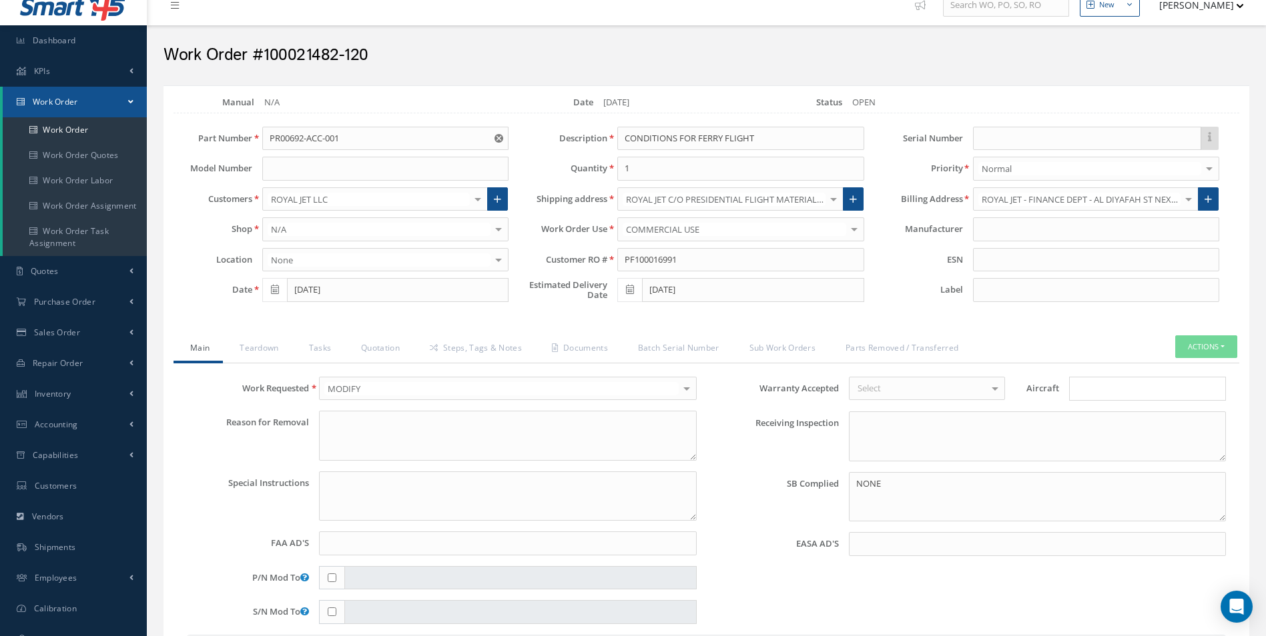
scroll to position [0, 0]
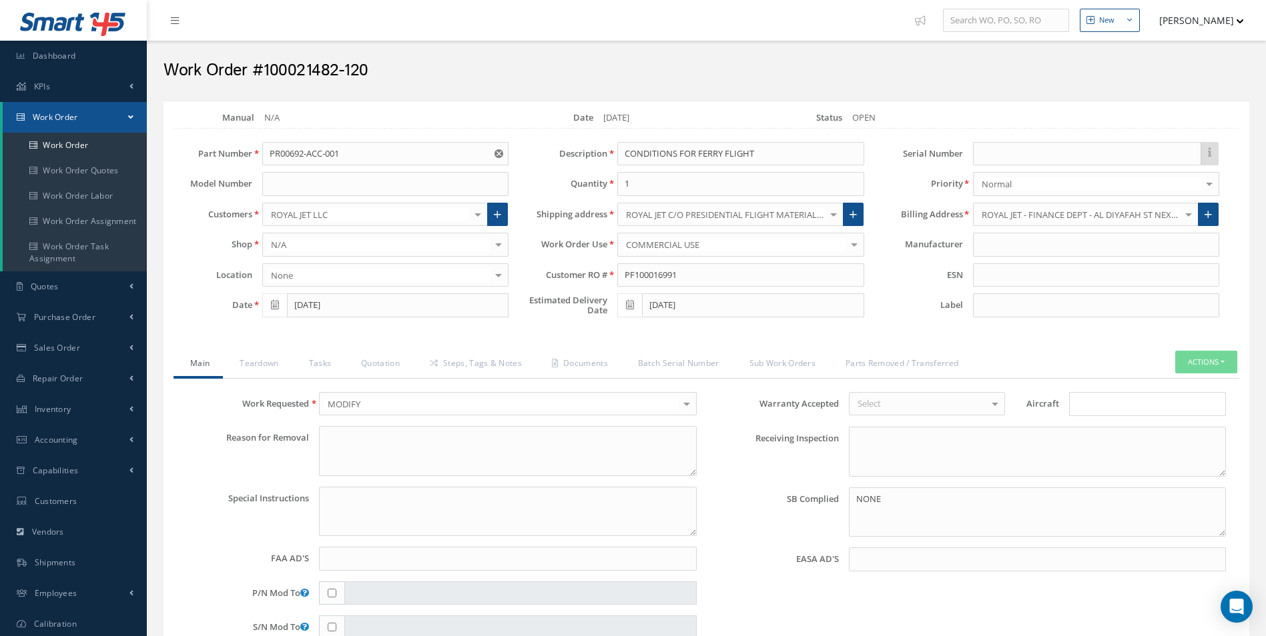
click at [276, 304] on icon at bounding box center [275, 304] width 8 height 9
click at [275, 426] on td "21" at bounding box center [272, 429] width 20 height 20
type input "[DATE]"
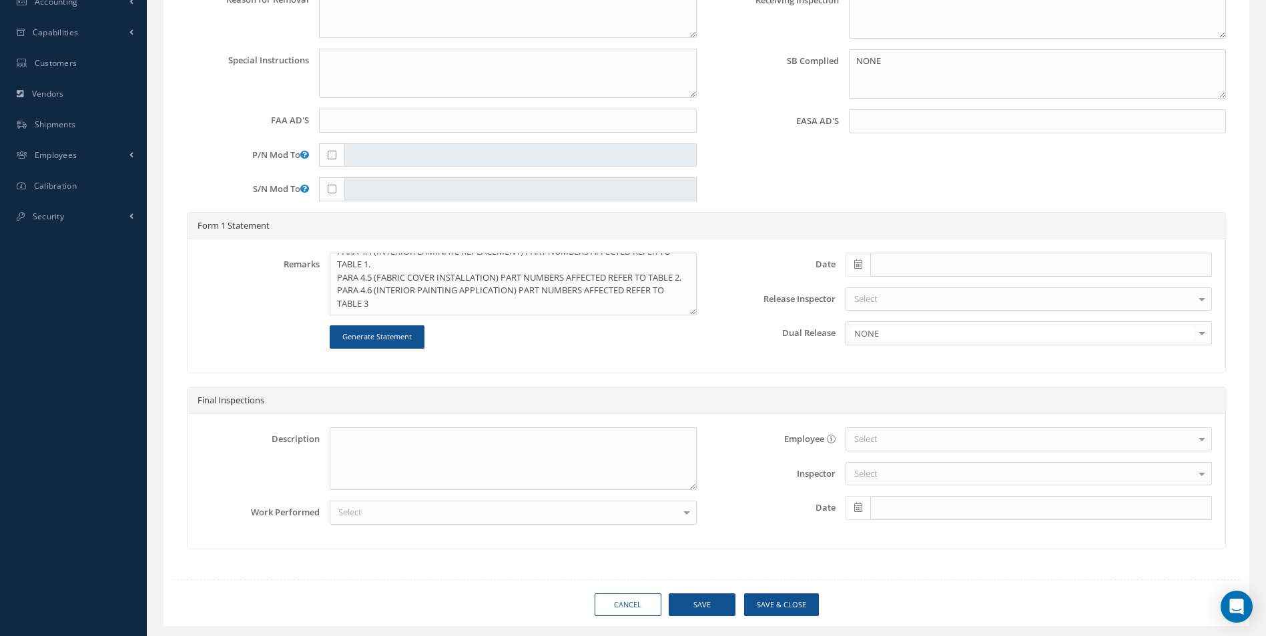
scroll to position [472, 0]
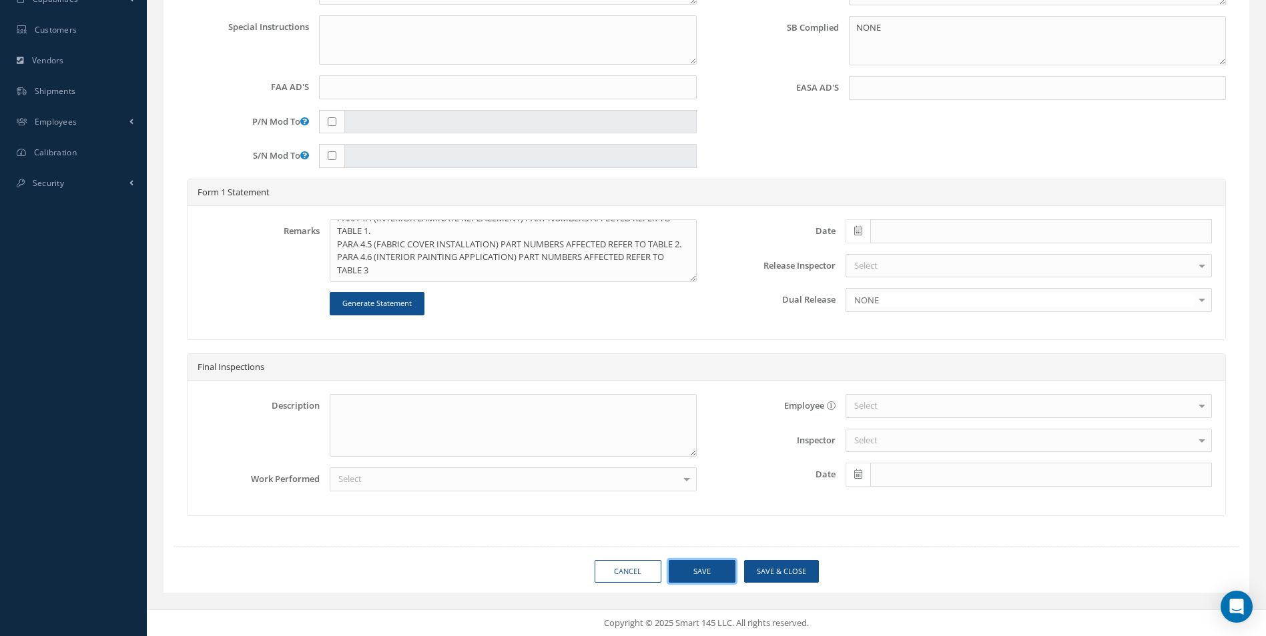
click at [718, 565] on button "Save" at bounding box center [702, 571] width 67 height 23
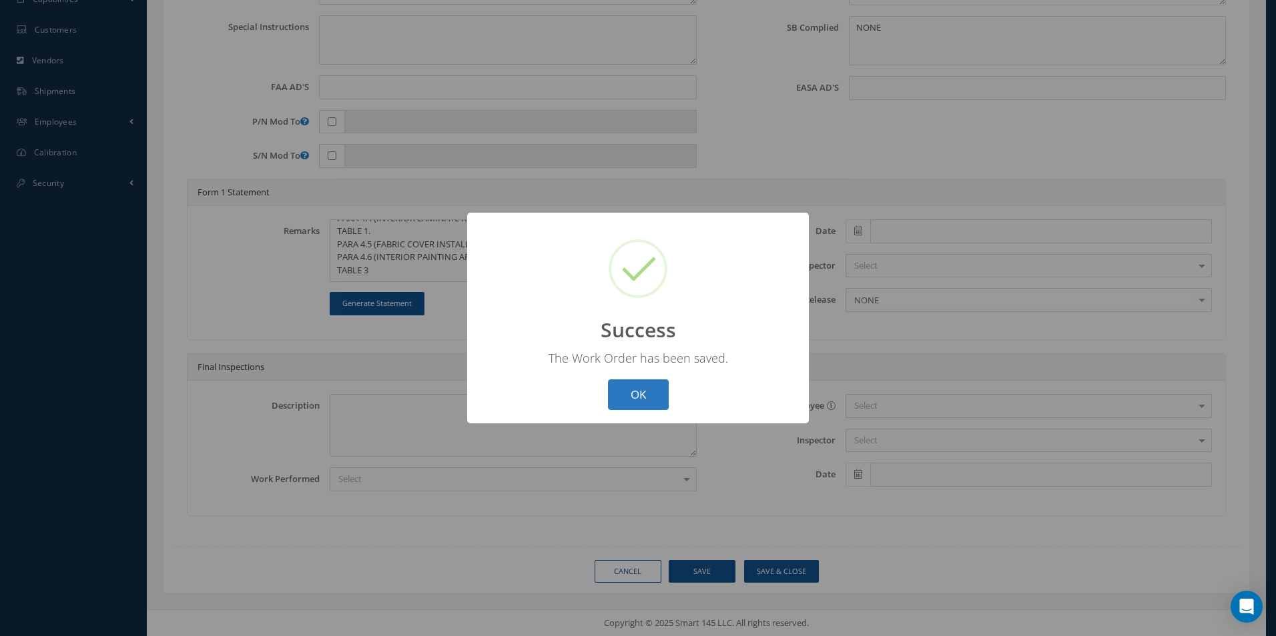
click at [647, 391] on button "OK" at bounding box center [638, 395] width 61 height 31
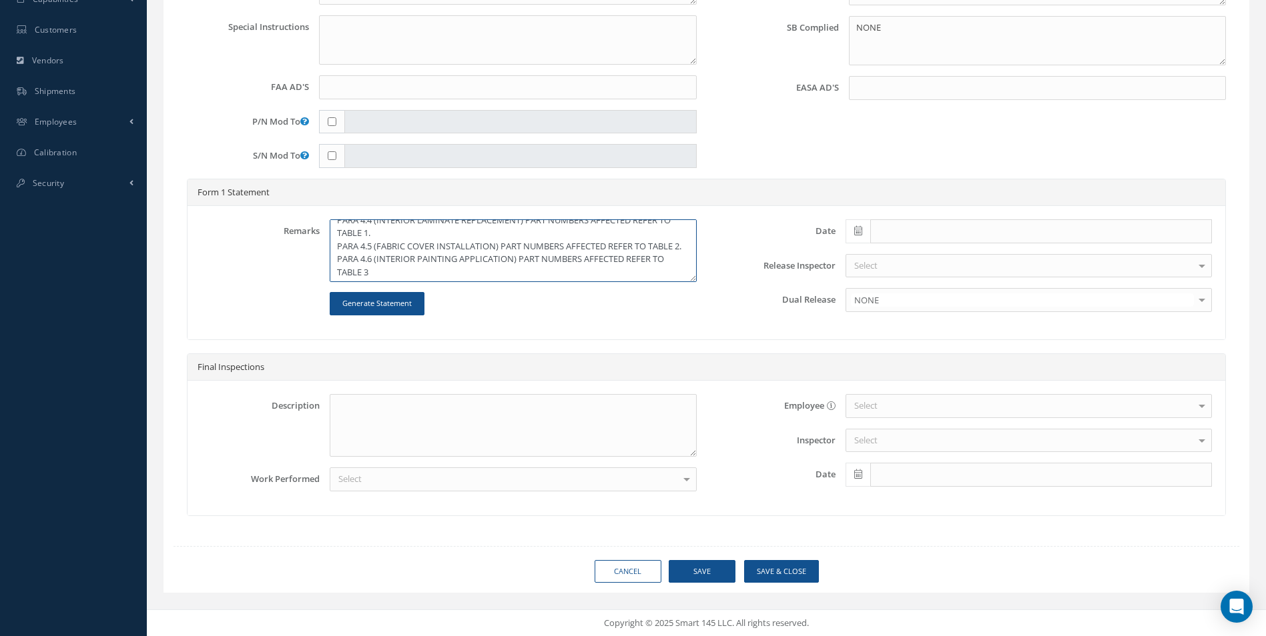
scroll to position [39, 0]
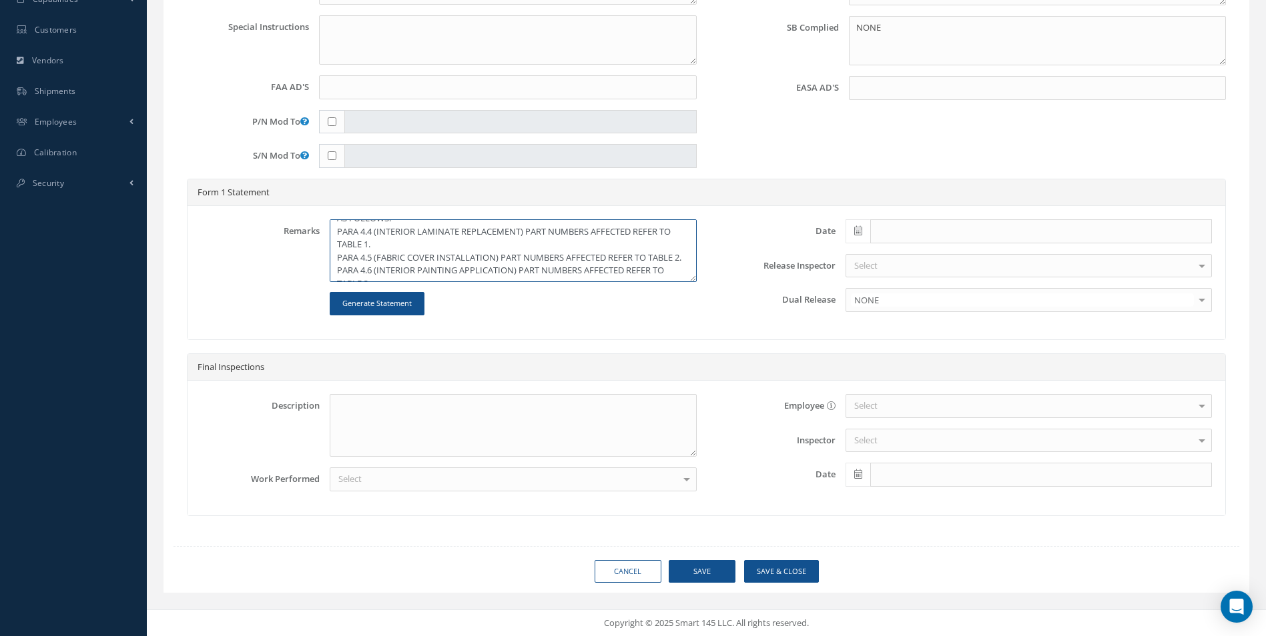
click at [372, 232] on textarea "CONDITIONS REQUIURED FOR FERRY FLIGHT OF AVRO 146-RJ100 (M-ABSL) CARRIED OUT IA…" at bounding box center [513, 250] width 366 height 63
click at [527, 231] on textarea "CONDITIONS REQUIURED FOR FERRY FLIGHT OF AVRO 146-RJ100 (M-ABSL) CARRIED OUT IA…" at bounding box center [513, 250] width 366 height 63
click at [546, 229] on textarea "CONDITIONS REQUIURED FOR FERRY FLIGHT OF AVRO 146-RJ100 (M-ABSL) CARRIED OUT IA…" at bounding box center [513, 250] width 366 height 63
click at [501, 257] on textarea "CONDITIONS REQUIURED FOR FERRY FLIGHT OF AVRO 146-RJ100 (M-ABSL) CARRIED OUT IA…" at bounding box center [513, 250] width 366 height 63
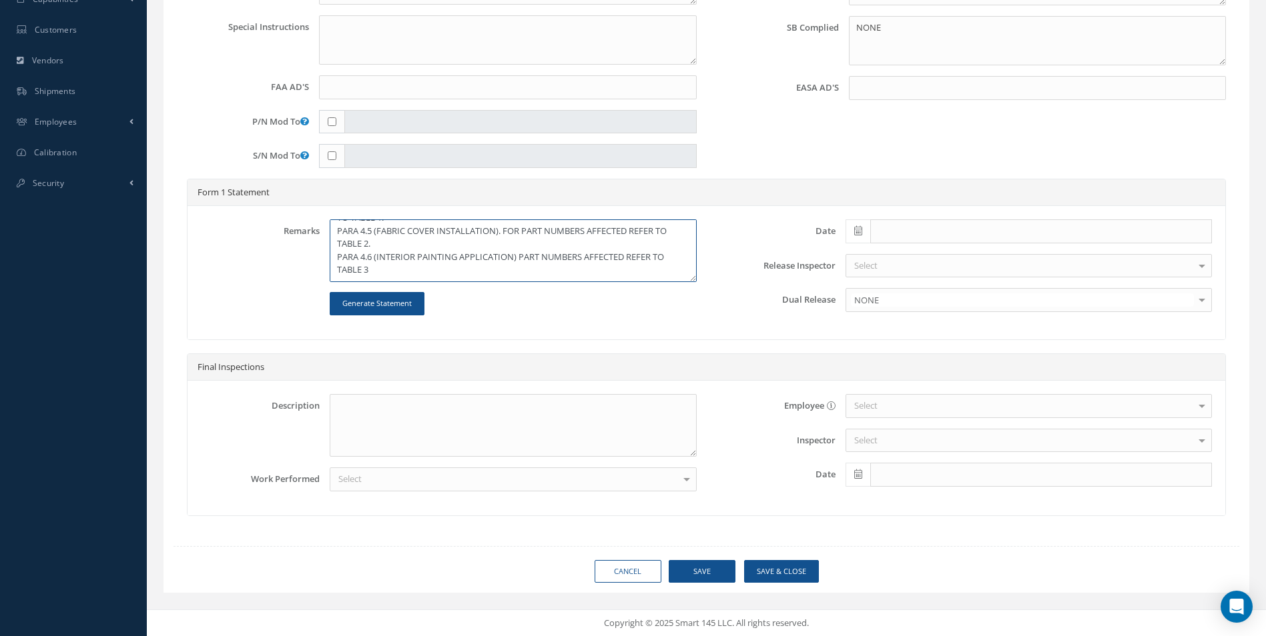
click at [518, 255] on textarea "CONDITIONS REQUIURED FOR FERRY FLIGHT OF AVRO 146-RJ100 (M-ABSL) CARRIED OUT IA…" at bounding box center [513, 250] width 366 height 63
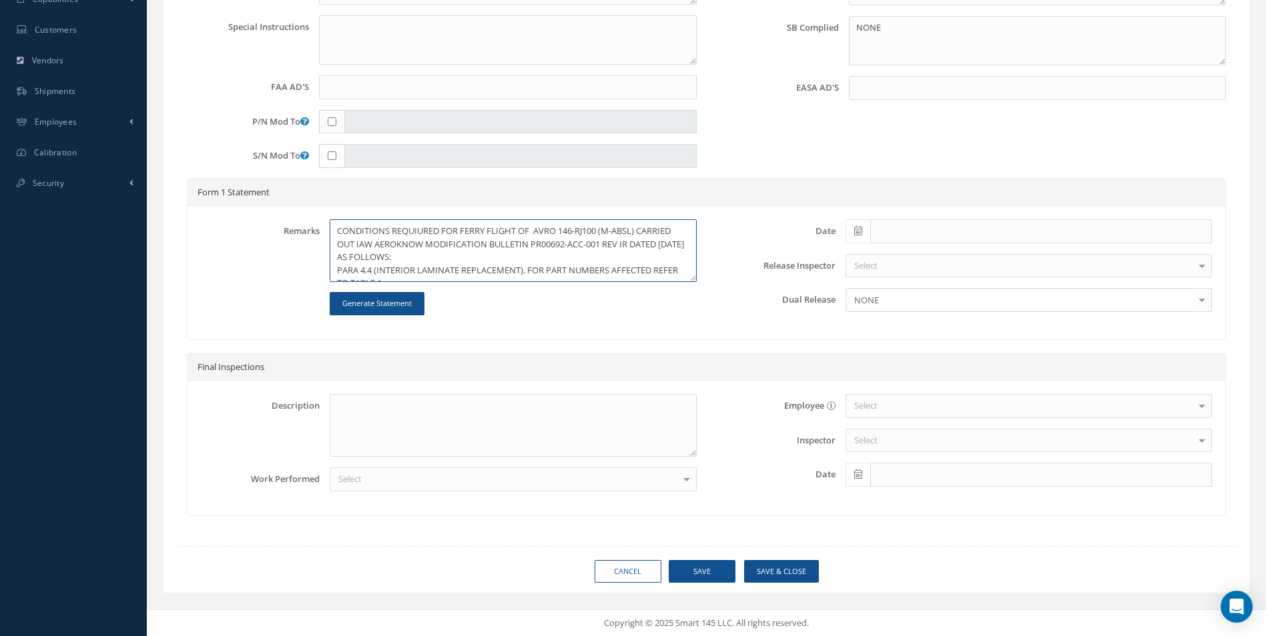
drag, startPoint x: 419, startPoint y: 230, endPoint x: 428, endPoint y: 238, distance: 12.3
click at [420, 230] on textarea "CONDITIONS REQUIURED FOR FERRY FLIGHT OF AVRO 146-RJ100 (M-ABSL) CARRIED OUT IA…" at bounding box center [513, 250] width 366 height 63
click at [339, 229] on textarea "CONDITIONS REQUIRED FOR FERRY FLIGHT OF AVRO 146-RJ100 (M-ABSL) CARRIED OUT IAW…" at bounding box center [513, 250] width 366 height 63
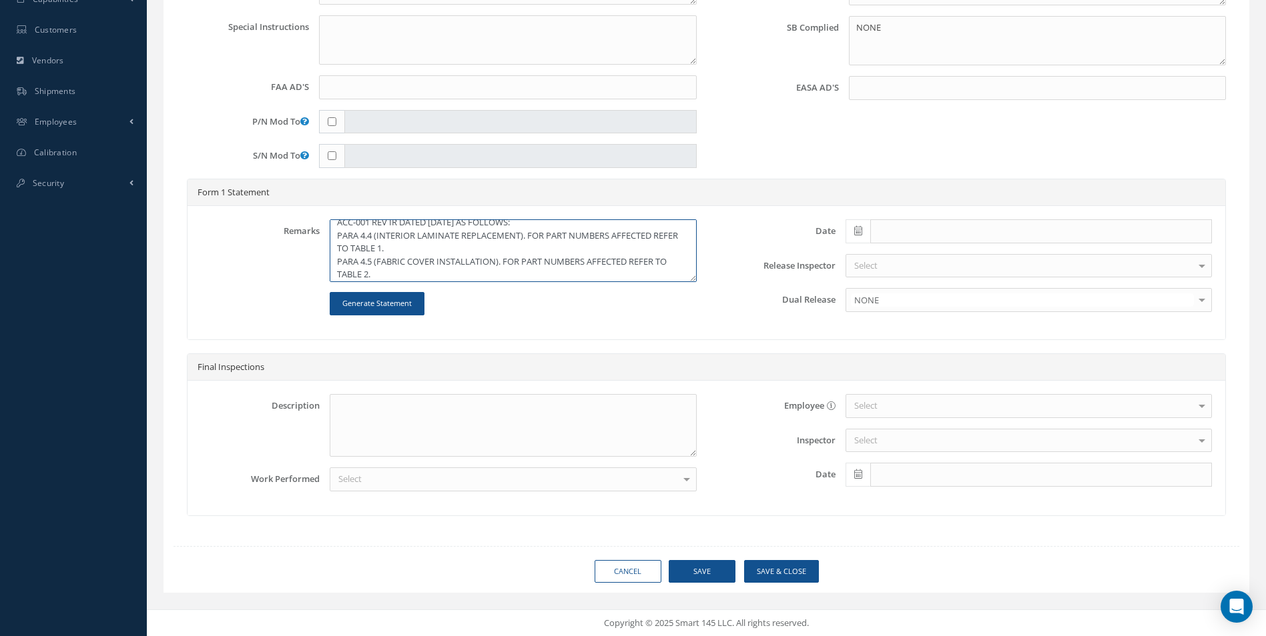
scroll to position [65, 0]
click at [385, 268] on textarea "INTERIOR CABIN REFURBISHMENT CONDITIONS REQUIRED FOR FERRY FLIGHT OF AVRO 146-R…" at bounding box center [513, 250] width 366 height 63
click at [447, 274] on textarea "INTERIOR CABIN REFURBISHMENT CONDITIONS REQUIRED FOR FERRY FLIGHT OF AVRO 146-R…" at bounding box center [513, 250] width 366 height 63
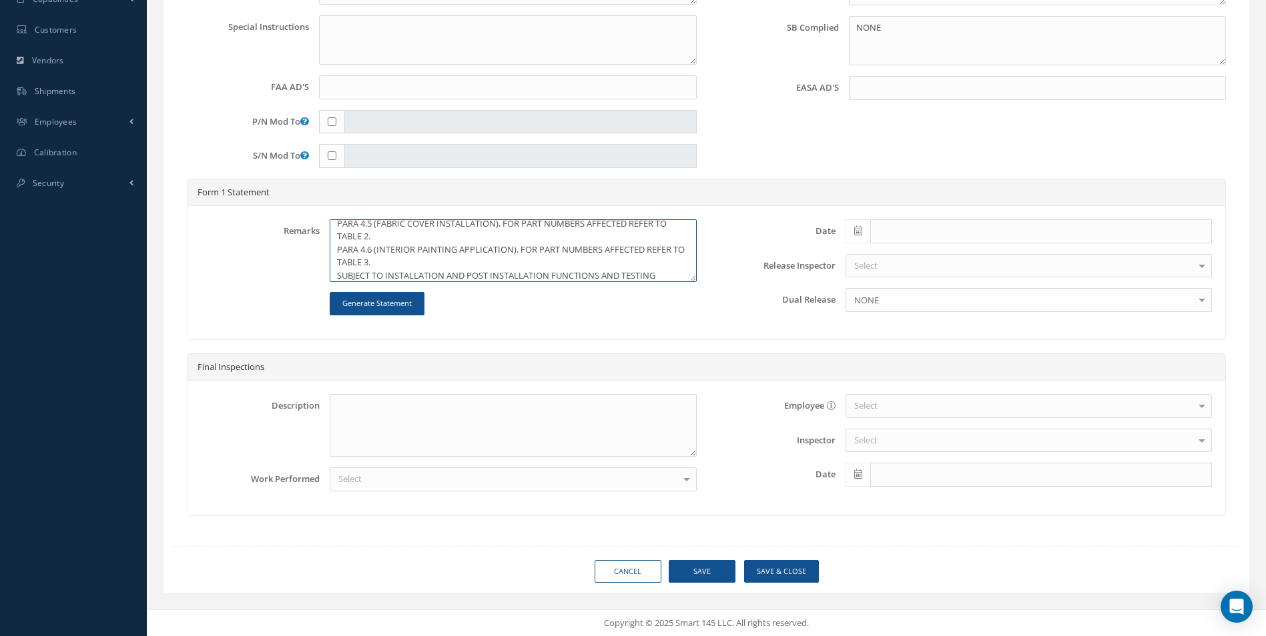
click at [663, 274] on textarea "INTERIOR CABIN REFURBISHMENT CONDITIONS REQUIRED FOR FERRY FLIGHT OF AVRO 146-R…" at bounding box center [513, 250] width 366 height 63
type textarea "INTERIOR CABIN REFURBISHMENT CONDITIONS REQUIRED FOR FERRY FLIGHT OF AVRO 146-R…"
click at [856, 230] on icon at bounding box center [858, 230] width 8 height 9
click at [870, 374] on td "29" at bounding box center [875, 375] width 20 height 20
type input "[DATE]"
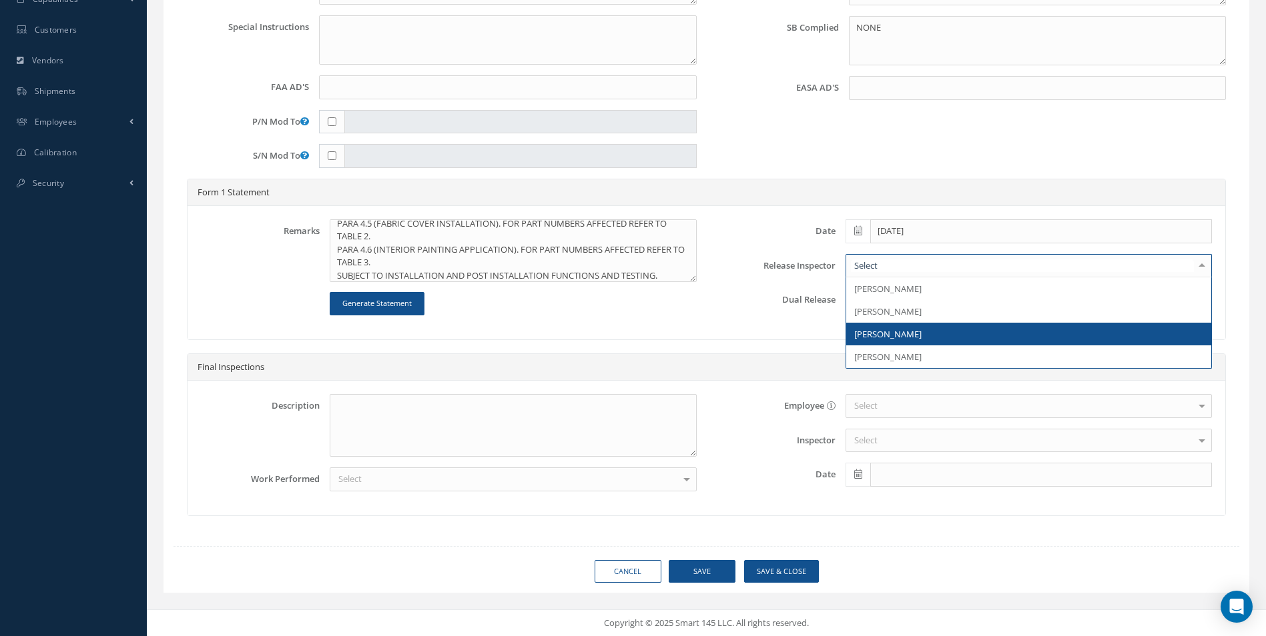
click at [875, 331] on span "[PERSON_NAME]" at bounding box center [887, 334] width 67 height 12
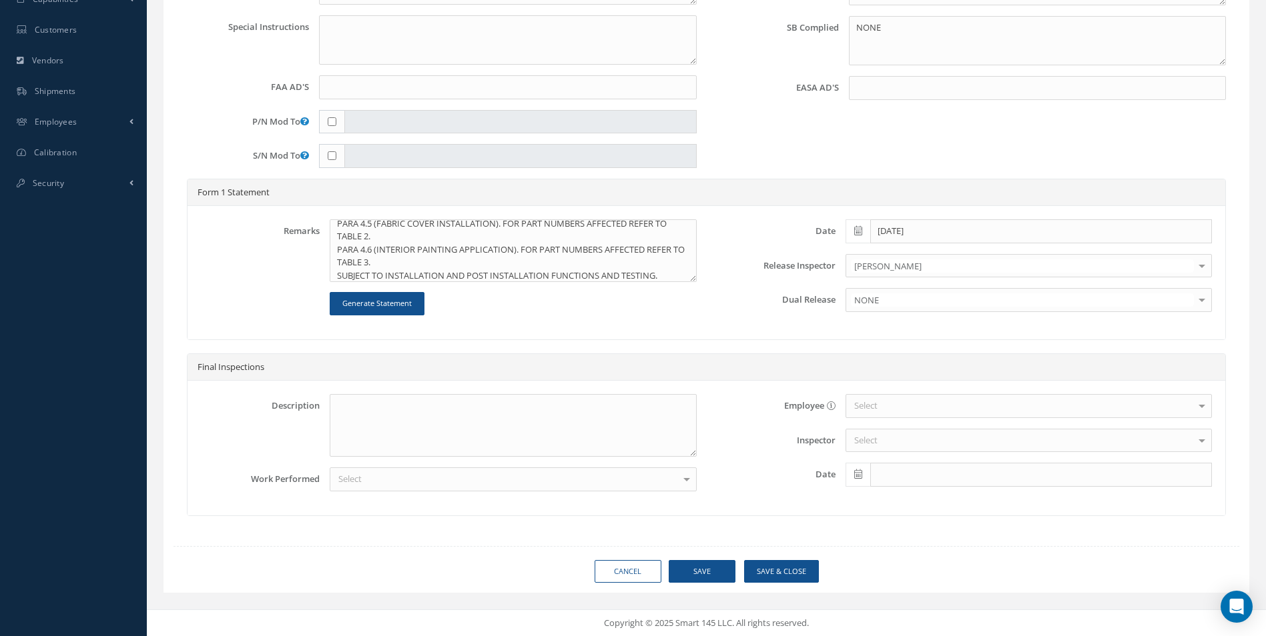
click at [406, 484] on div "Select" at bounding box center [513, 480] width 366 height 24
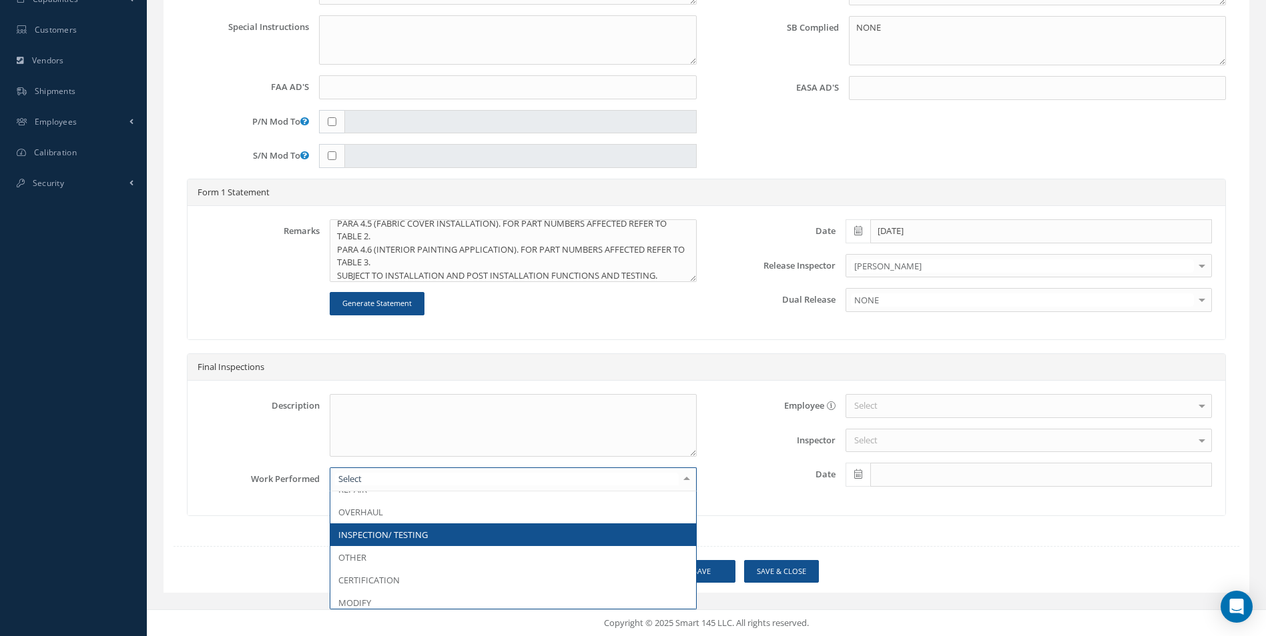
scroll to position [67, 0]
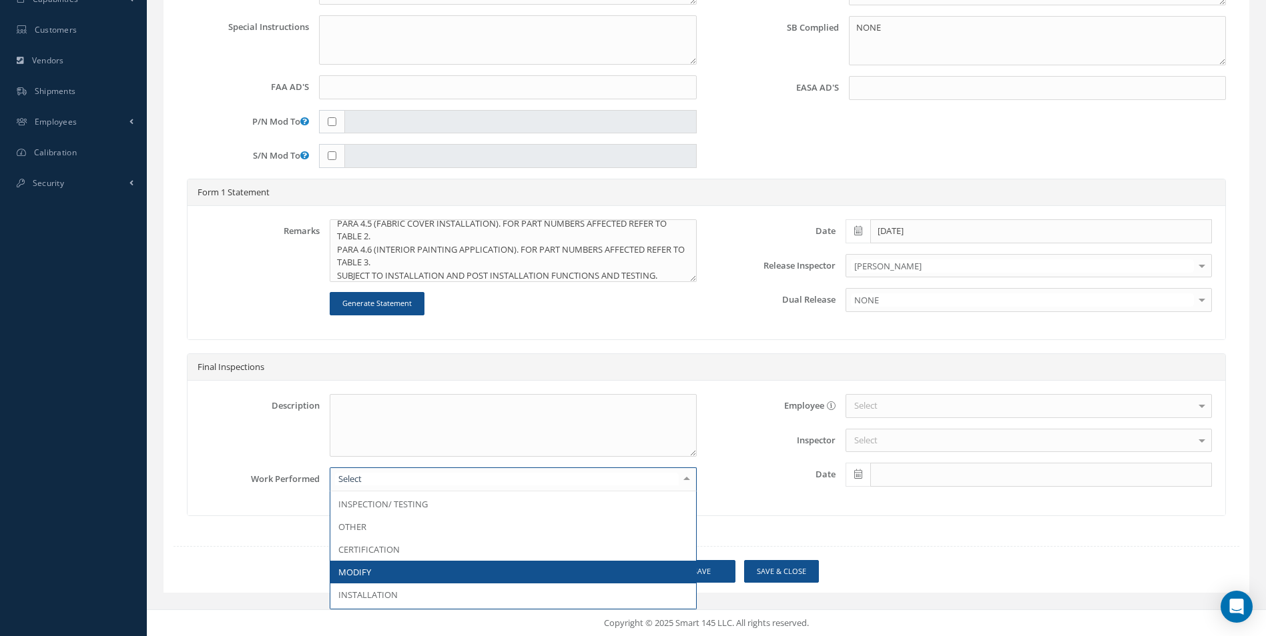
click at [382, 566] on span "MODIFY" at bounding box center [512, 572] width 365 height 23
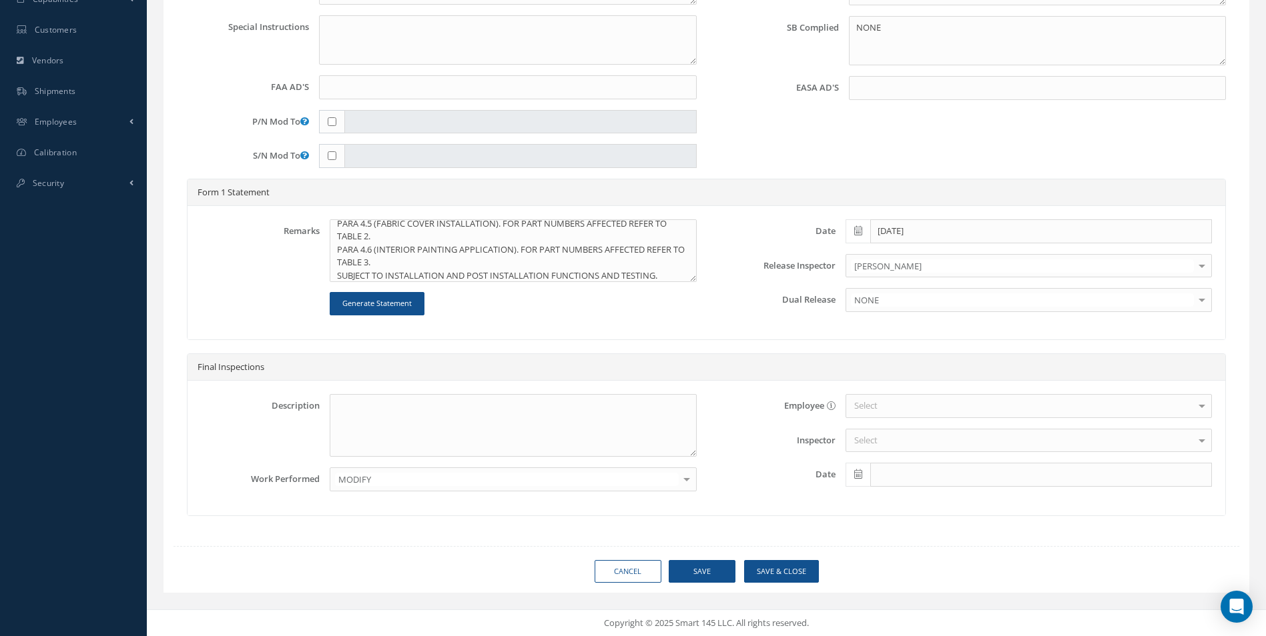
click at [881, 406] on div "Select" at bounding box center [1028, 406] width 366 height 24
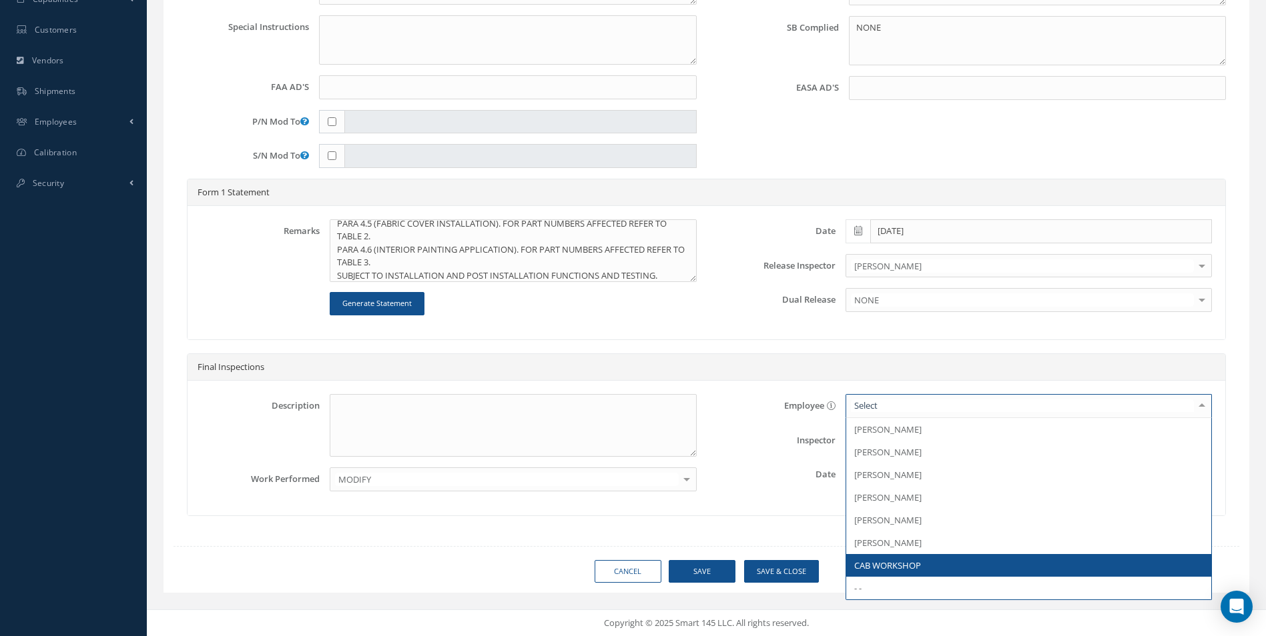
click at [907, 558] on span "CAB WORKSHOP" at bounding box center [1028, 565] width 365 height 23
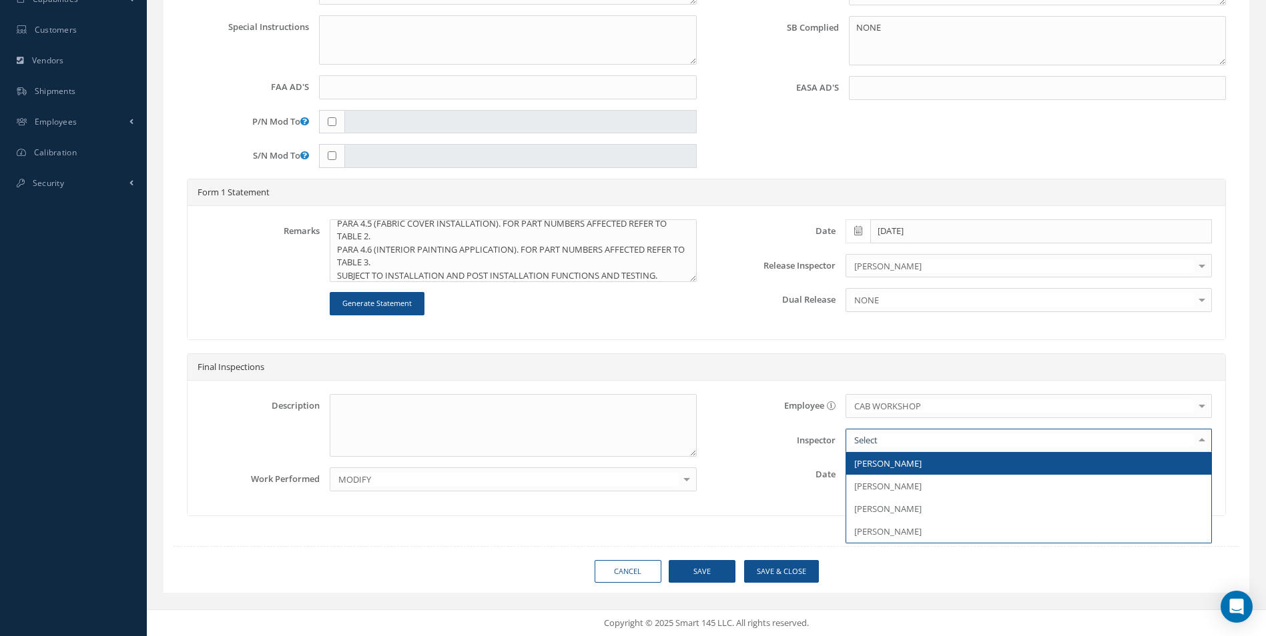
click at [887, 438] on div at bounding box center [1028, 441] width 366 height 24
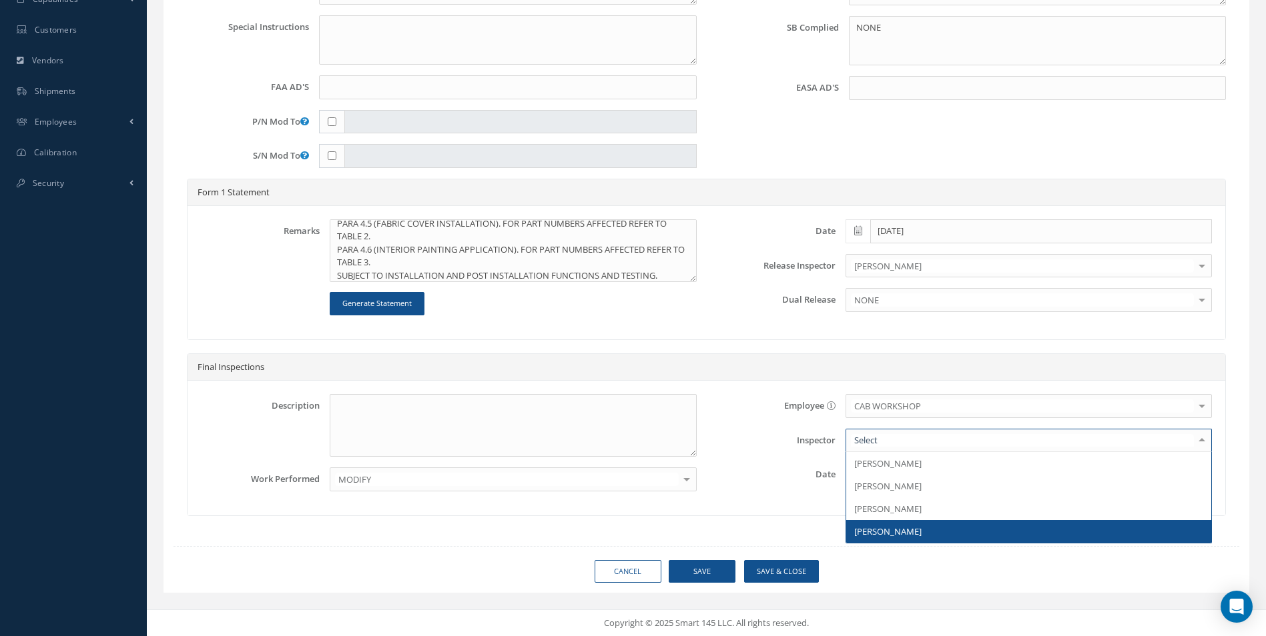
click at [879, 531] on span "[PERSON_NAME]" at bounding box center [887, 532] width 67 height 12
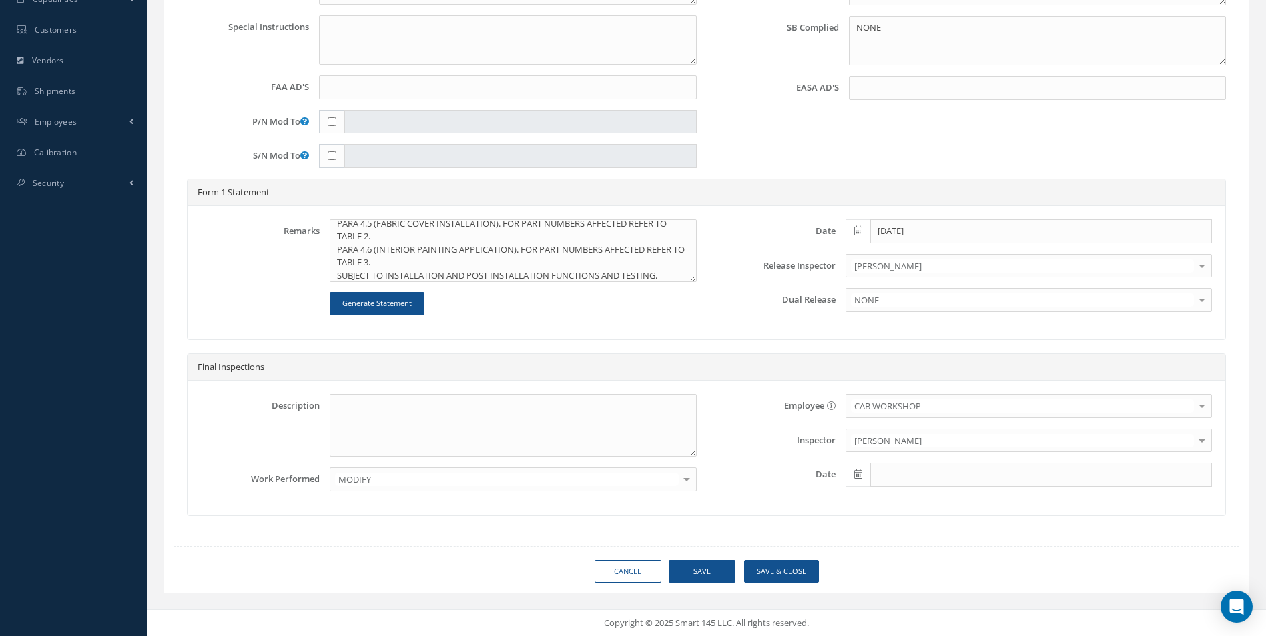
click at [859, 470] on icon at bounding box center [858, 474] width 8 height 9
click at [869, 406] on td "29" at bounding box center [875, 414] width 20 height 20
type input "[DATE]"
click at [705, 570] on button "Save" at bounding box center [702, 571] width 67 height 23
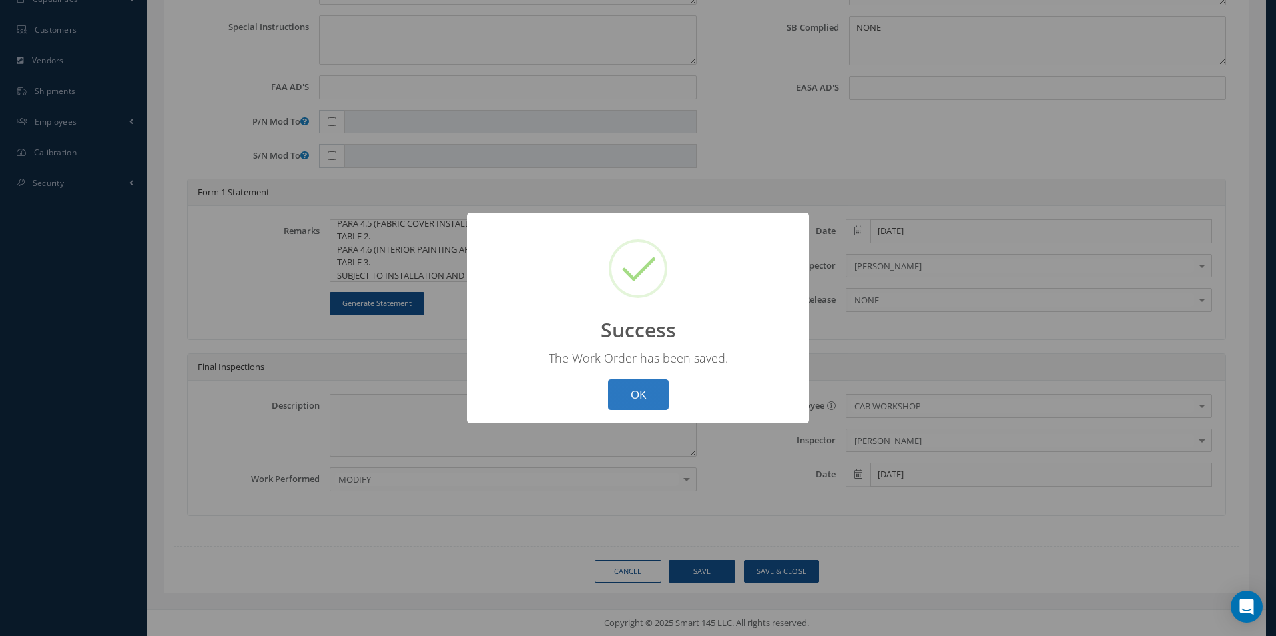
click at [658, 397] on button "OK" at bounding box center [638, 395] width 61 height 31
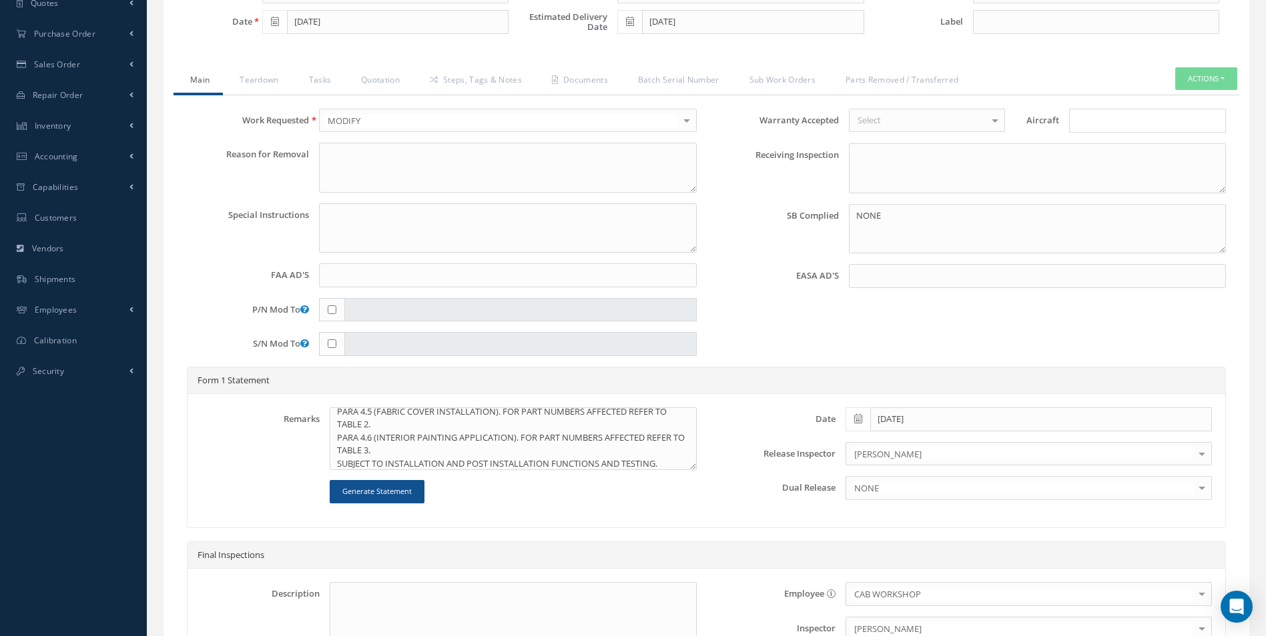
scroll to position [272, 0]
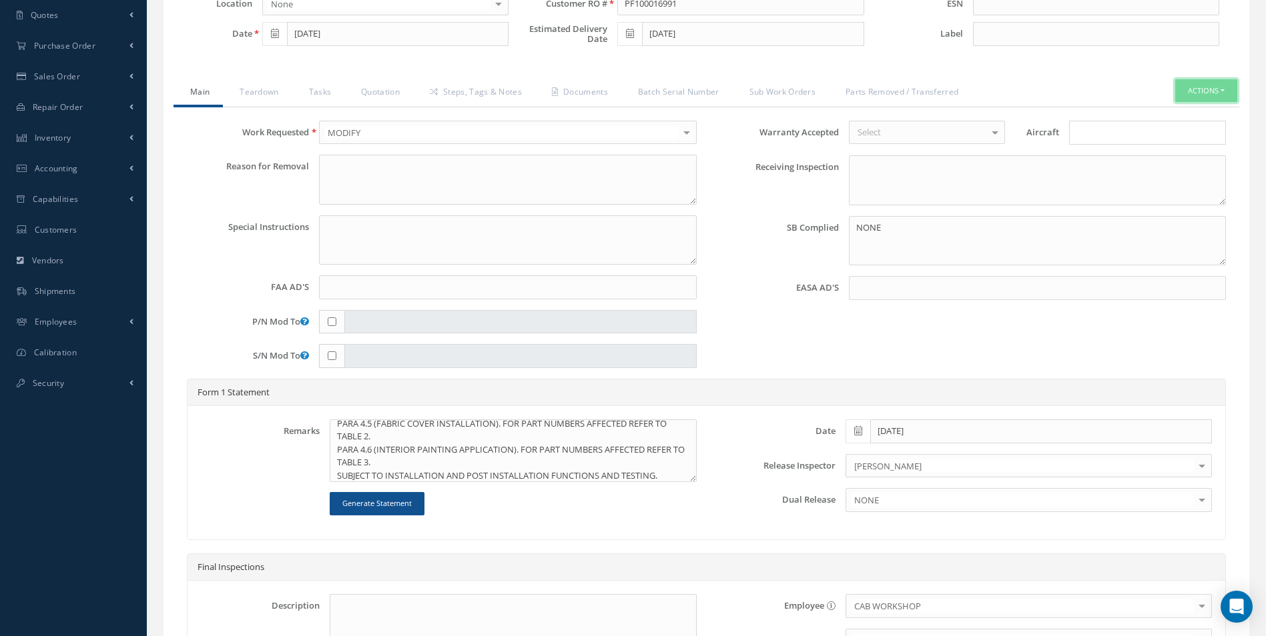
click at [1212, 90] on button "Actions" at bounding box center [1206, 90] width 62 height 23
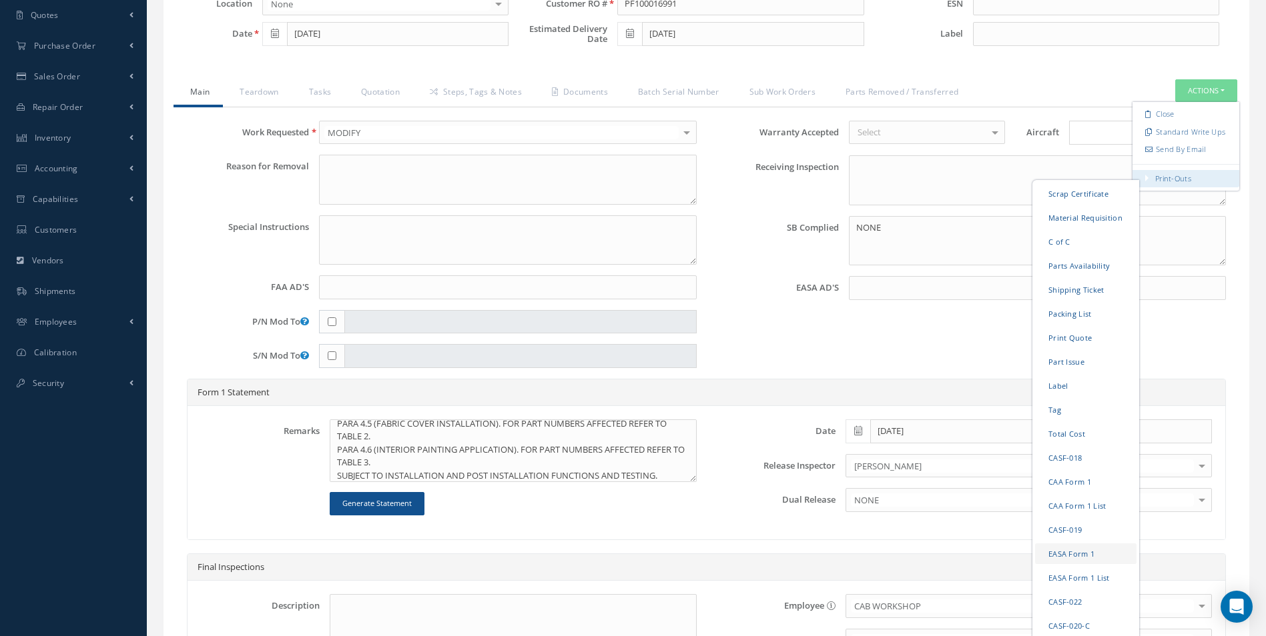
click at [1065, 558] on link "EASA Form 1" at bounding box center [1085, 553] width 101 height 21
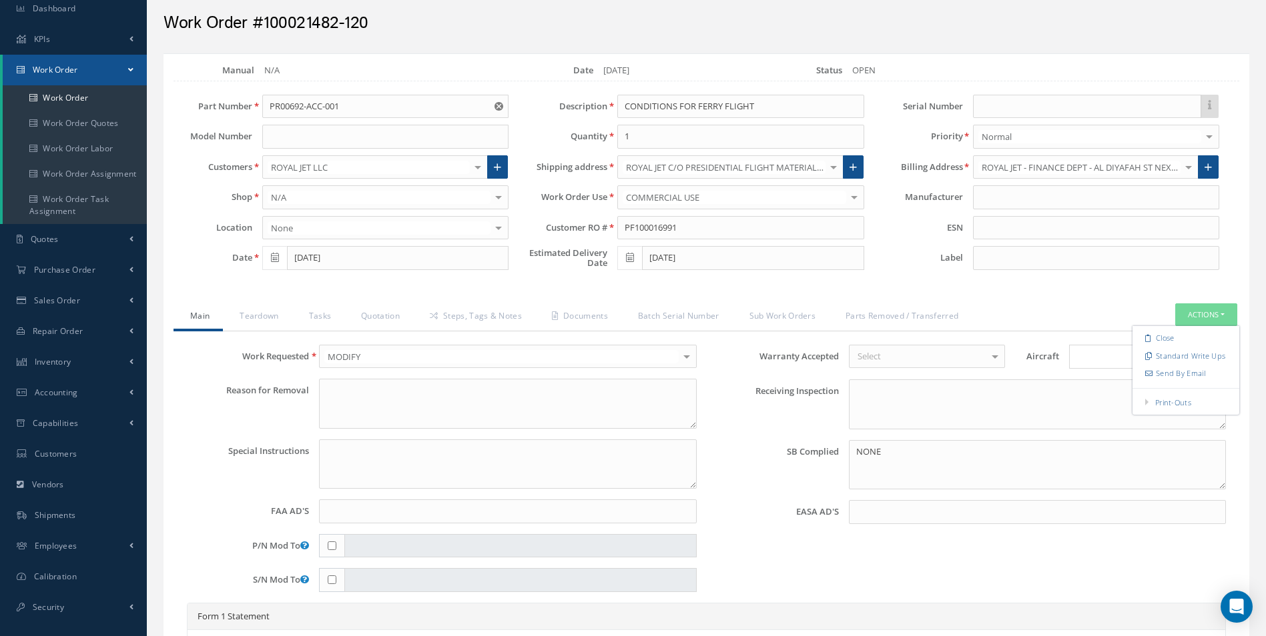
scroll to position [0, 0]
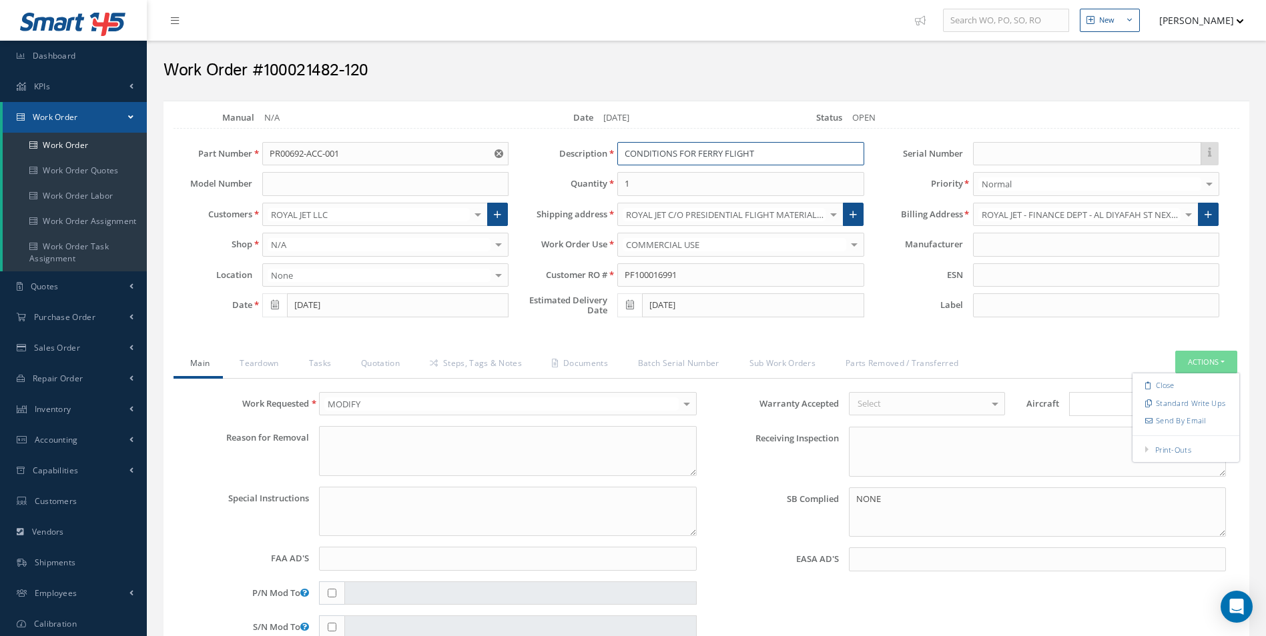
drag, startPoint x: 624, startPoint y: 154, endPoint x: 761, endPoint y: 154, distance: 137.4
click at [761, 154] on input "CONDITIONS FOR FERRY FLIGHT" at bounding box center [740, 154] width 246 height 24
drag, startPoint x: 625, startPoint y: 152, endPoint x: 689, endPoint y: 153, distance: 64.1
click at [689, 153] on input "AVRO 146-RJ100 INTERIOR REFURBISHMENT" at bounding box center [740, 154] width 246 height 24
type input "INTERIOR REFURBISHMENT"
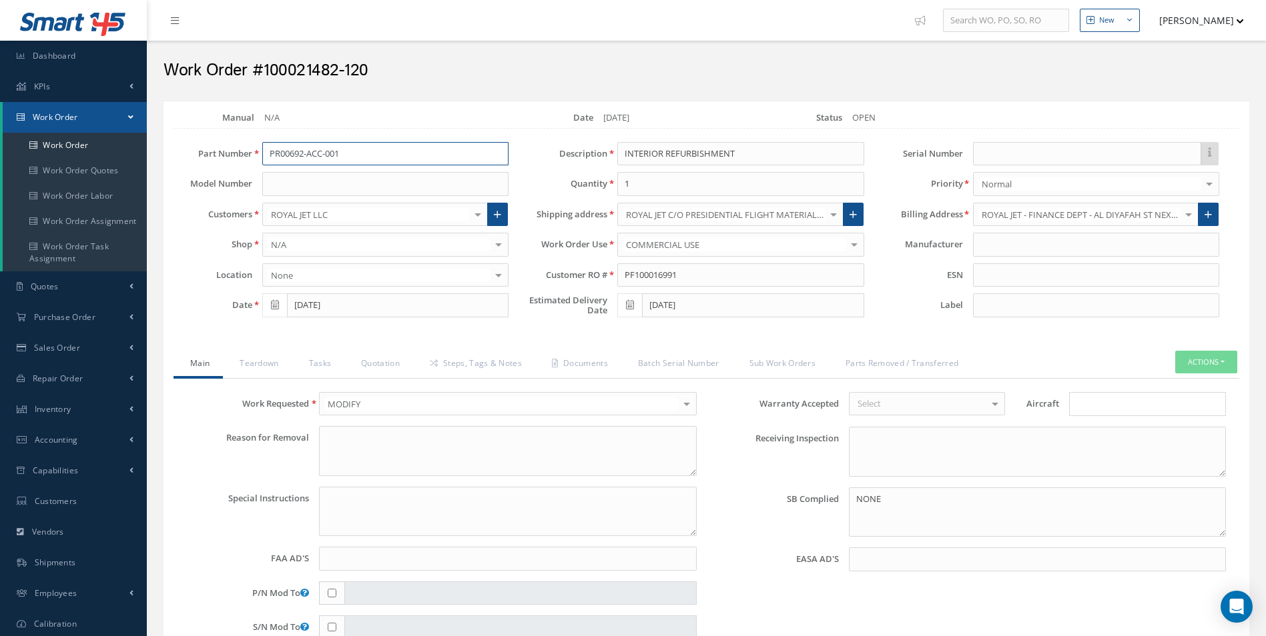
click at [292, 151] on input "PR00692-ACC-001" at bounding box center [385, 154] width 246 height 24
paste input "AVRO 146-RJ100"
type input "AVRO 146-RJ100"
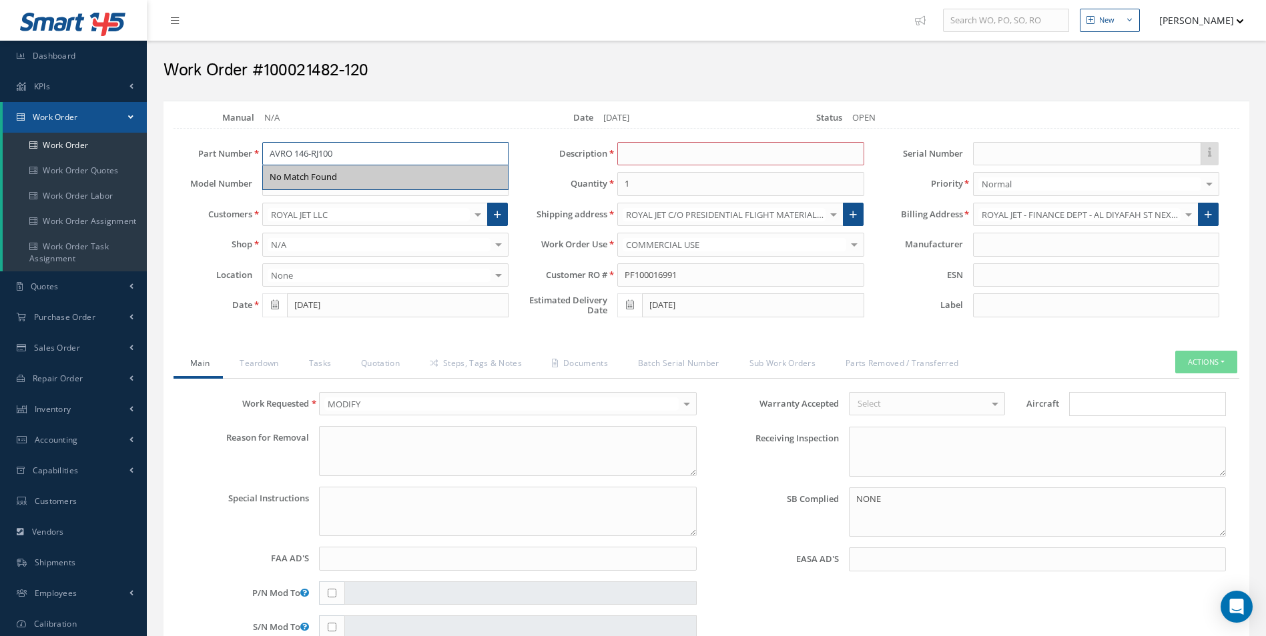
click at [367, 155] on input "AVRO 146-RJ100" at bounding box center [385, 154] width 246 height 24
type input "AVRO 146-RJ100"
click at [634, 153] on input at bounding box center [740, 154] width 246 height 24
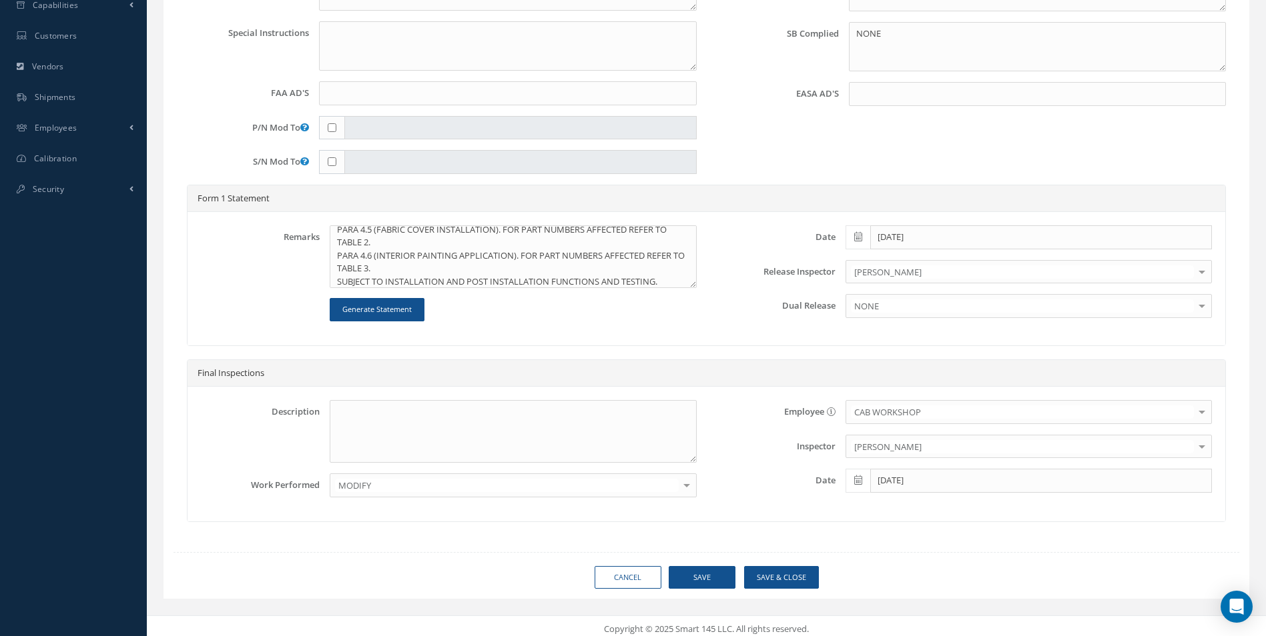
scroll to position [467, 0]
type input "INTERIOR REFURBISHMENT FOR FERRY FLIGHT CONDITIONS"
click at [715, 575] on button "Save" at bounding box center [702, 576] width 67 height 23
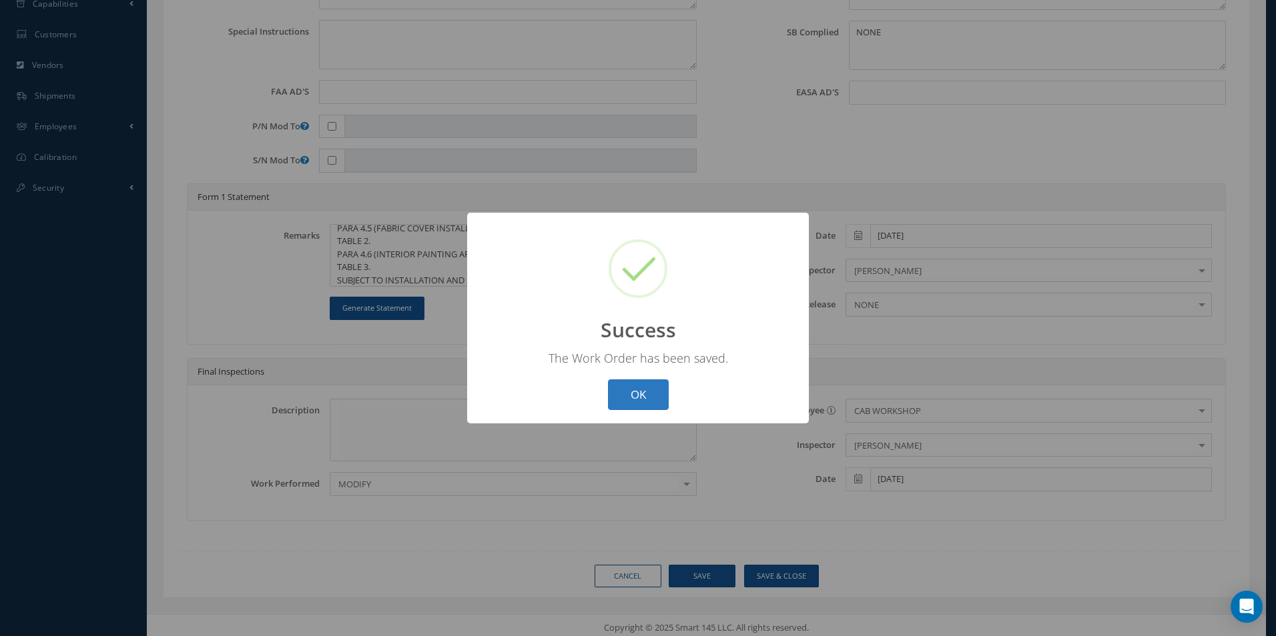
drag, startPoint x: 645, startPoint y: 402, endPoint x: 654, endPoint y: 398, distance: 9.6
click at [652, 398] on button "OK" at bounding box center [638, 395] width 61 height 31
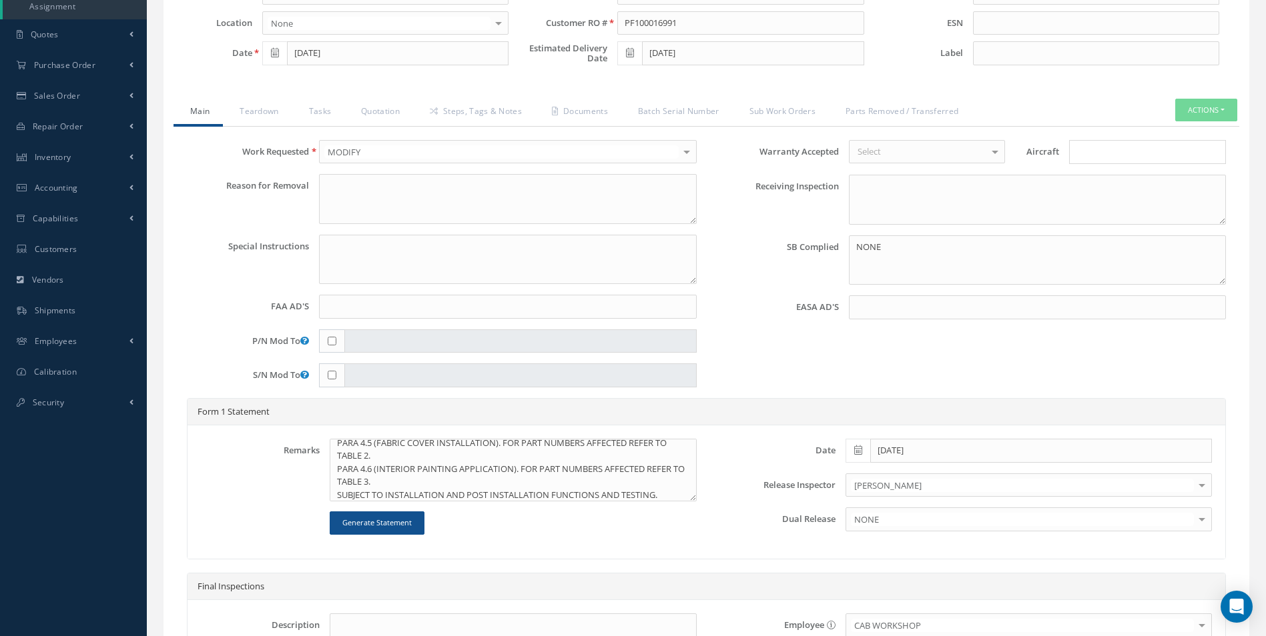
scroll to position [200, 0]
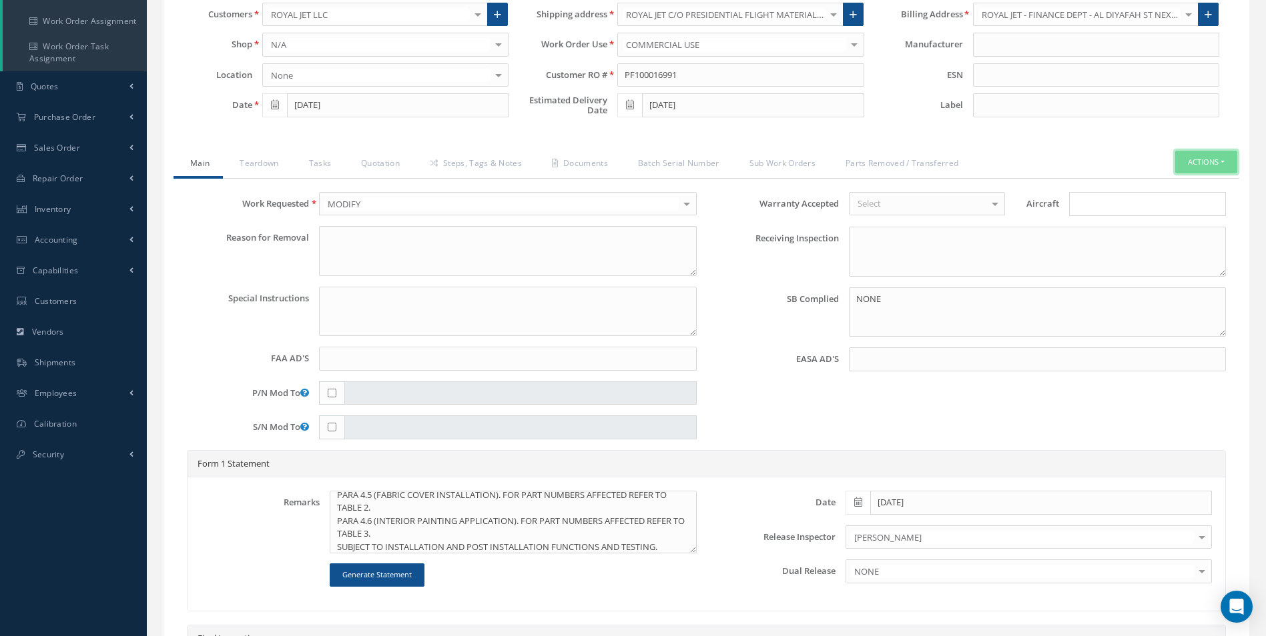
click at [1198, 161] on button "Actions" at bounding box center [1206, 162] width 62 height 23
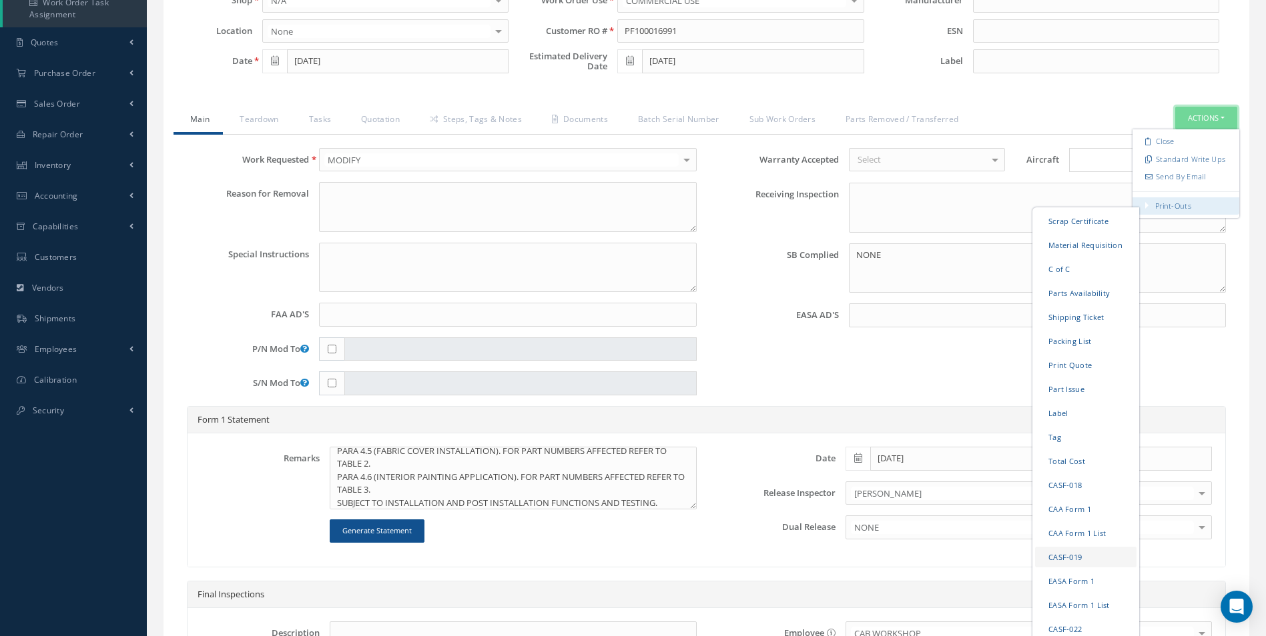
scroll to position [267, 0]
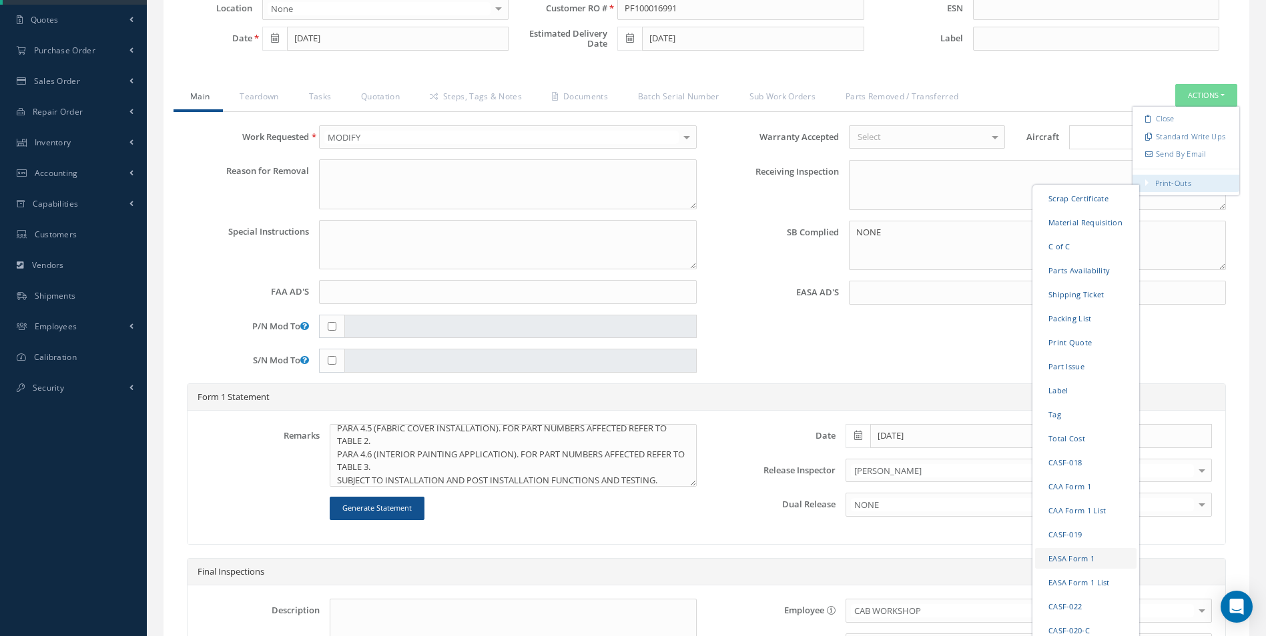
click at [1074, 556] on link "EASA Form 1" at bounding box center [1085, 558] width 101 height 21
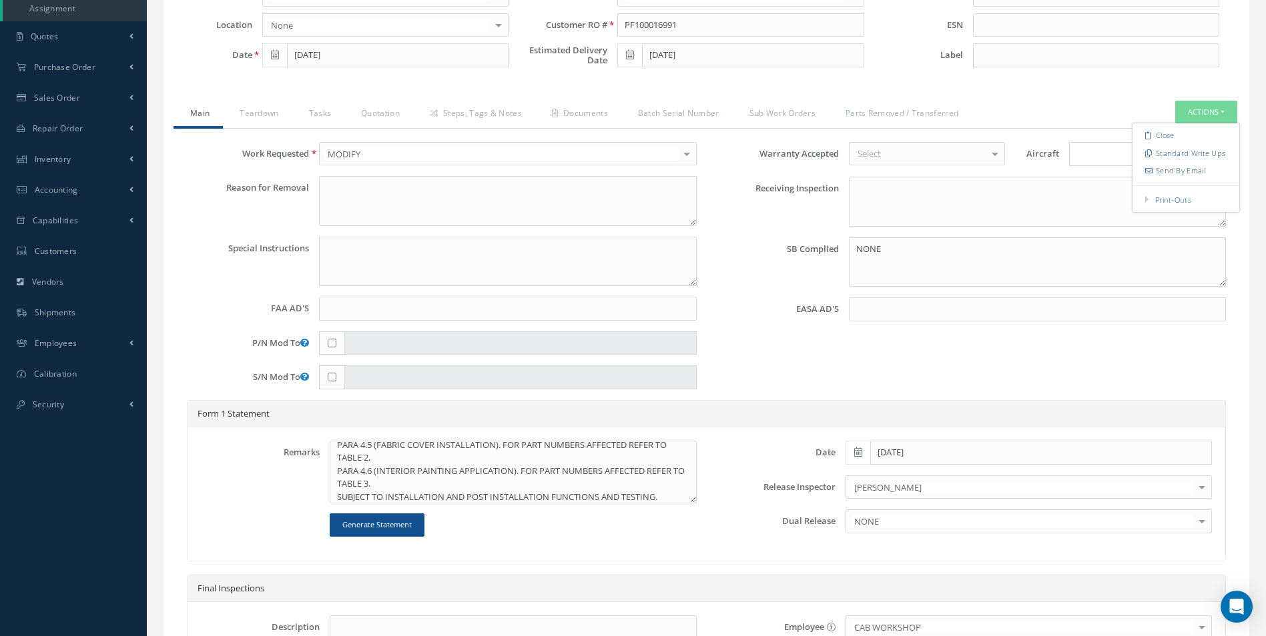
scroll to position [0, 0]
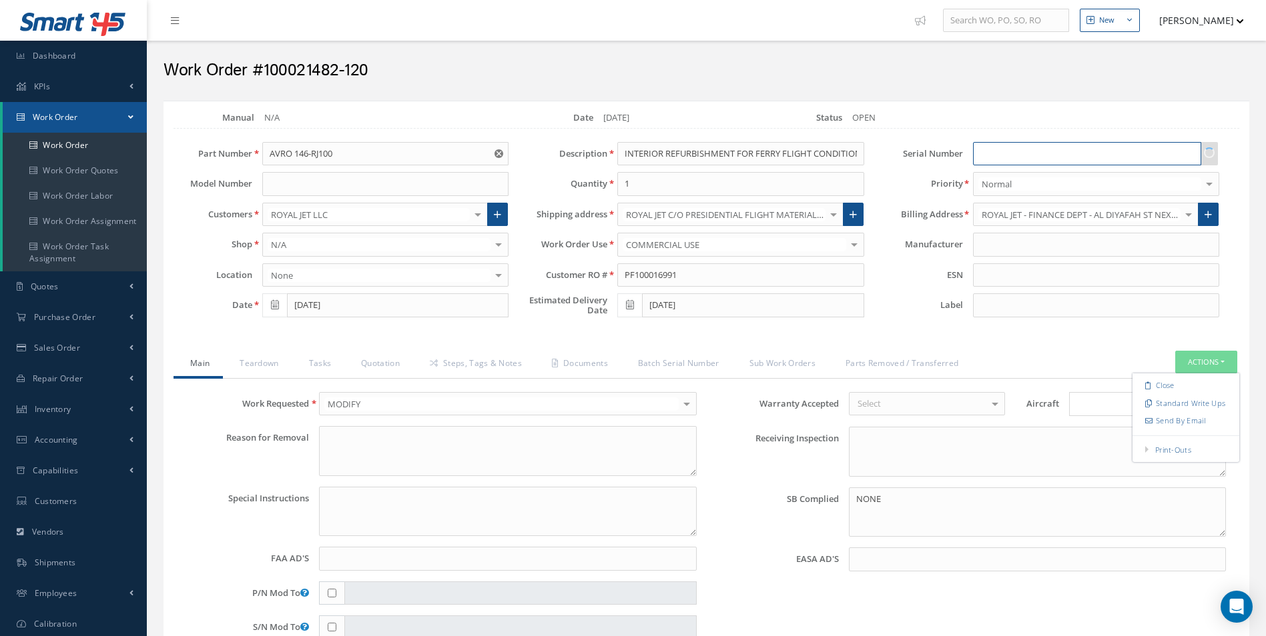
click at [1027, 157] on input "text" at bounding box center [1087, 154] width 228 height 24
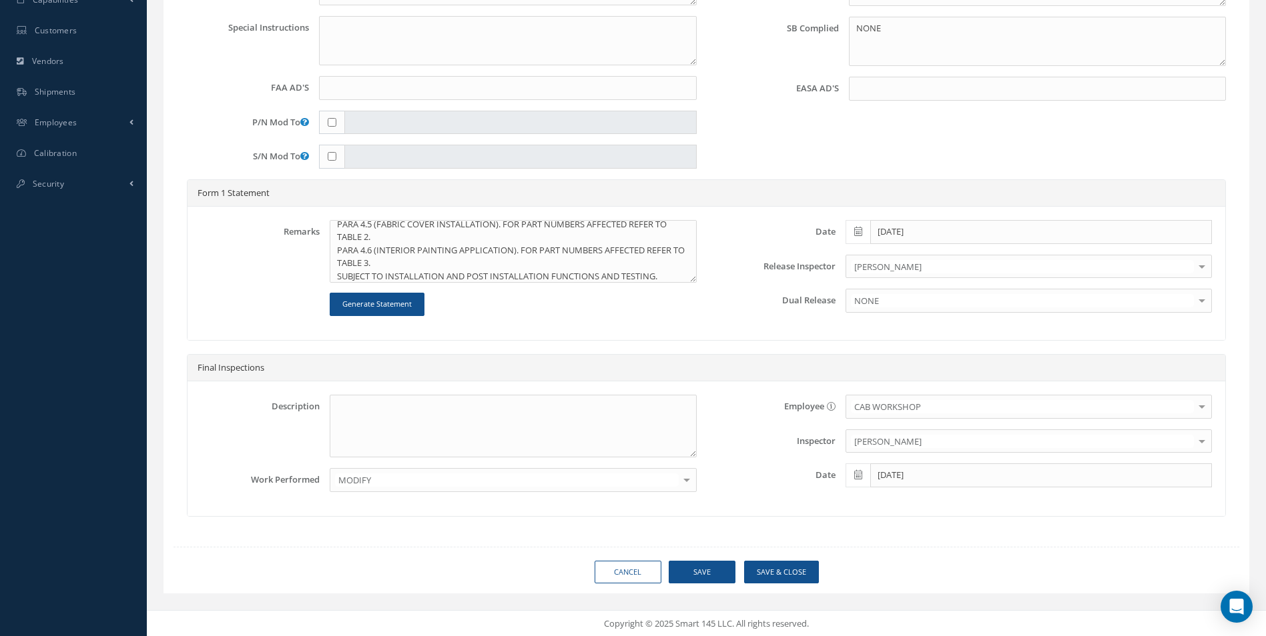
scroll to position [472, 0]
type input "E3384"
click at [705, 573] on button "Save" at bounding box center [702, 571] width 67 height 23
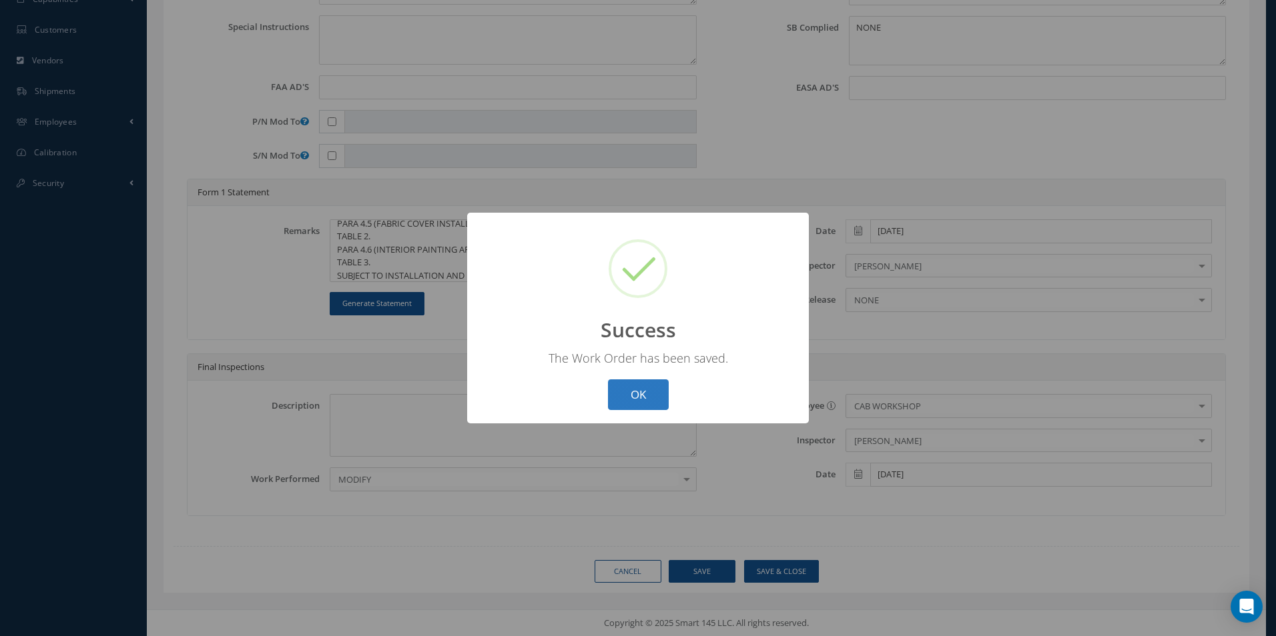
click at [630, 393] on button "OK" at bounding box center [638, 395] width 61 height 31
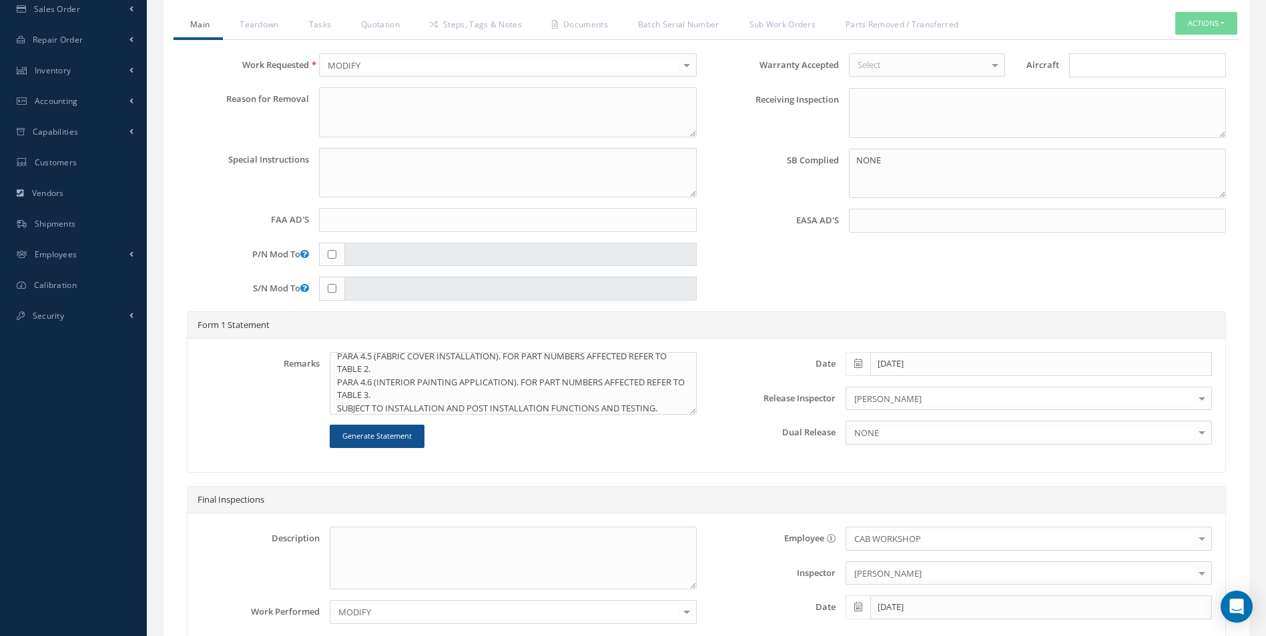
scroll to position [338, 0]
click at [1212, 18] on button "Actions" at bounding box center [1206, 24] width 62 height 23
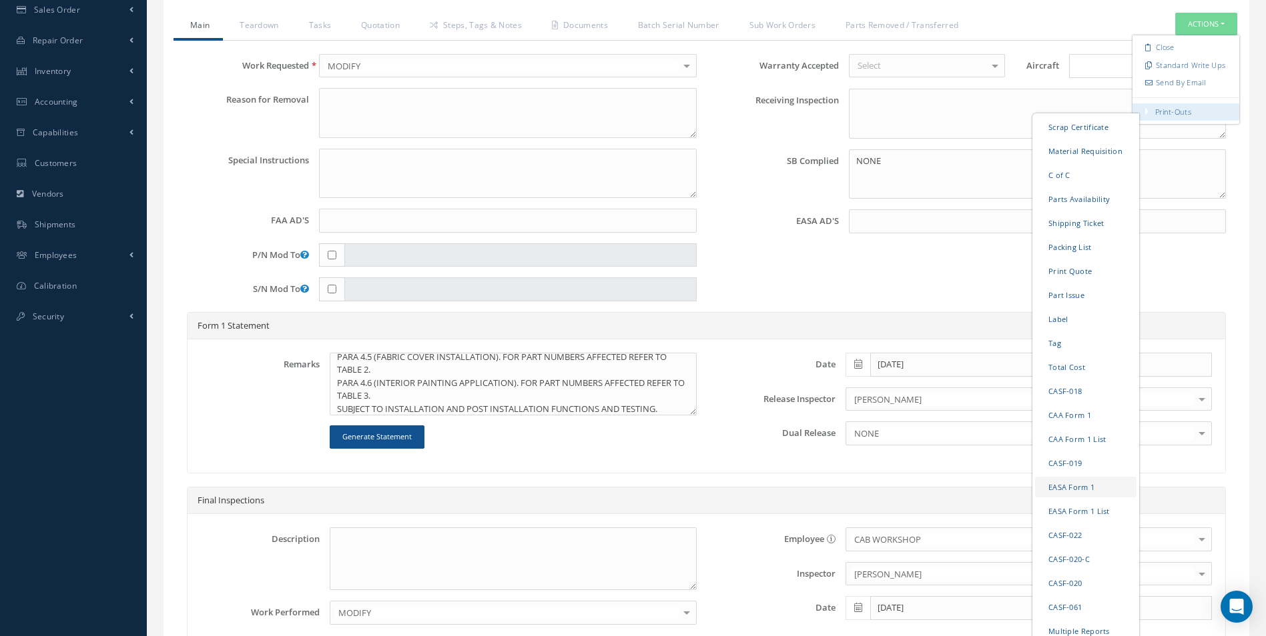
click at [1076, 490] on link "EASA Form 1" at bounding box center [1085, 486] width 101 height 21
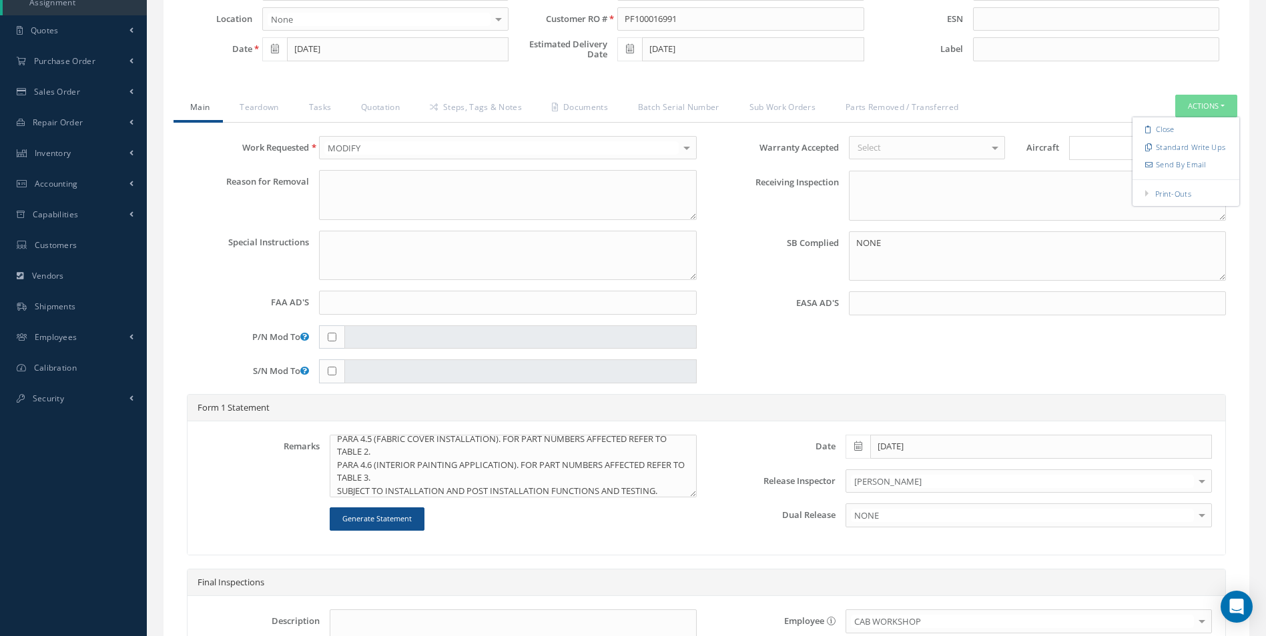
scroll to position [138, 0]
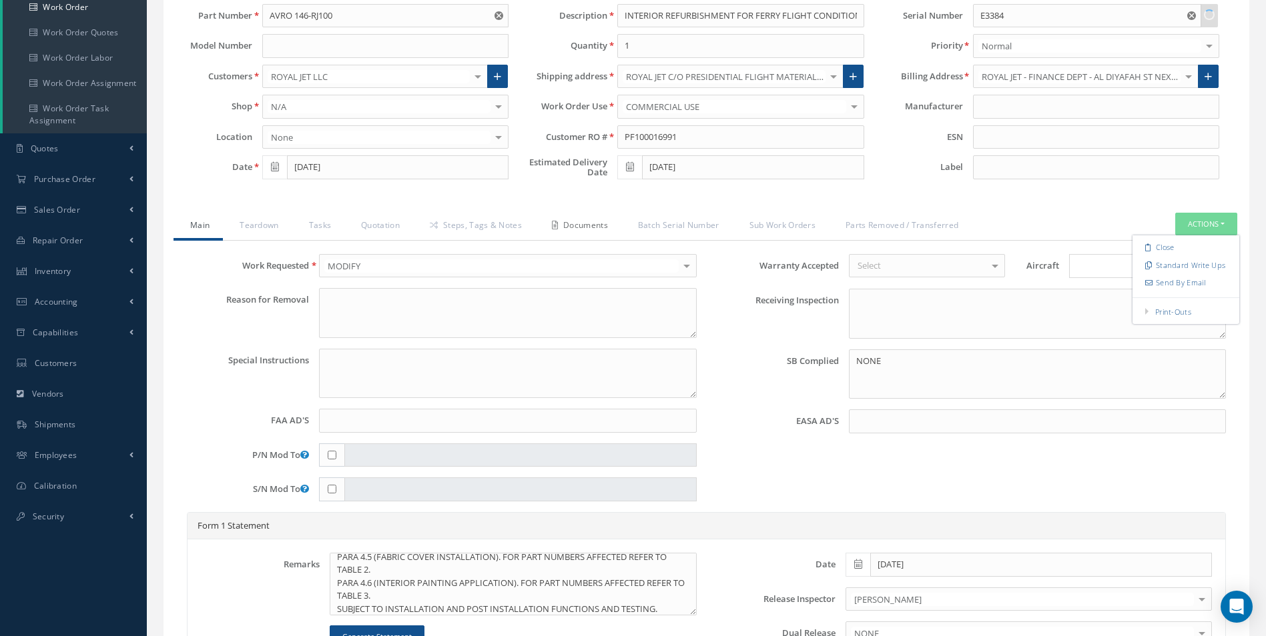
click at [573, 224] on link "Documents" at bounding box center [578, 227] width 86 height 28
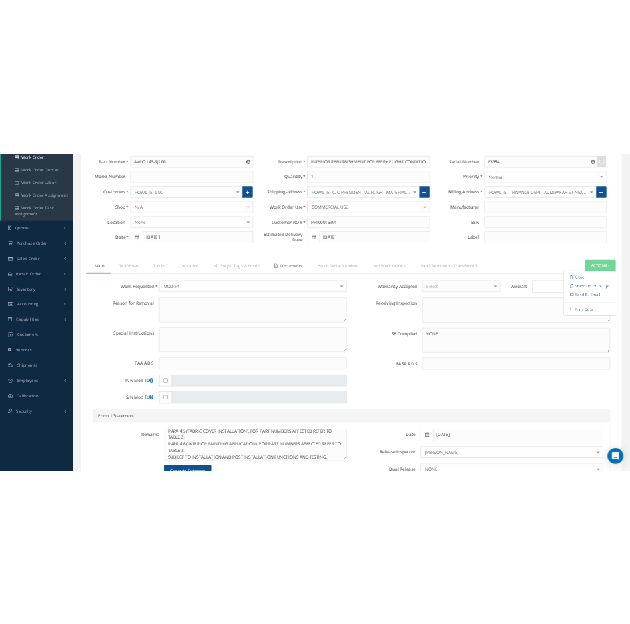
scroll to position [34, 0]
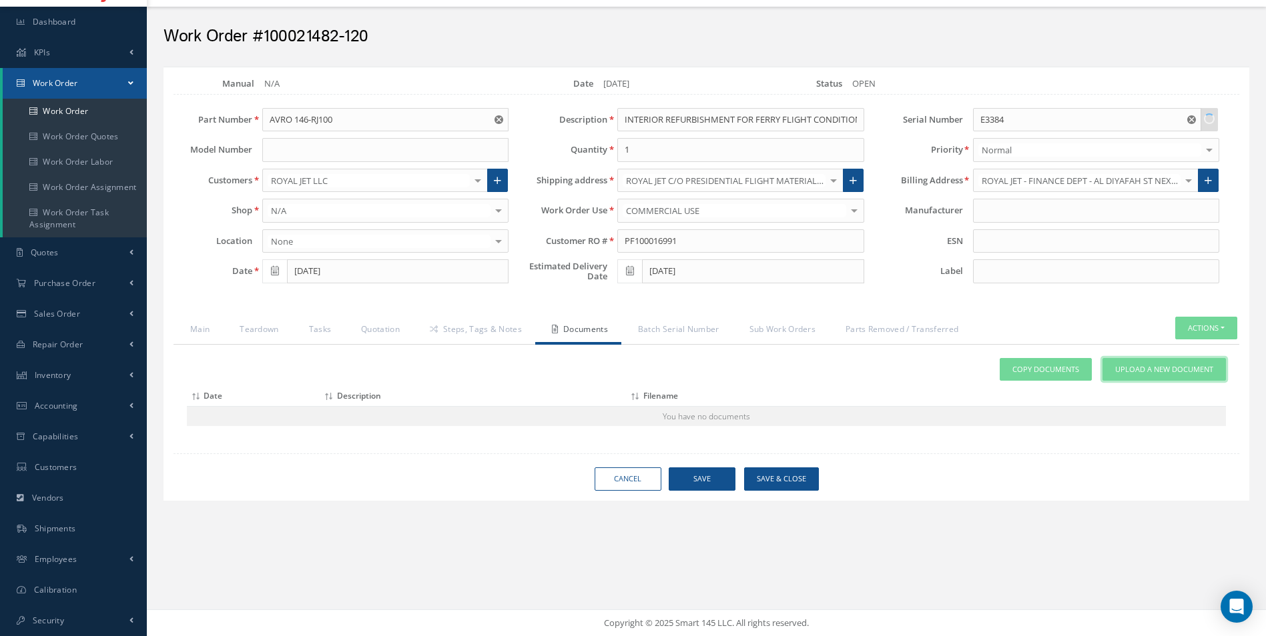
click at [1138, 371] on span "Upload a New Document" at bounding box center [1164, 369] width 98 height 11
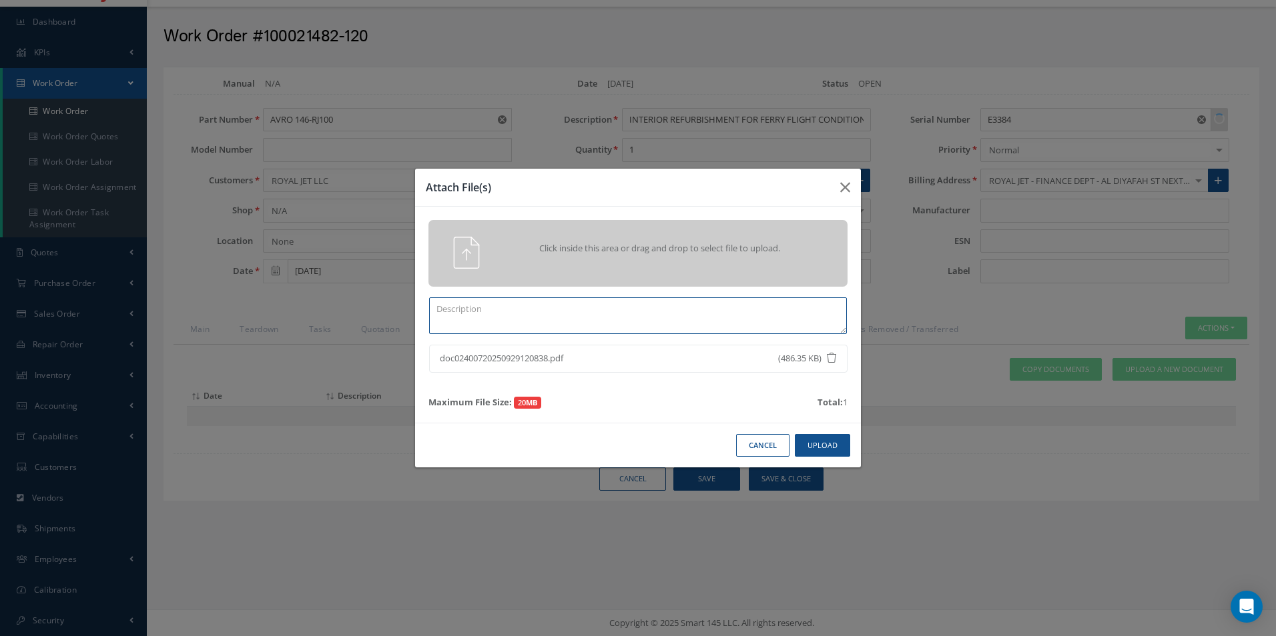
click at [504, 308] on textarea at bounding box center [638, 316] width 418 height 37
type textarea "a"
click at [826, 446] on button "Upload" at bounding box center [822, 445] width 55 height 23
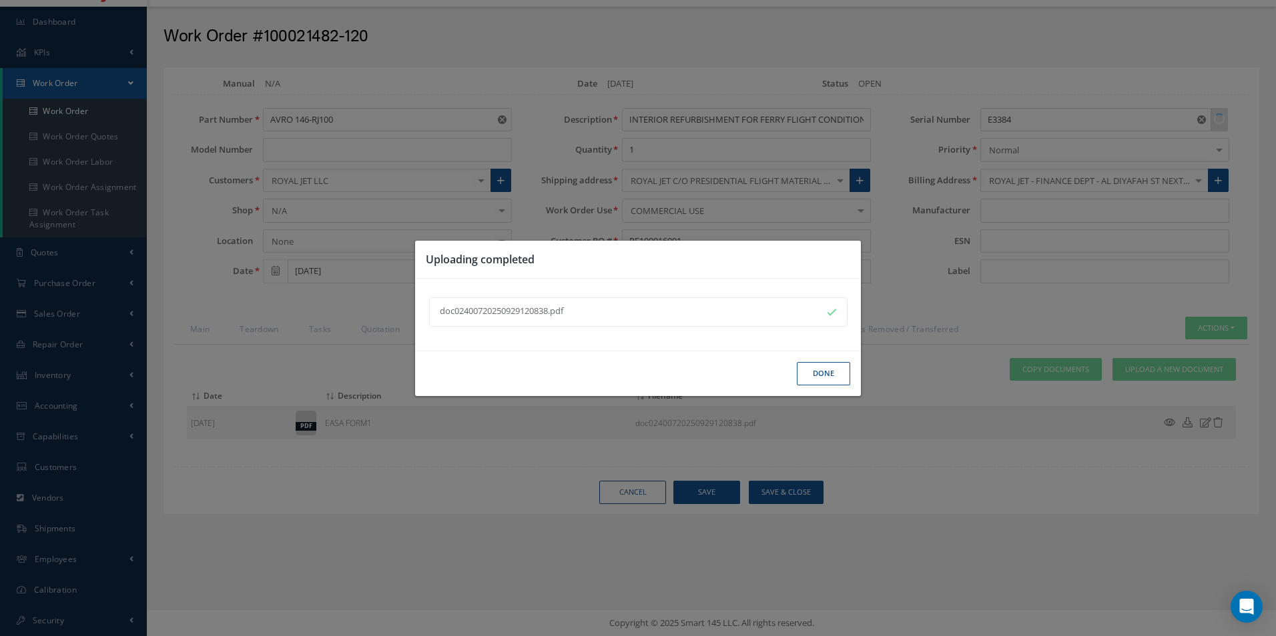
click at [826, 376] on button "Done" at bounding box center [823, 373] width 53 height 23
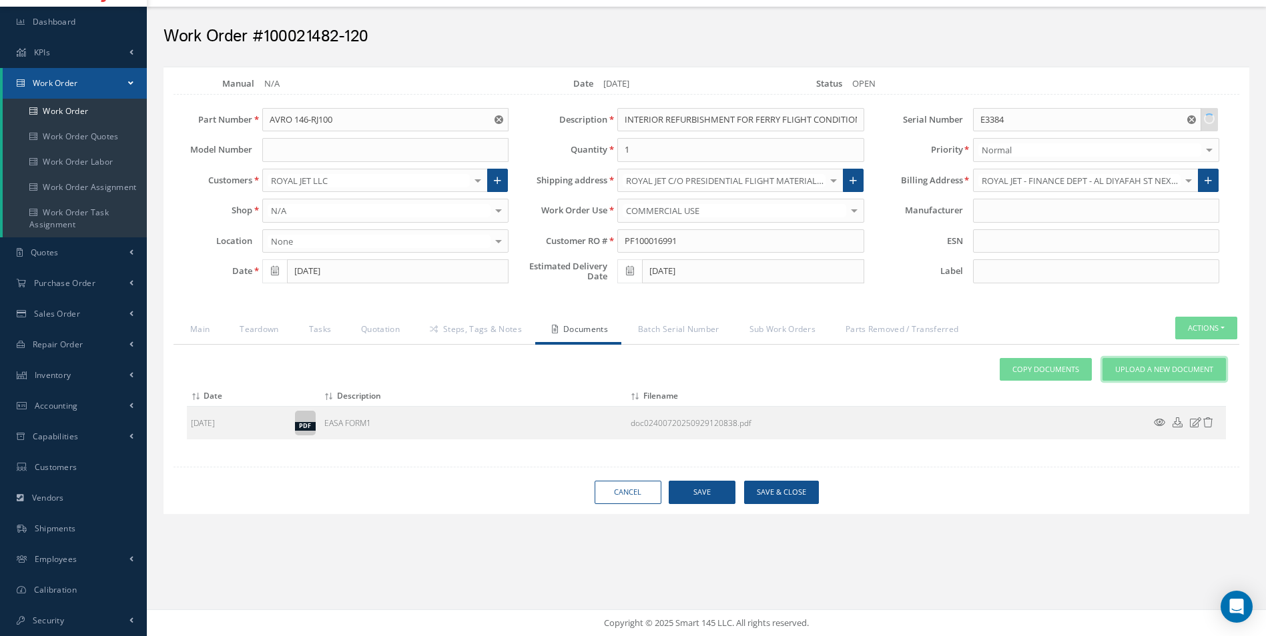
click at [1150, 362] on link "Upload a New Document" at bounding box center [1163, 369] width 123 height 23
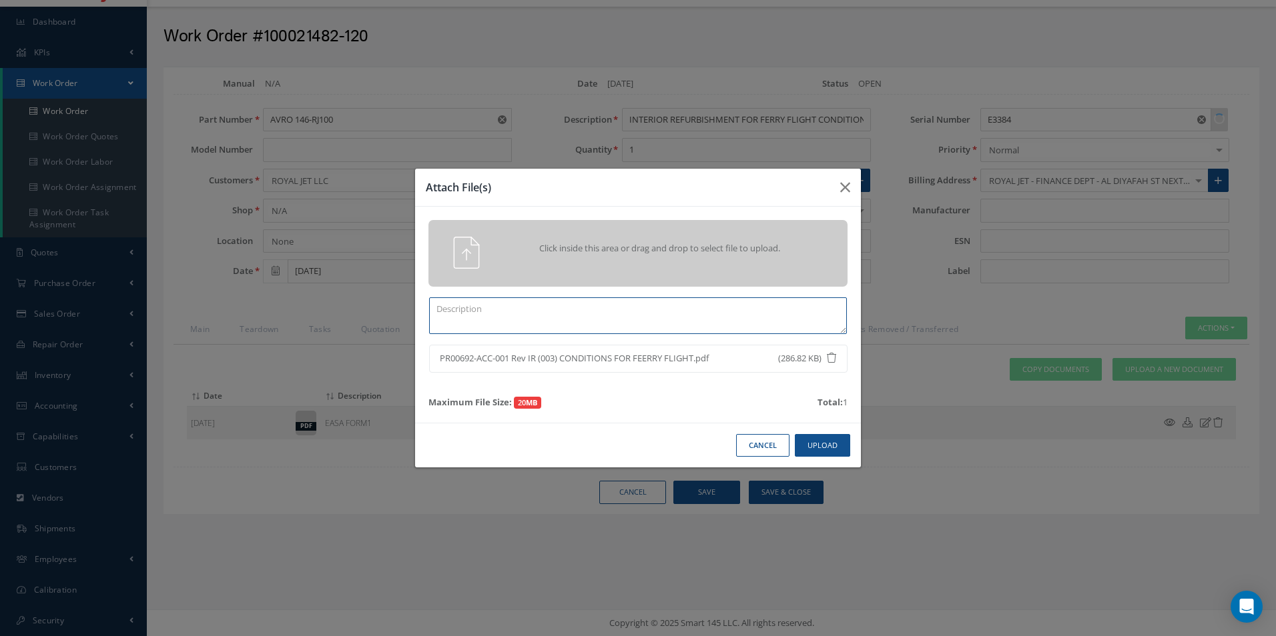
click at [568, 318] on textarea at bounding box center [638, 316] width 418 height 37
type textarea "Mod"
click at [827, 440] on button "Upload" at bounding box center [822, 445] width 55 height 23
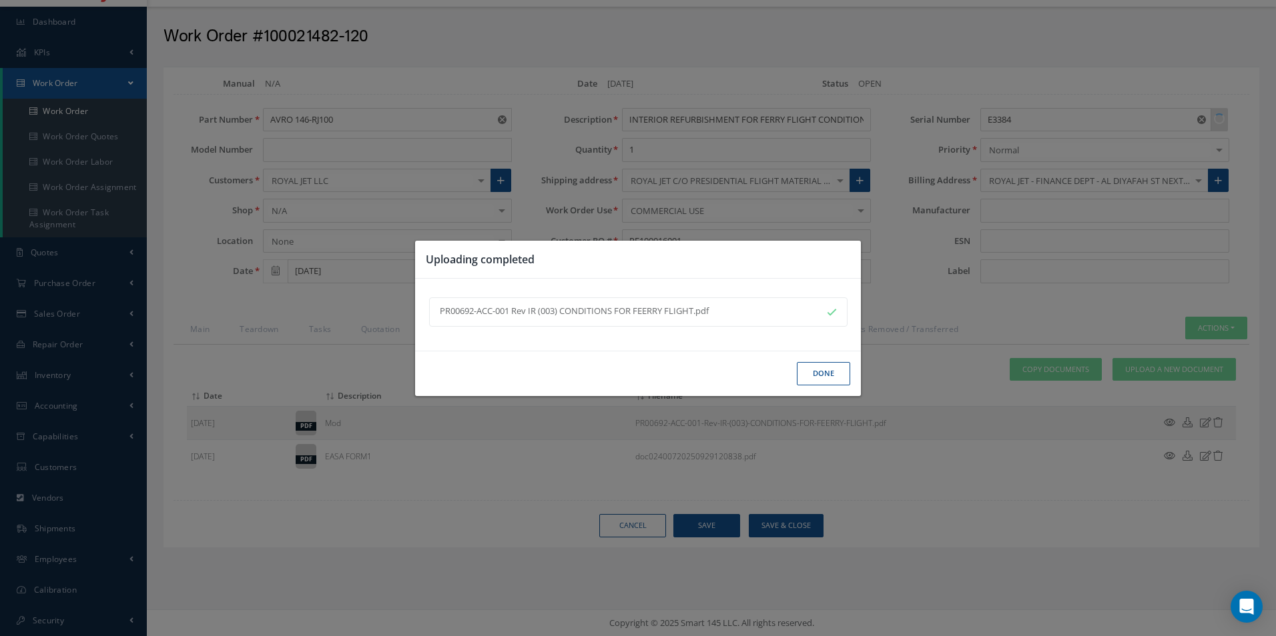
click at [824, 368] on button "Done" at bounding box center [823, 373] width 53 height 23
